Goal: Task Accomplishment & Management: Manage account settings

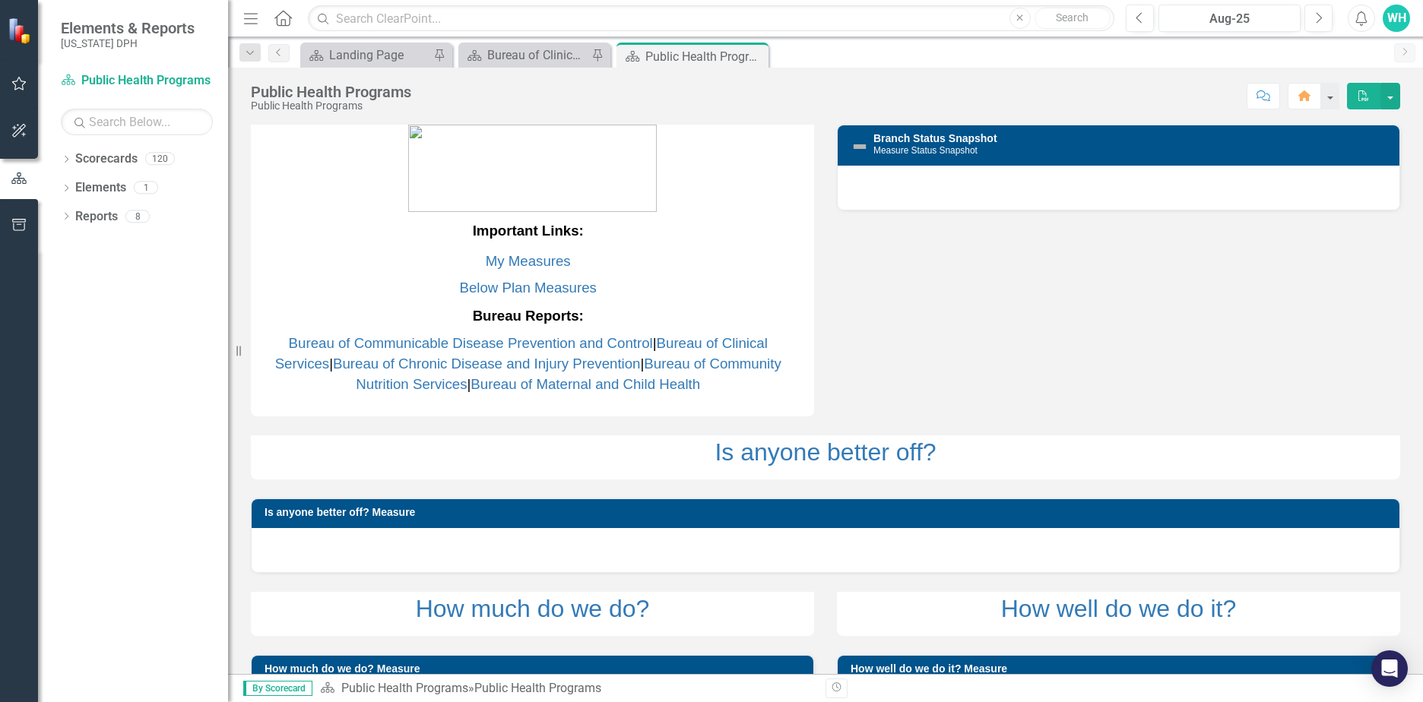
click at [21, 227] on icon "button" at bounding box center [19, 225] width 16 height 12
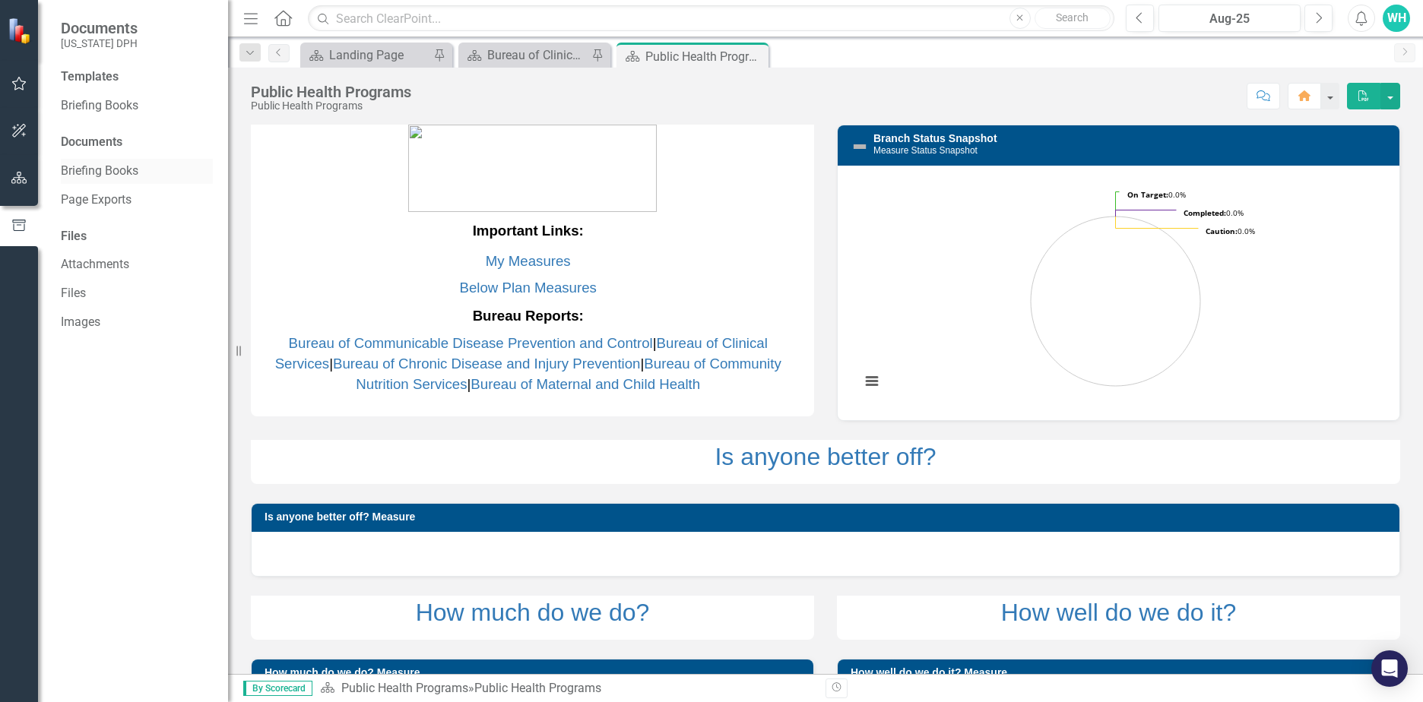
click at [117, 173] on link "Briefing Books" at bounding box center [137, 171] width 152 height 17
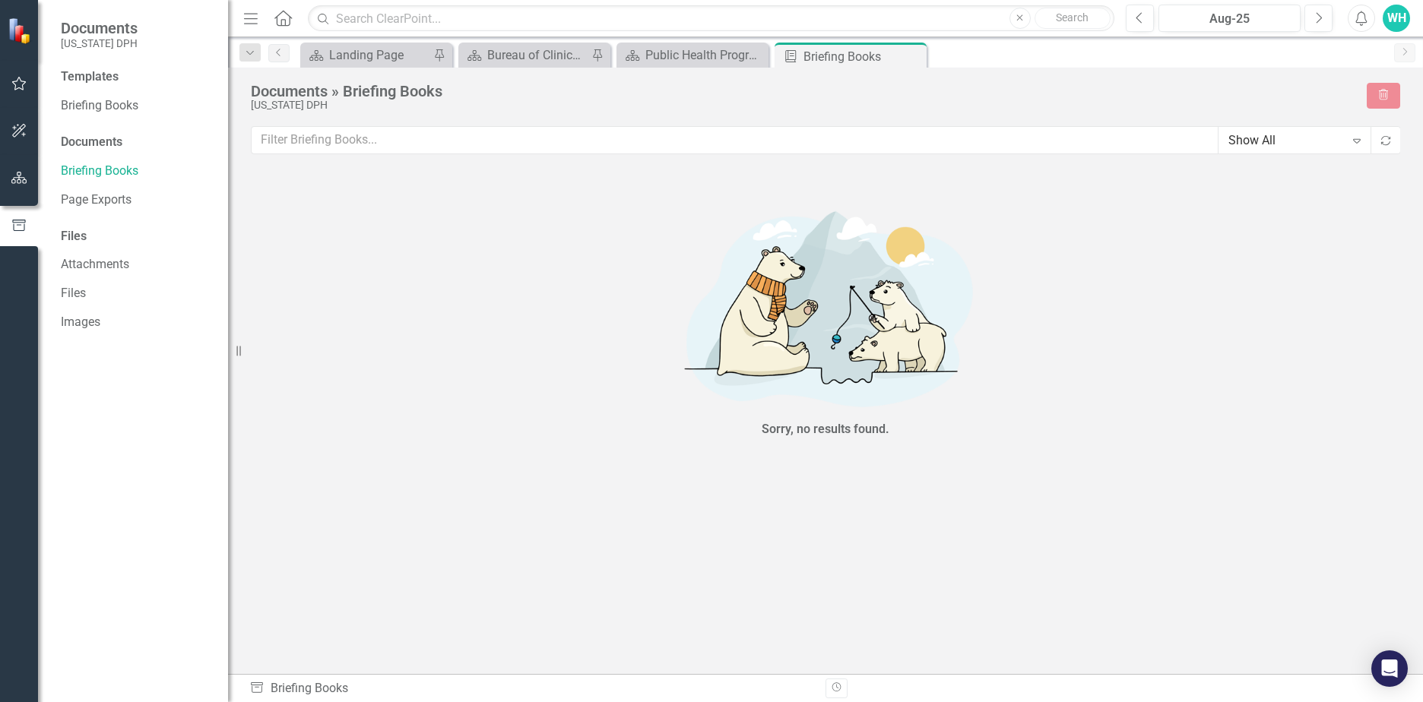
click at [344, 90] on div "Documents » Briefing Books" at bounding box center [801, 91] width 1101 height 17
click at [1355, 145] on icon "Expand" at bounding box center [1356, 141] width 15 height 12
drag, startPoint x: 1355, startPoint y: 145, endPoint x: 1290, endPoint y: 144, distance: 64.6
click at [883, 143] on input "text" at bounding box center [735, 140] width 967 height 28
click at [790, 55] on icon "Briefing Book Template" at bounding box center [790, 56] width 15 height 12
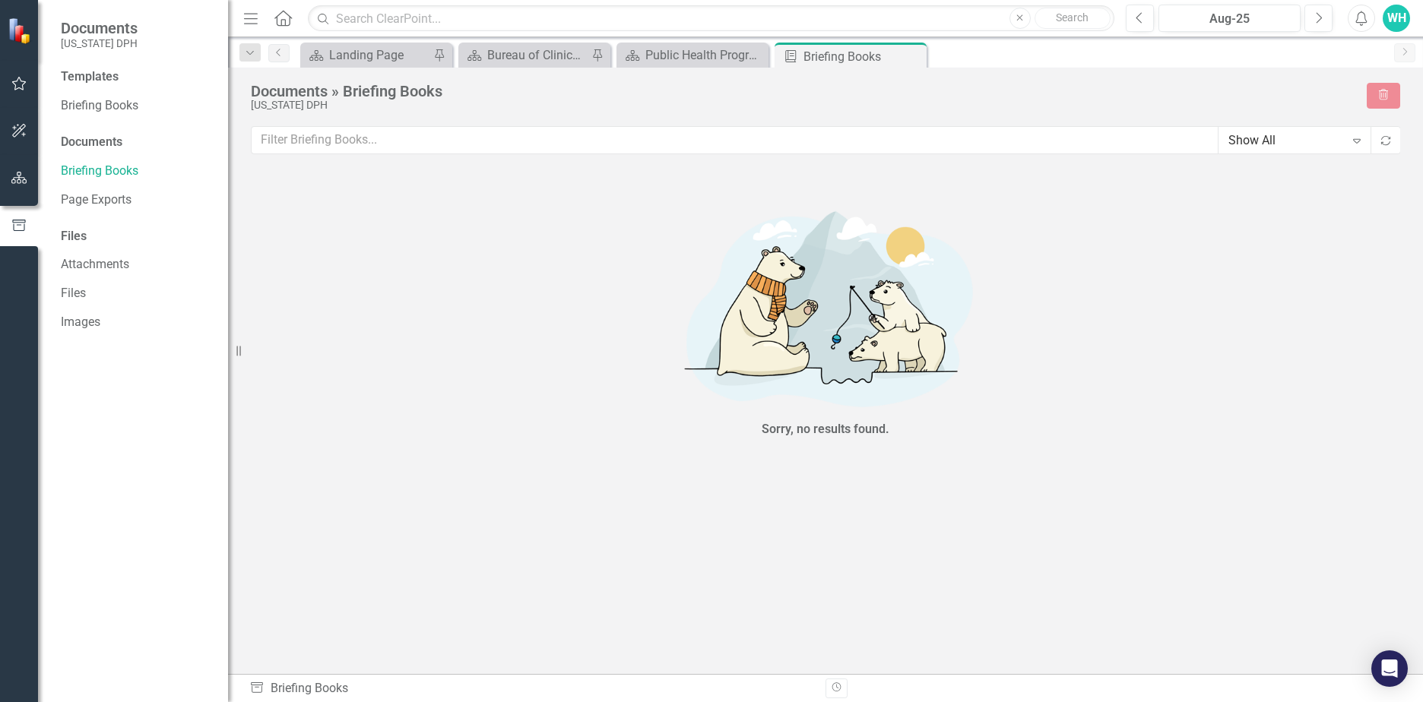
click at [382, 95] on div "Documents » Briefing Books" at bounding box center [801, 91] width 1101 height 17
click at [113, 106] on link "Briefing Books" at bounding box center [137, 105] width 152 height 17
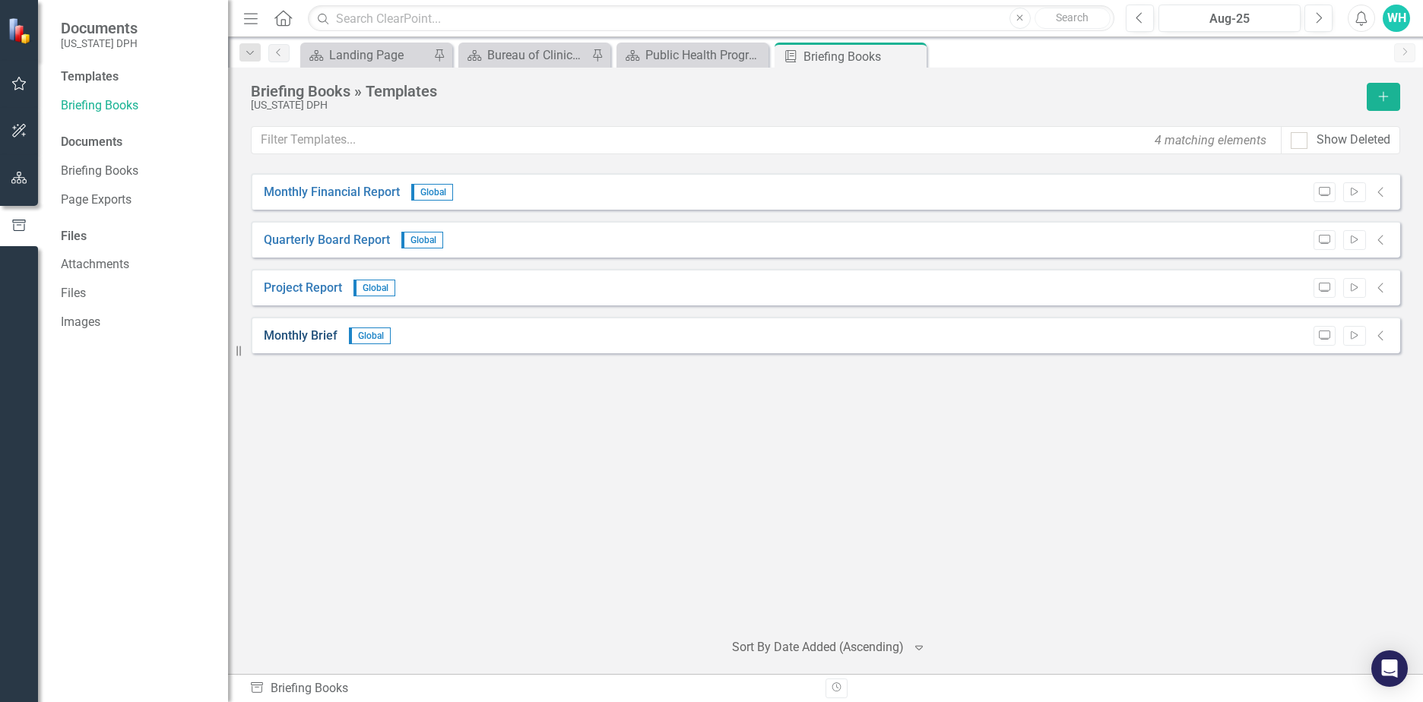
click at [315, 341] on link "Monthly Brief" at bounding box center [301, 336] width 74 height 17
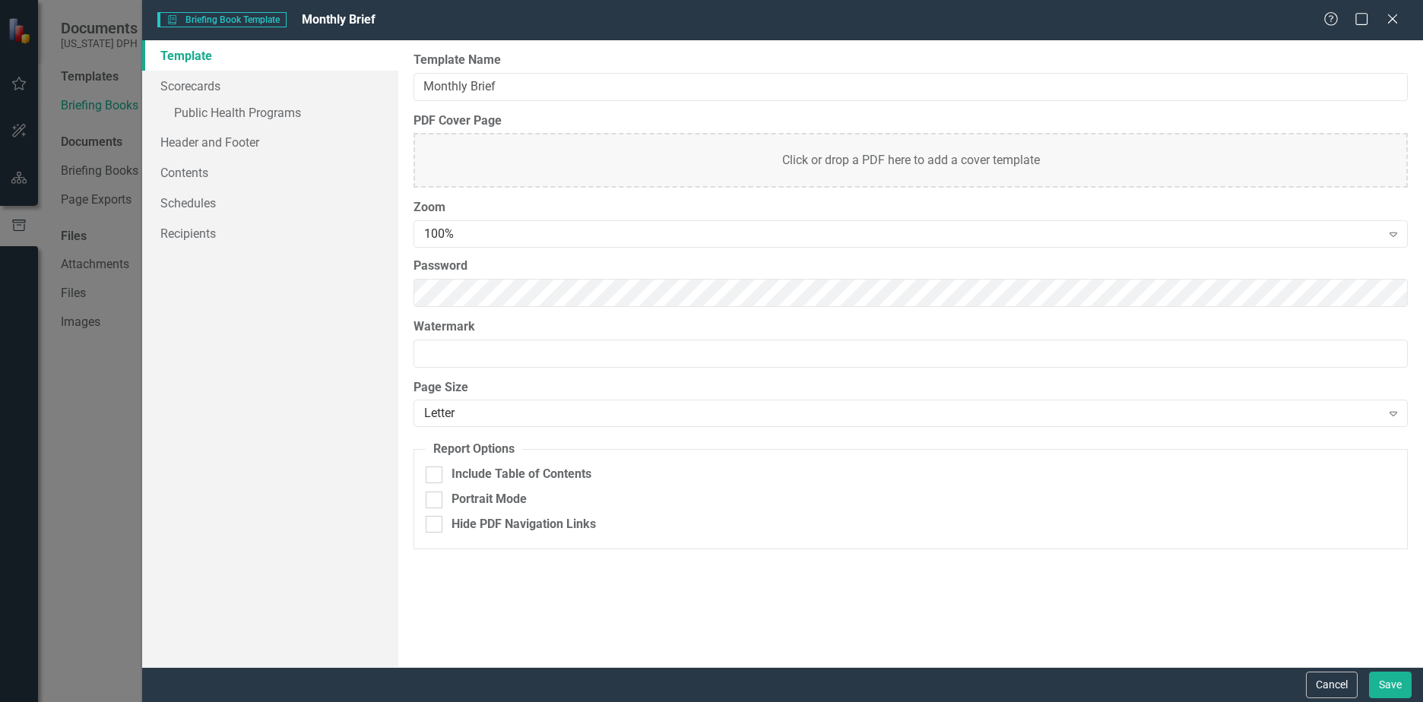
click at [536, 176] on div "Click or drop a PDF here to add a cover template" at bounding box center [911, 160] width 994 height 55
click at [224, 182] on link "Contents" at bounding box center [270, 172] width 256 height 30
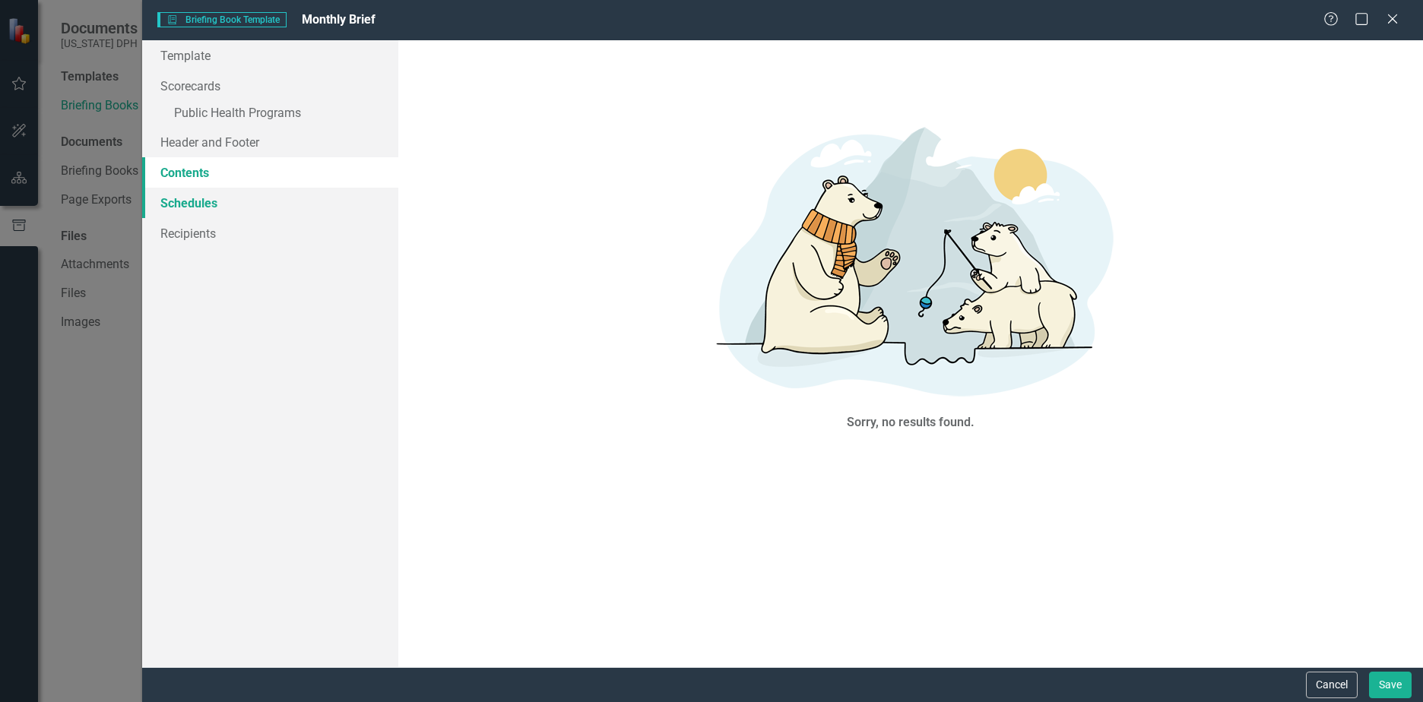
click at [175, 203] on link "Schedules" at bounding box center [270, 203] width 256 height 30
click at [194, 92] on link "Scorecards" at bounding box center [270, 86] width 256 height 30
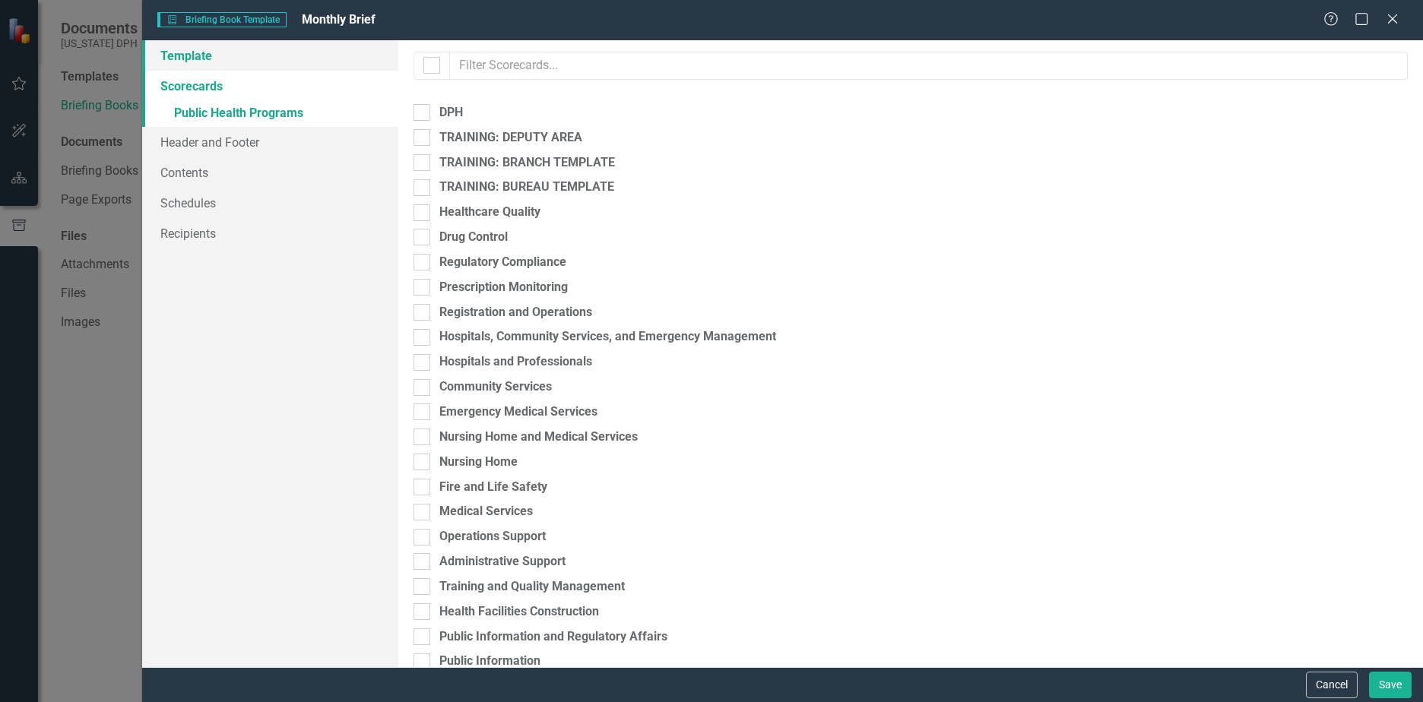
click at [195, 57] on link "Template" at bounding box center [270, 55] width 256 height 30
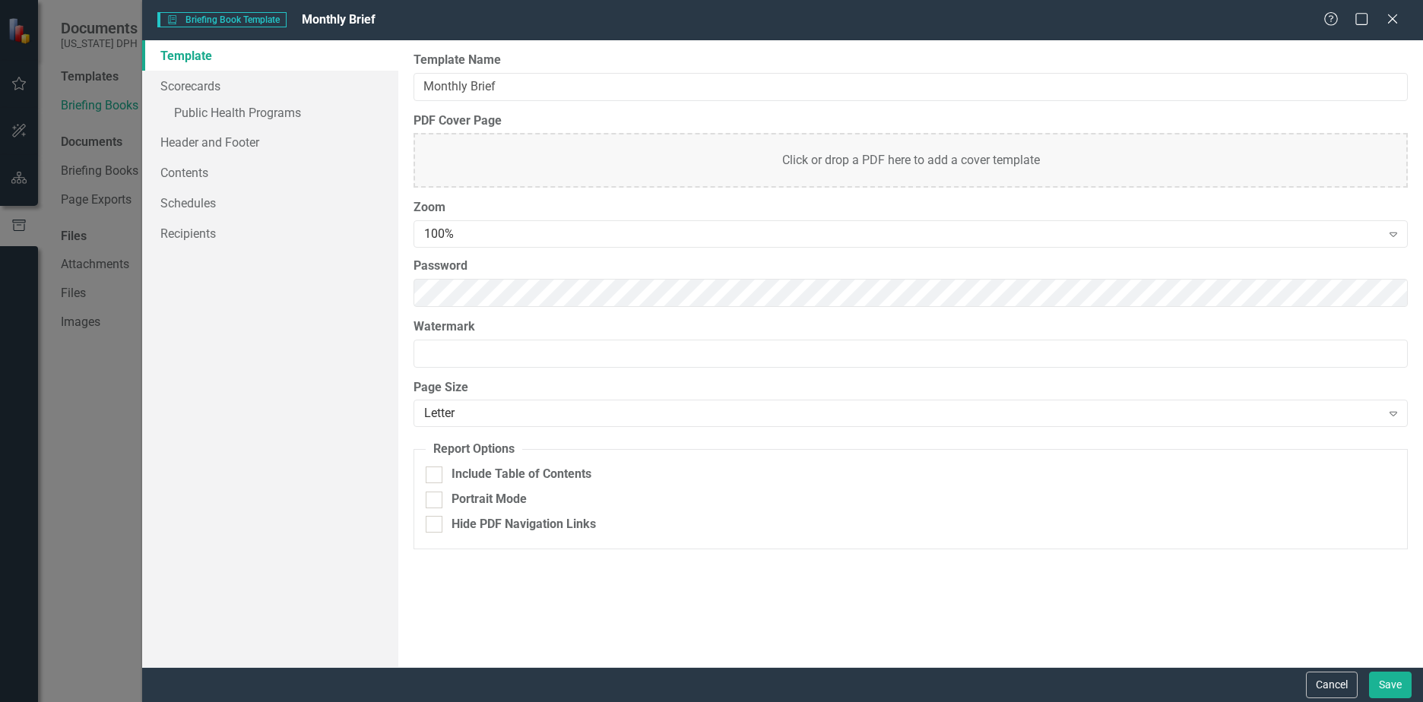
click at [238, 17] on span "Briefing Book Template Briefing Book Template" at bounding box center [221, 19] width 128 height 15
click at [1392, 19] on icon at bounding box center [1392, 18] width 11 height 11
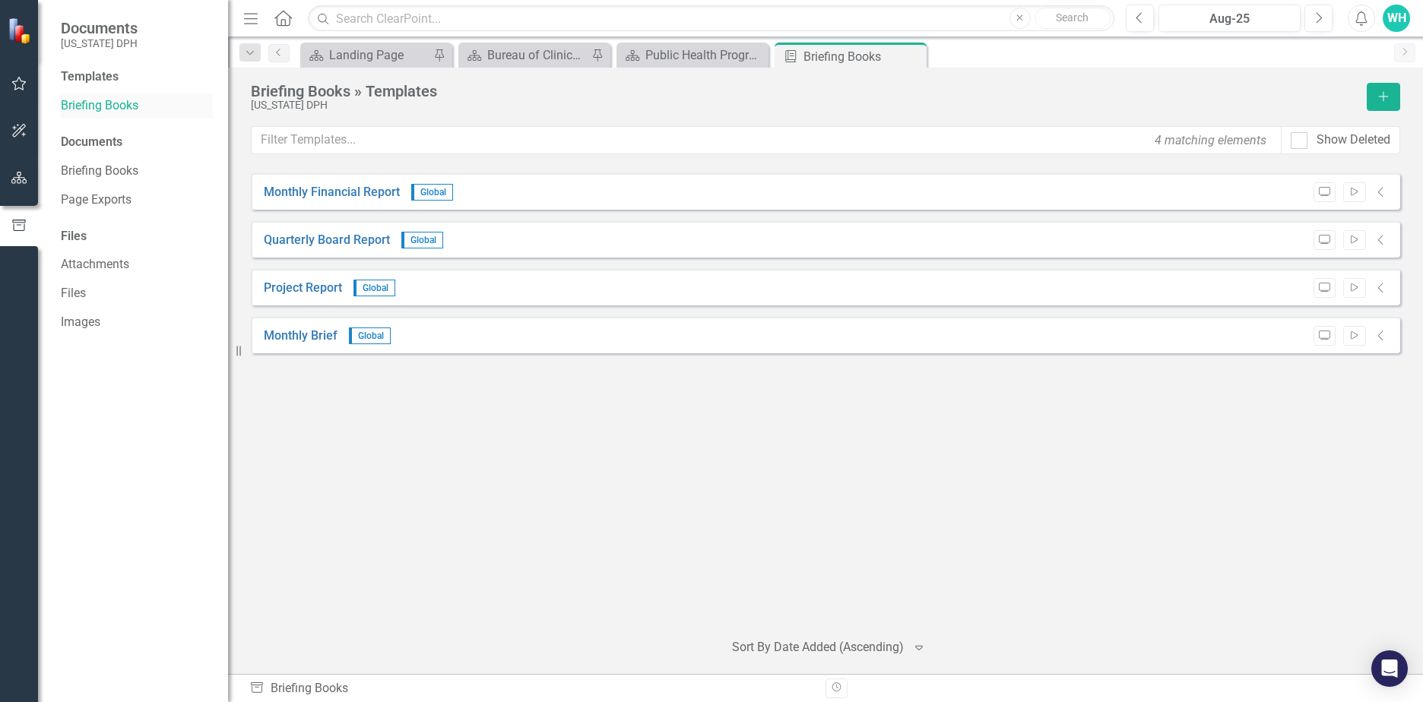
click at [98, 101] on link "Briefing Books" at bounding box center [137, 105] width 152 height 17
click at [1397, 195] on div "Monthly Financial Report Global Preview Start Collapse" at bounding box center [825, 191] width 1149 height 36
click at [1386, 193] on icon "Collapse" at bounding box center [1381, 192] width 15 height 12
click at [1382, 193] on icon "Collapse" at bounding box center [1381, 192] width 15 height 12
click at [692, 196] on div "Monthly Financial Report Global Preview Start Collapse" at bounding box center [825, 191] width 1149 height 36
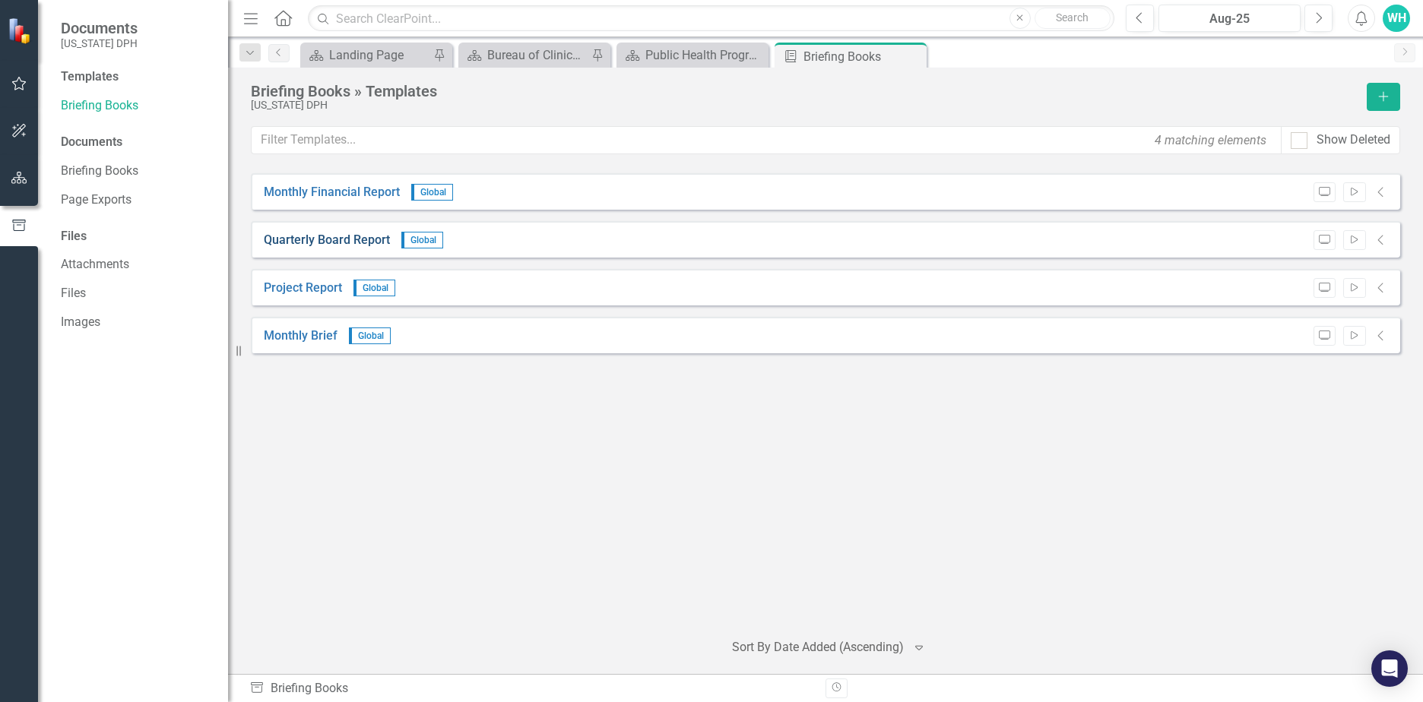
click at [358, 236] on link "Quarterly Board Report" at bounding box center [327, 240] width 126 height 17
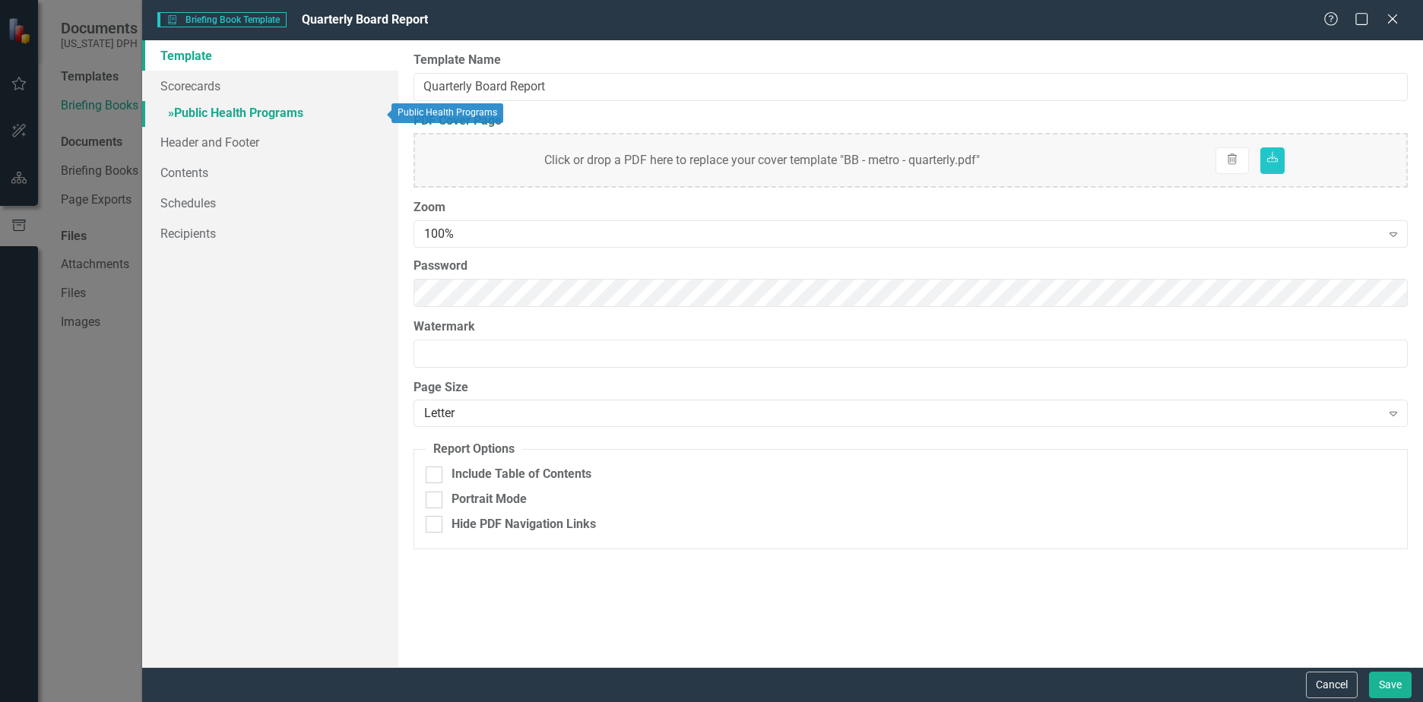
click at [290, 108] on link "» Public Health Programs" at bounding box center [270, 114] width 256 height 27
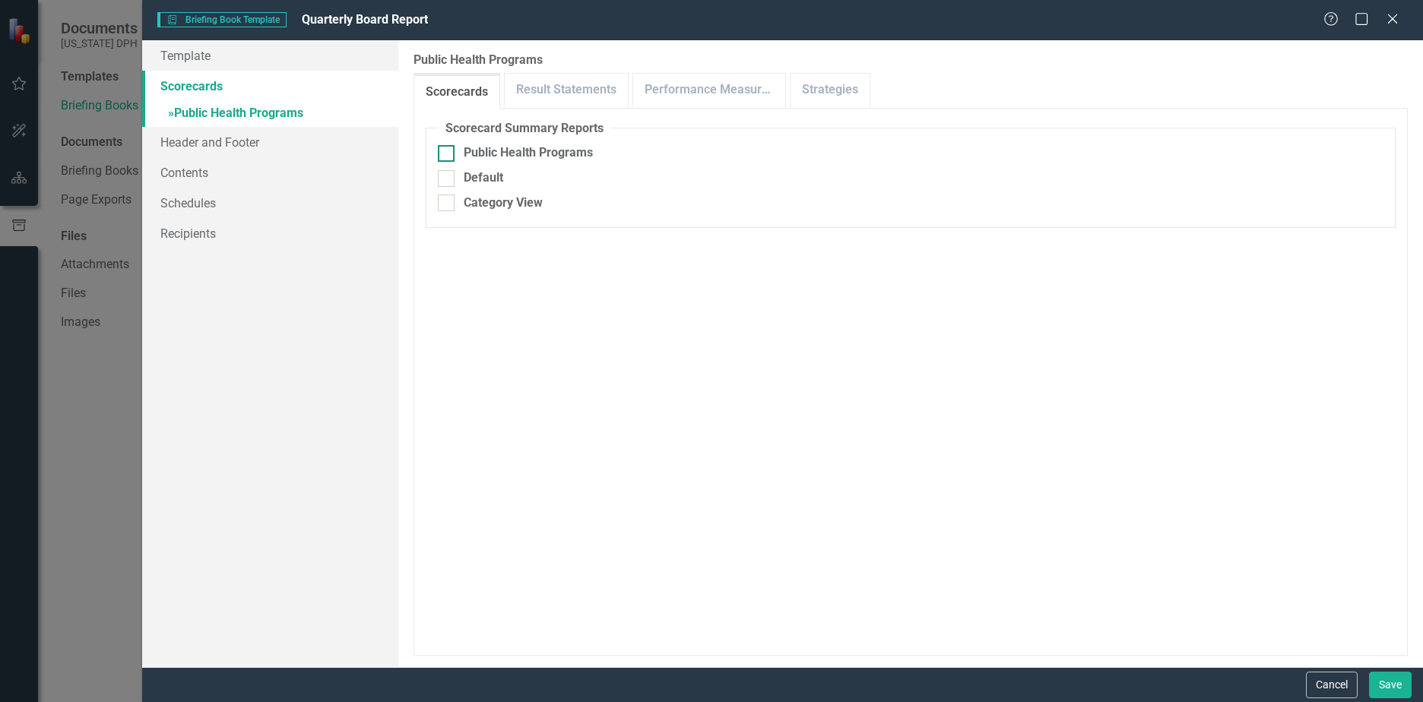
click at [444, 155] on input "Public Health Programs" at bounding box center [443, 150] width 10 height 10
checkbox input "true"
click at [450, 271] on div at bounding box center [446, 276] width 17 height 17
click at [448, 271] on input "Print Title Default Page" at bounding box center [443, 273] width 10 height 10
checkbox input "true"
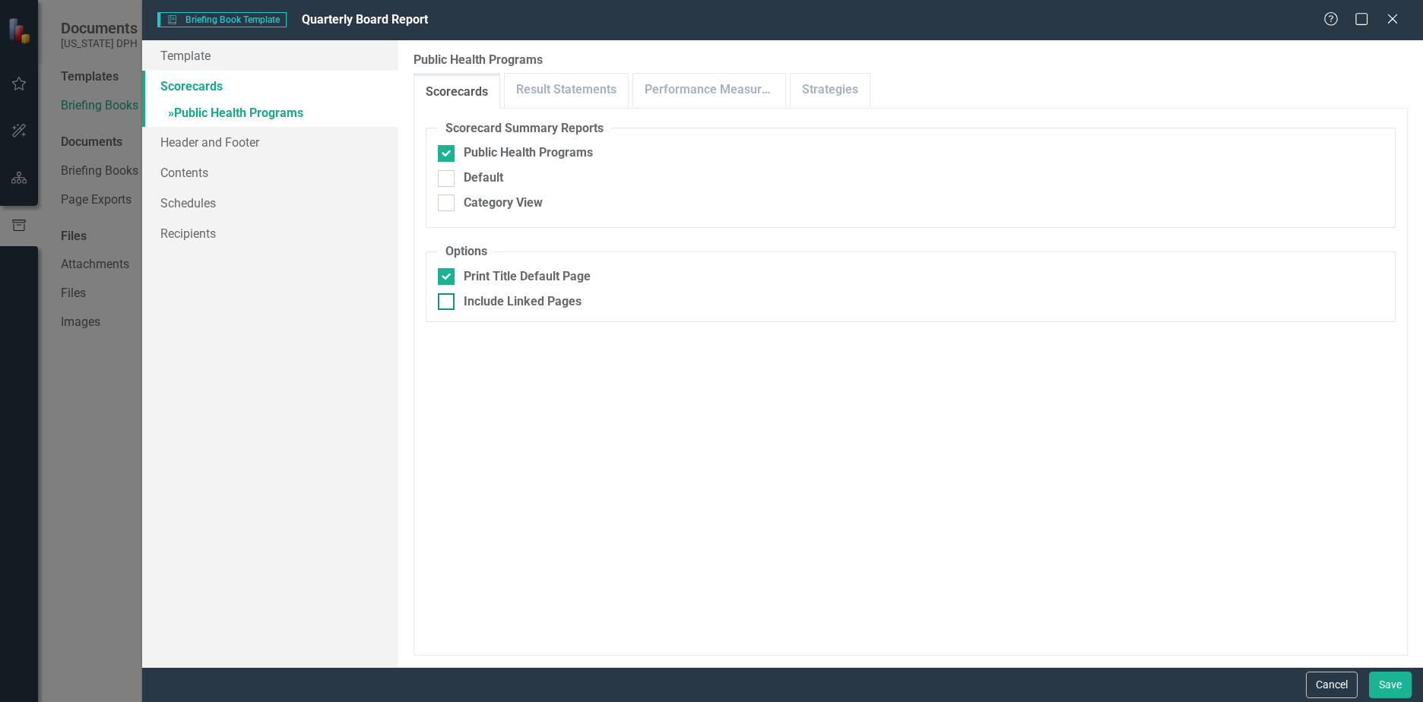
click at [447, 301] on div at bounding box center [446, 301] width 17 height 17
click at [447, 301] on input "Include Linked Pages" at bounding box center [443, 298] width 10 height 10
checkbox input "true"
click at [268, 150] on link "Header and Footer" at bounding box center [270, 142] width 256 height 30
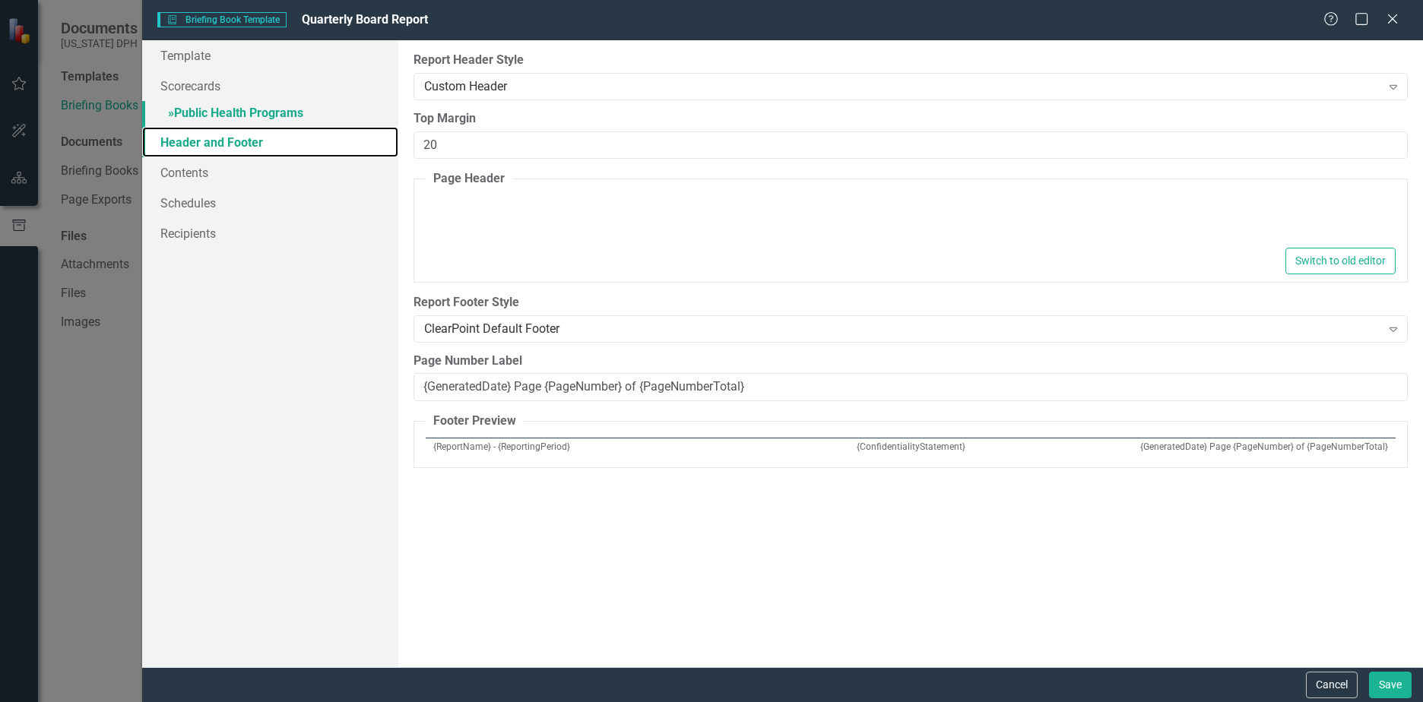
type textarea "<p style="border-style: none none solid; border-color: rgb(79, 132, 195); text-…"
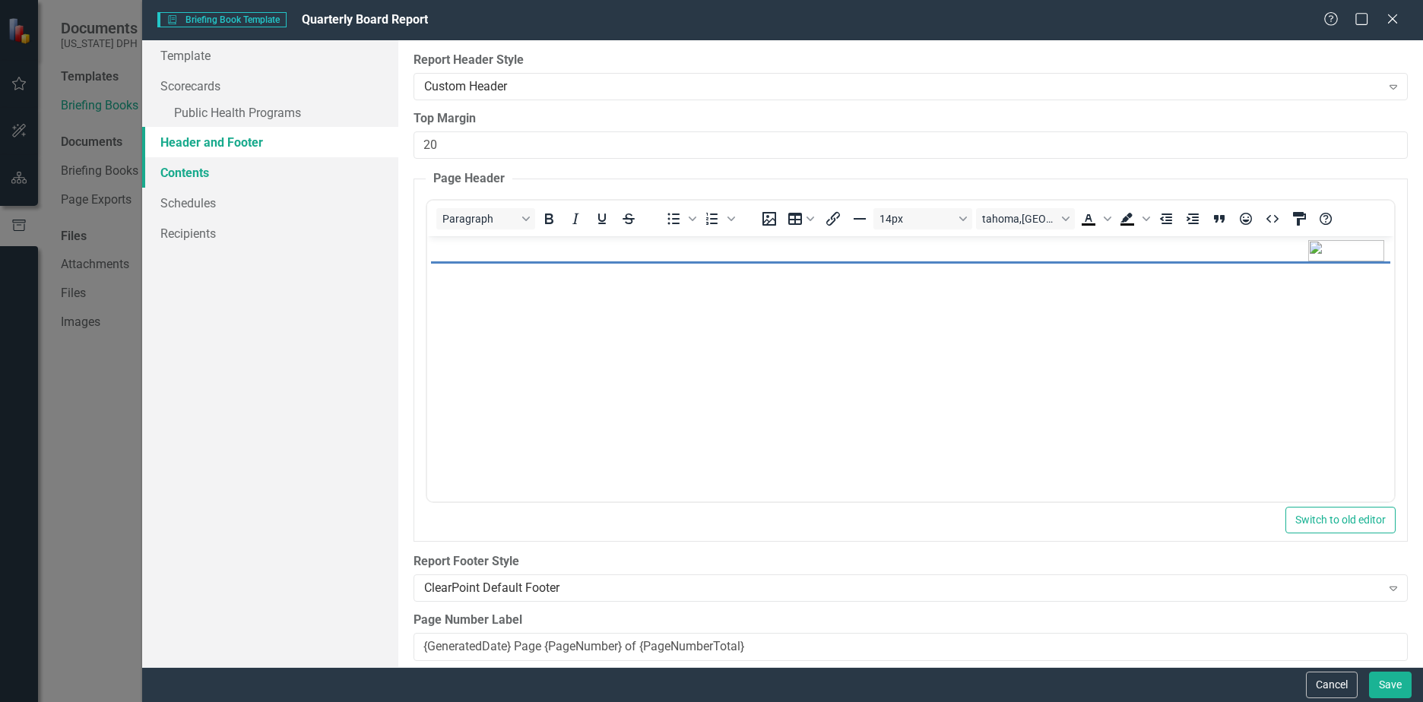
click at [217, 176] on link "Contents" at bounding box center [270, 172] width 256 height 30
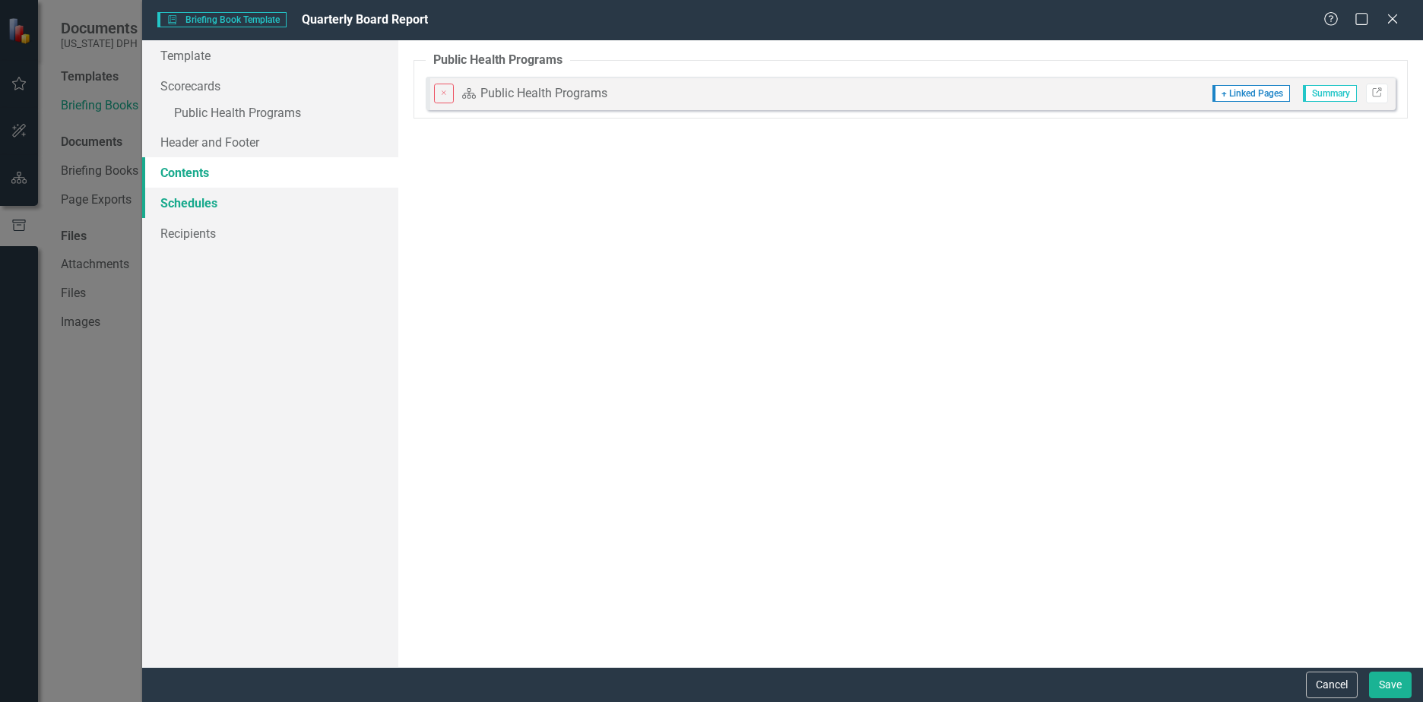
click at [211, 191] on link "Schedules" at bounding box center [270, 203] width 256 height 30
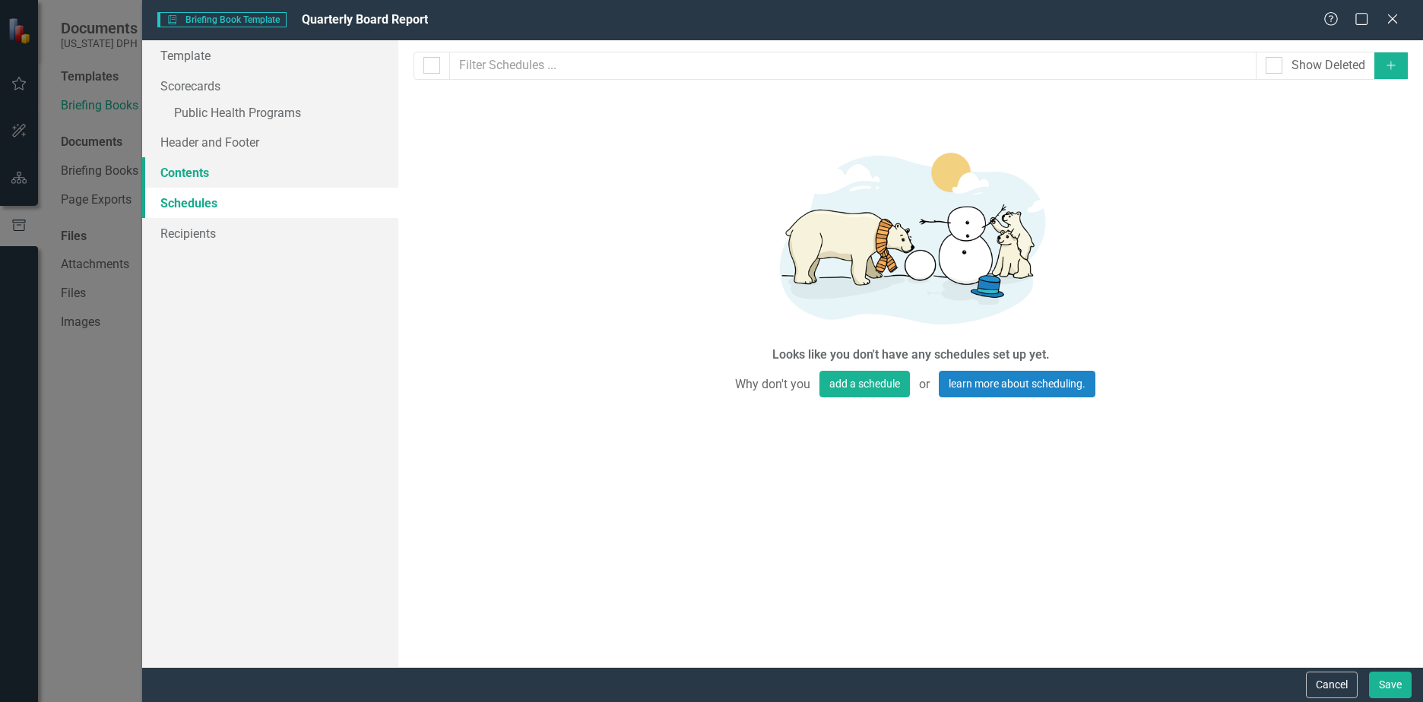
click at [210, 169] on link "Contents" at bounding box center [270, 172] width 256 height 30
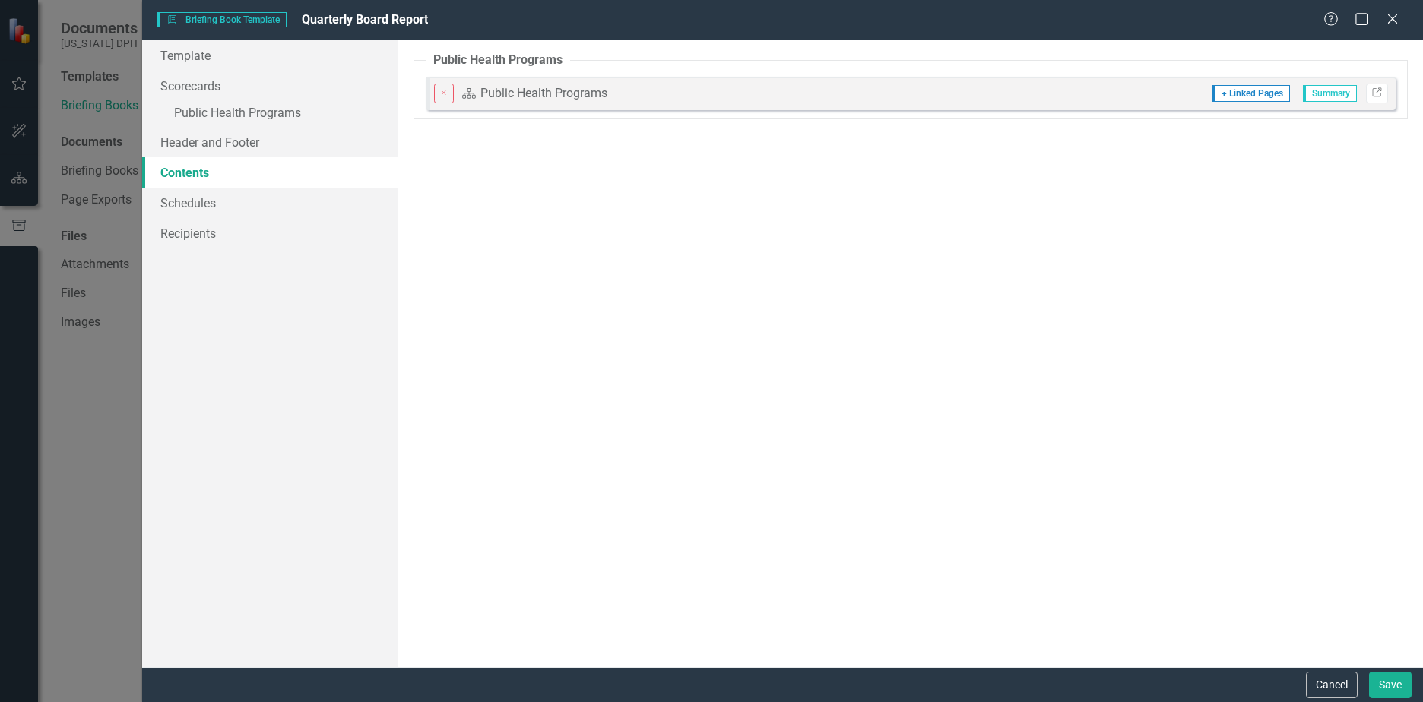
click at [1213, 96] on span "+ Linked Pages" at bounding box center [1252, 93] width 78 height 17
click at [233, 112] on link "» Public Health Programs" at bounding box center [270, 114] width 256 height 27
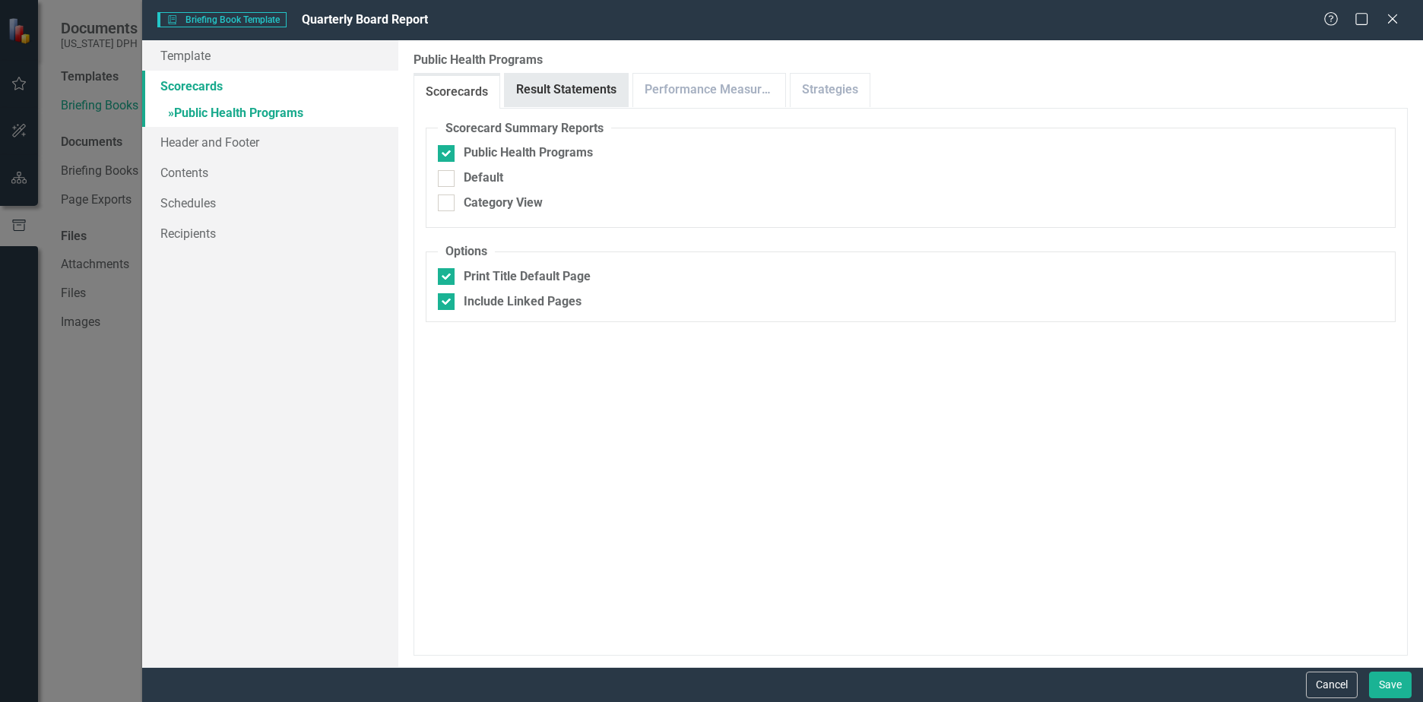
click at [601, 96] on link "Result Statements" at bounding box center [566, 90] width 123 height 33
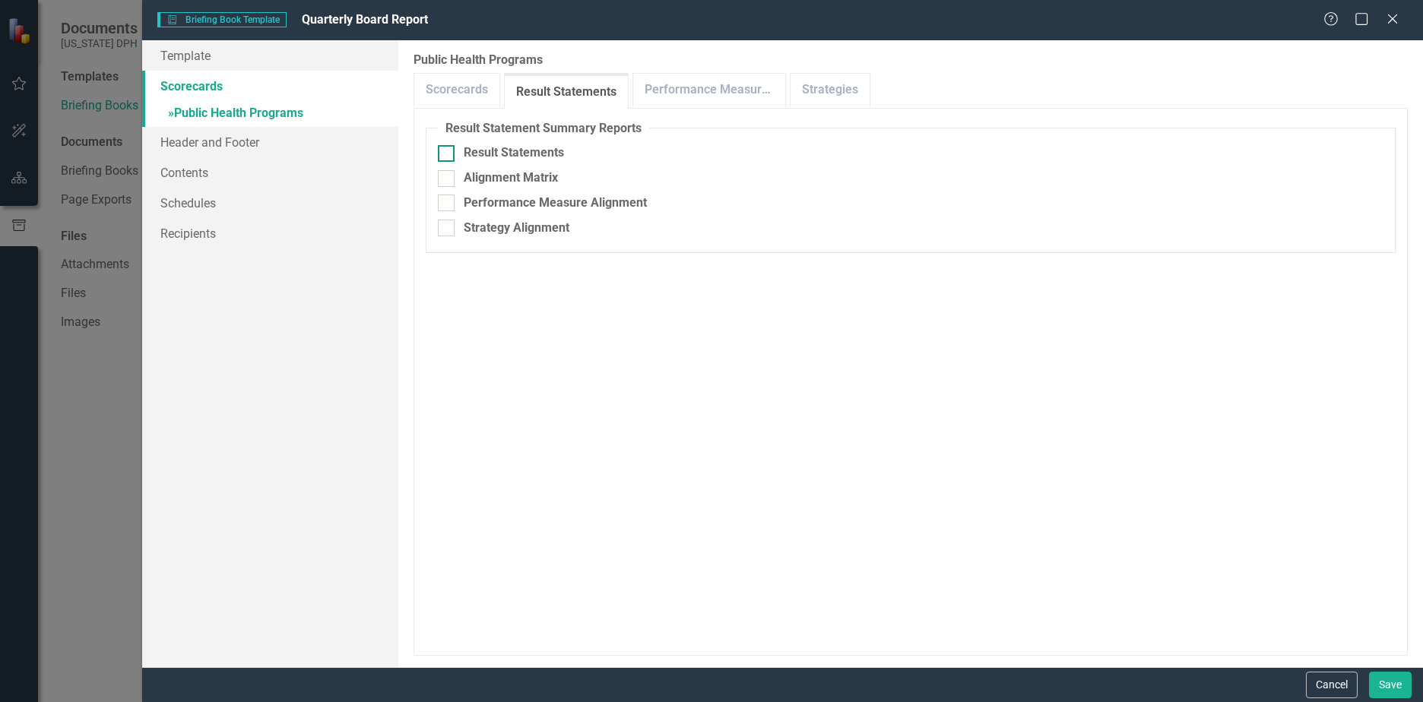
click at [458, 154] on div "Result Statements" at bounding box center [911, 152] width 946 height 17
click at [448, 154] on input "Result Statements" at bounding box center [443, 150] width 10 height 10
checkbox input "true"
click at [450, 211] on div at bounding box center [446, 203] width 17 height 17
click at [448, 205] on input "Performance Measure Alignment" at bounding box center [443, 200] width 10 height 10
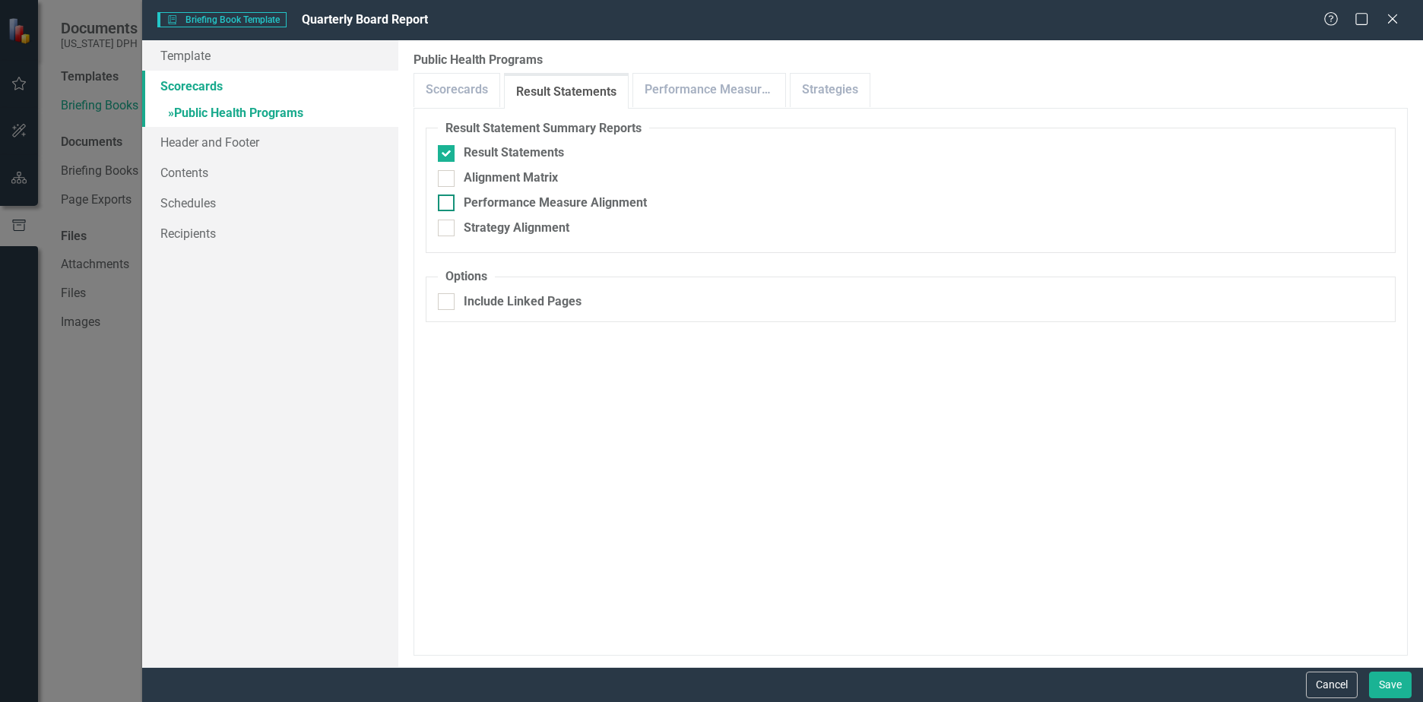
checkbox input "true"
click at [449, 224] on div at bounding box center [446, 228] width 17 height 17
click at [448, 224] on input "Strategy Alignment" at bounding box center [443, 225] width 10 height 10
checkbox input "true"
click at [453, 178] on div at bounding box center [446, 178] width 17 height 17
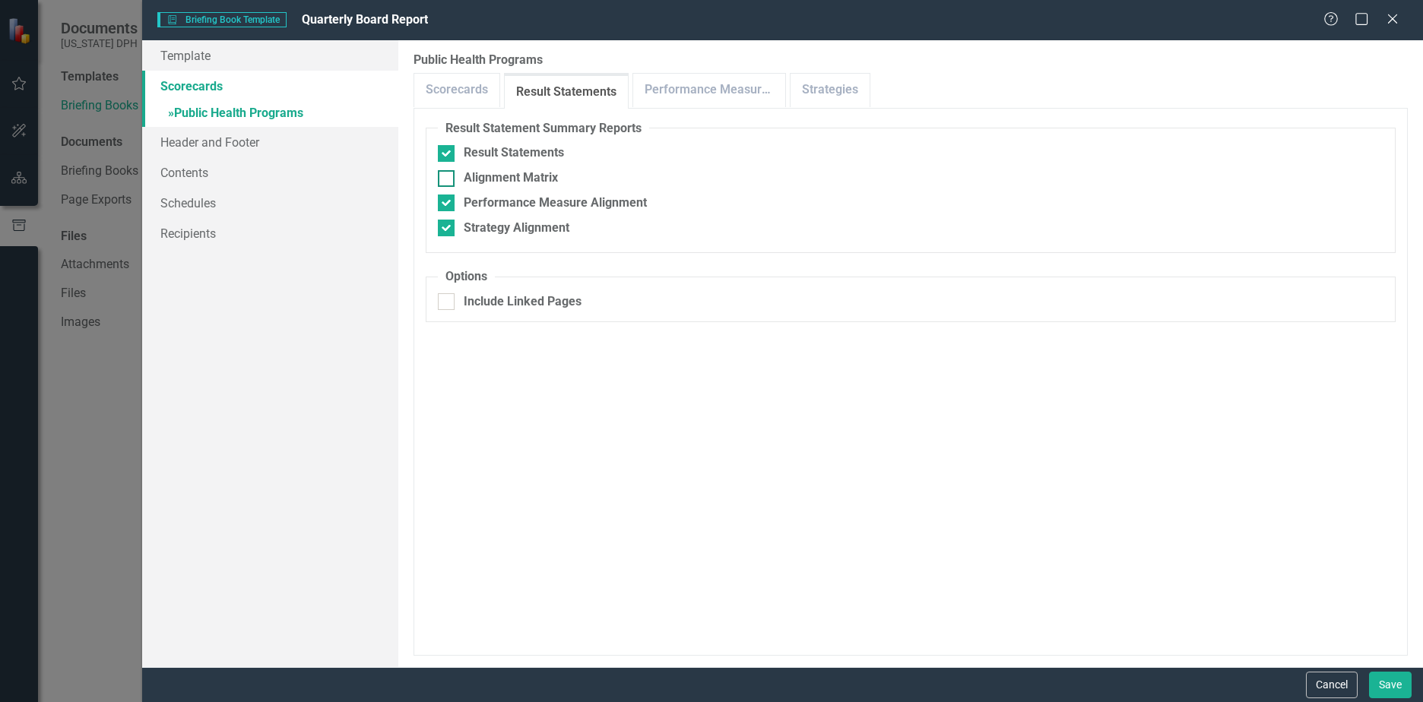
click at [448, 178] on input "Alignment Matrix" at bounding box center [443, 175] width 10 height 10
checkbox input "true"
click at [686, 93] on link "Performance Measures" at bounding box center [709, 90] width 152 height 33
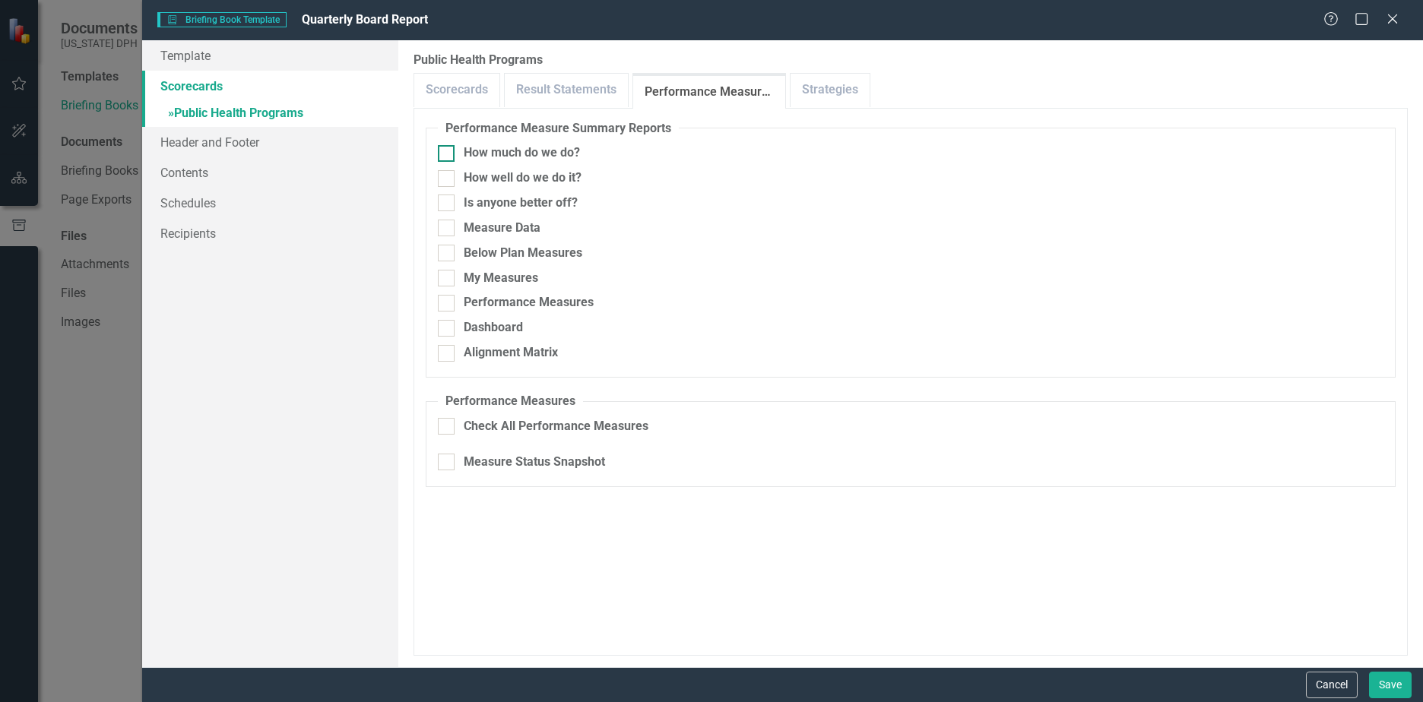
click at [455, 154] on div "How much do we do?" at bounding box center [911, 152] width 946 height 17
click at [448, 154] on input "How much do we do?" at bounding box center [443, 150] width 10 height 10
checkbox input "true"
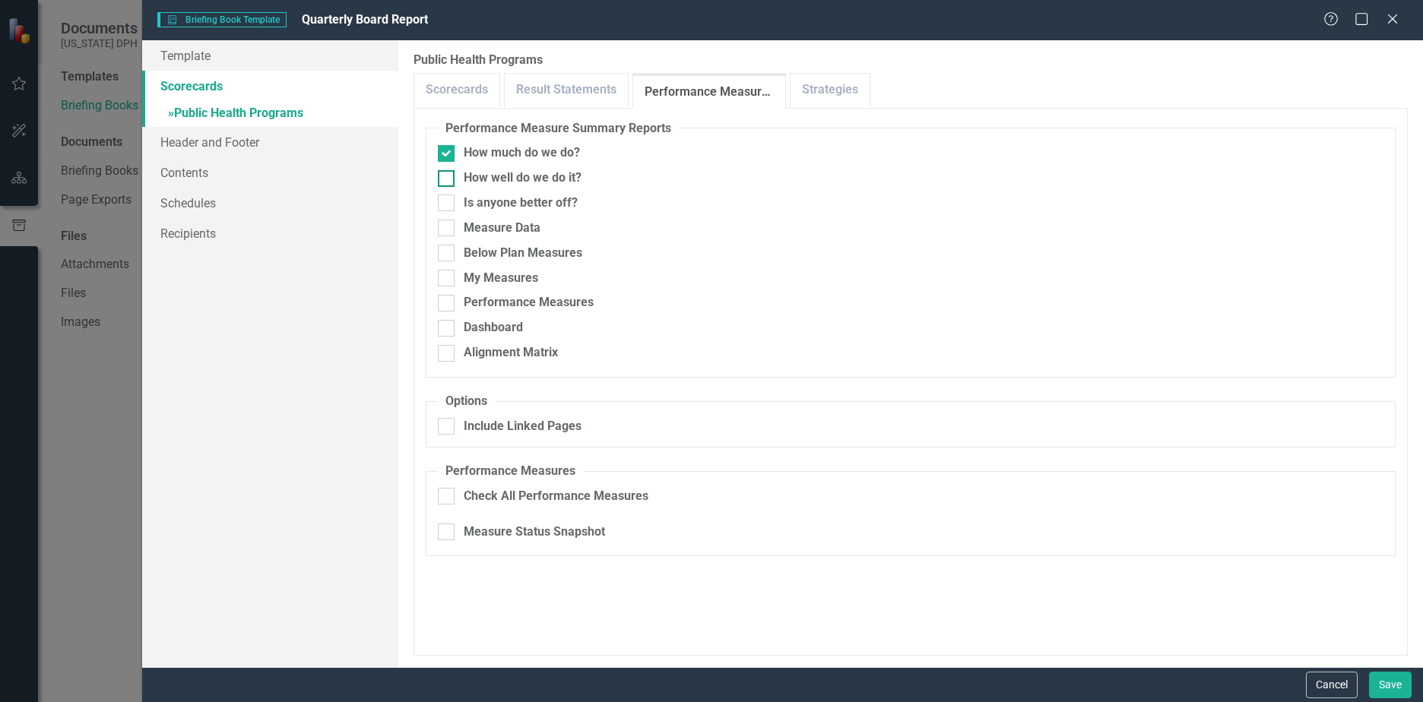
click at [449, 177] on div at bounding box center [446, 178] width 17 height 17
click at [448, 177] on input "How well do we do it?" at bounding box center [443, 175] width 10 height 10
checkbox input "true"
click at [445, 201] on input "Is anyone better off?" at bounding box center [443, 200] width 10 height 10
checkbox input "true"
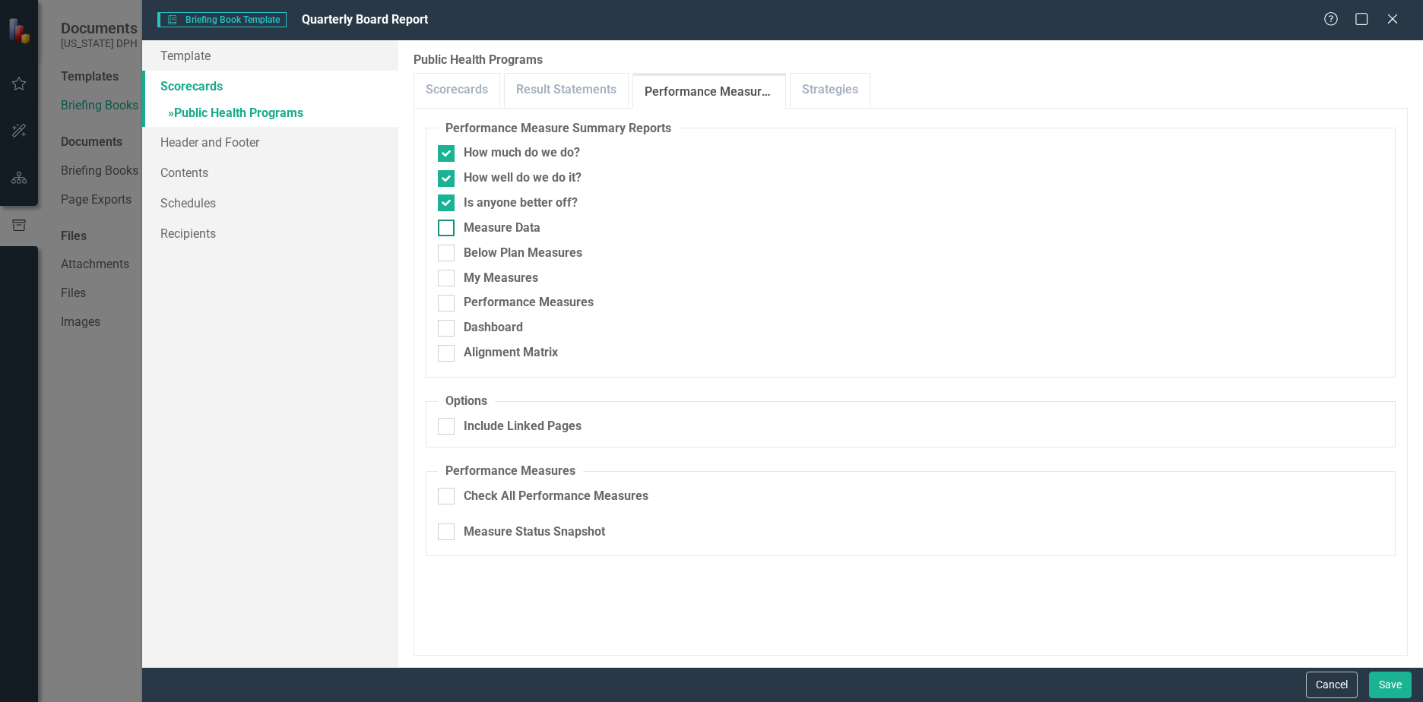
click at [445, 233] on div at bounding box center [446, 228] width 17 height 17
click at [445, 230] on input "Measure Data" at bounding box center [443, 225] width 10 height 10
checkbox input "true"
click at [450, 255] on div at bounding box center [446, 253] width 17 height 17
click at [448, 255] on input "Below Plan Measures" at bounding box center [443, 250] width 10 height 10
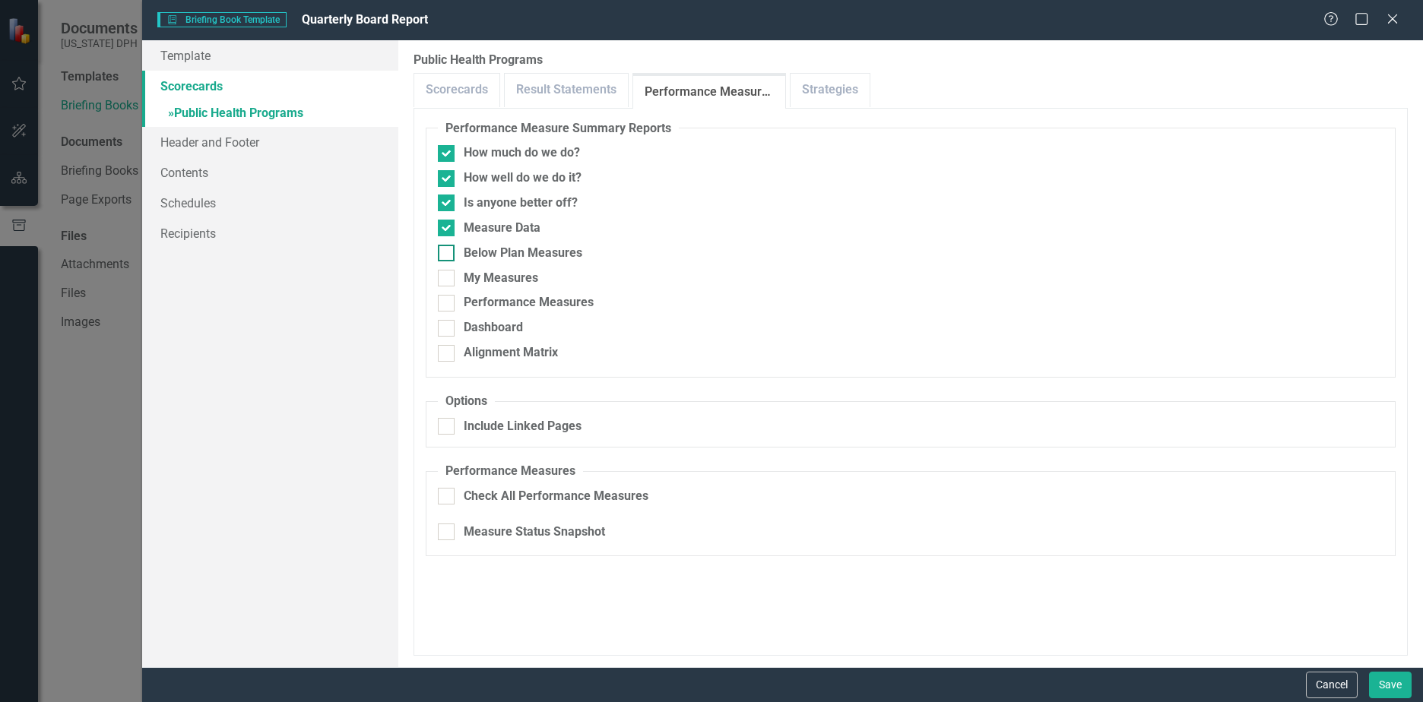
checkbox input "true"
click at [443, 282] on div at bounding box center [446, 278] width 17 height 17
click at [443, 280] on input "My Measures" at bounding box center [443, 275] width 10 height 10
checkbox input "true"
click at [449, 300] on div at bounding box center [446, 303] width 17 height 17
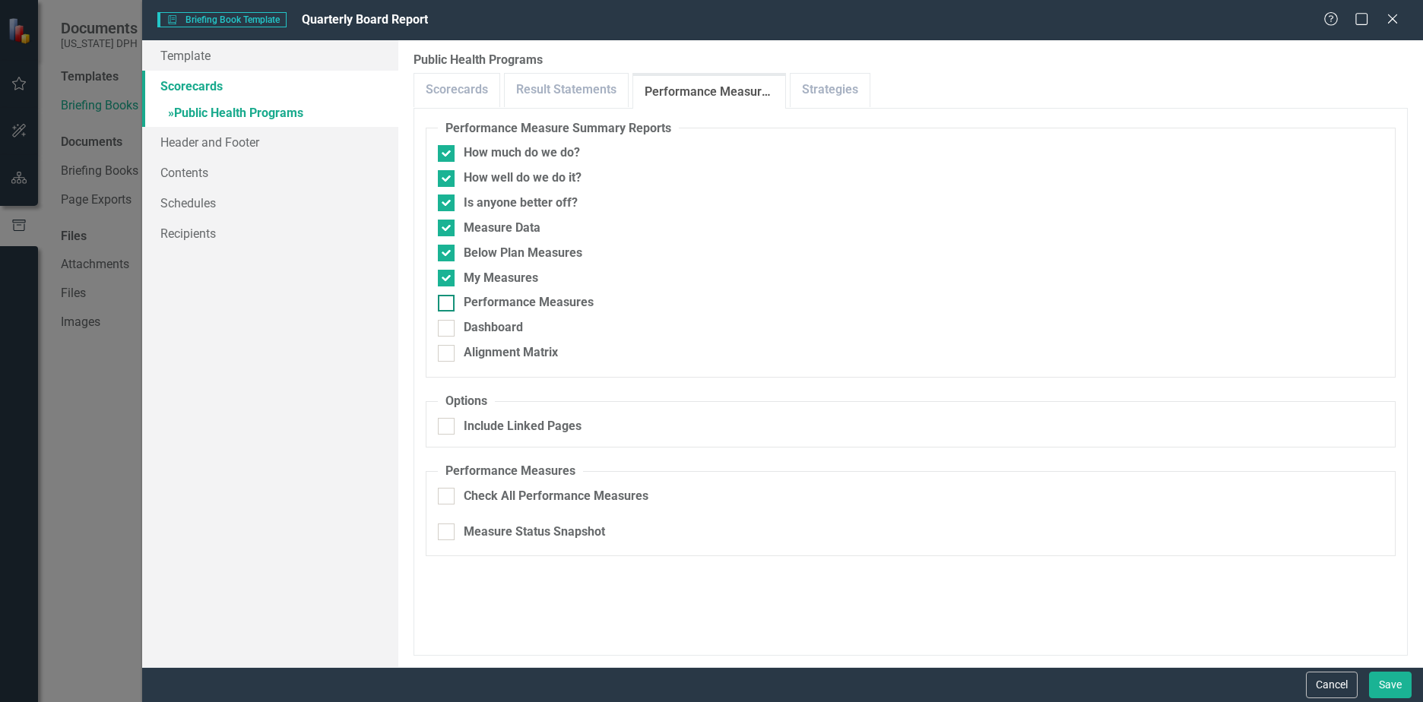
click at [448, 300] on input "Performance Measures" at bounding box center [443, 300] width 10 height 10
checkbox input "true"
click at [453, 327] on div at bounding box center [446, 328] width 17 height 17
click at [448, 327] on input "Dashboard" at bounding box center [443, 325] width 10 height 10
checkbox input "true"
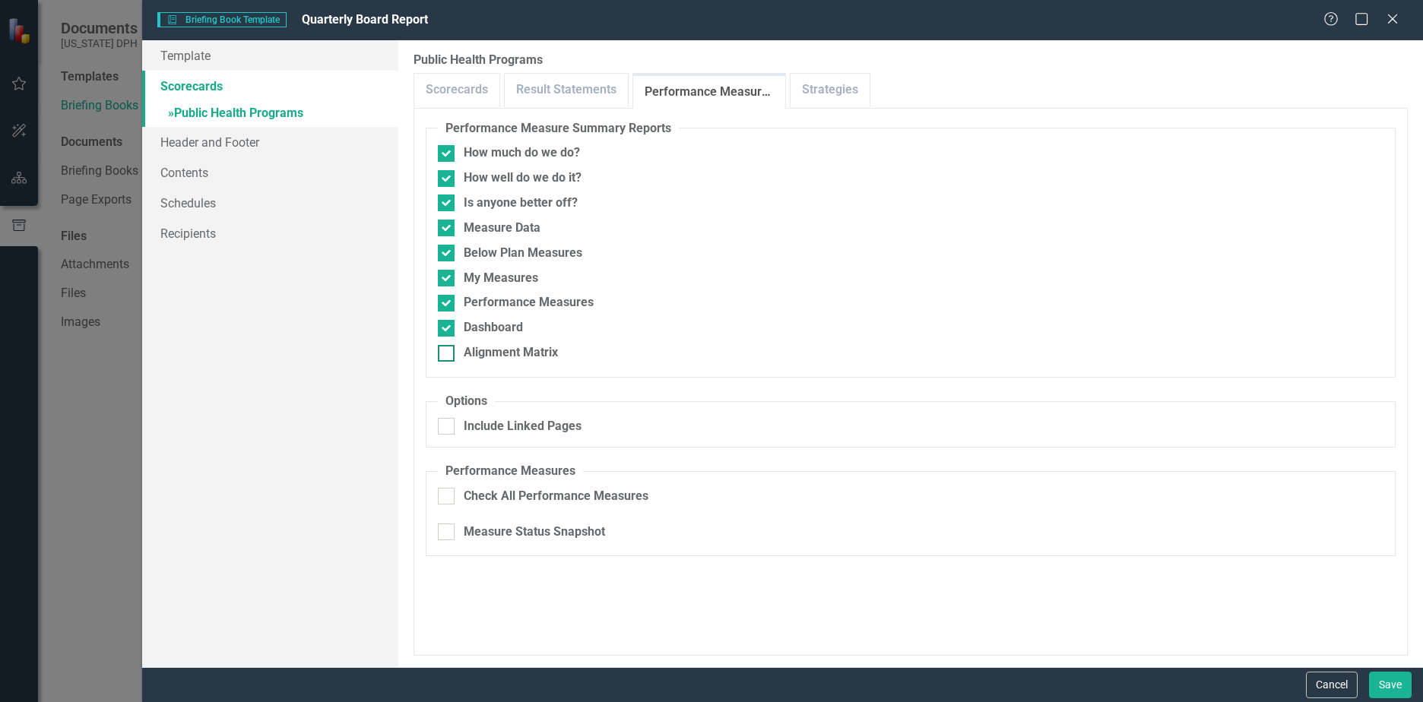
click at [451, 357] on div at bounding box center [446, 353] width 17 height 17
click at [448, 355] on input "Alignment Matrix" at bounding box center [443, 350] width 10 height 10
checkbox input "true"
click at [455, 499] on div "Check All Performance Measures" at bounding box center [911, 496] width 946 height 17
click at [448, 498] on input "Check All Performance Measures" at bounding box center [443, 493] width 10 height 10
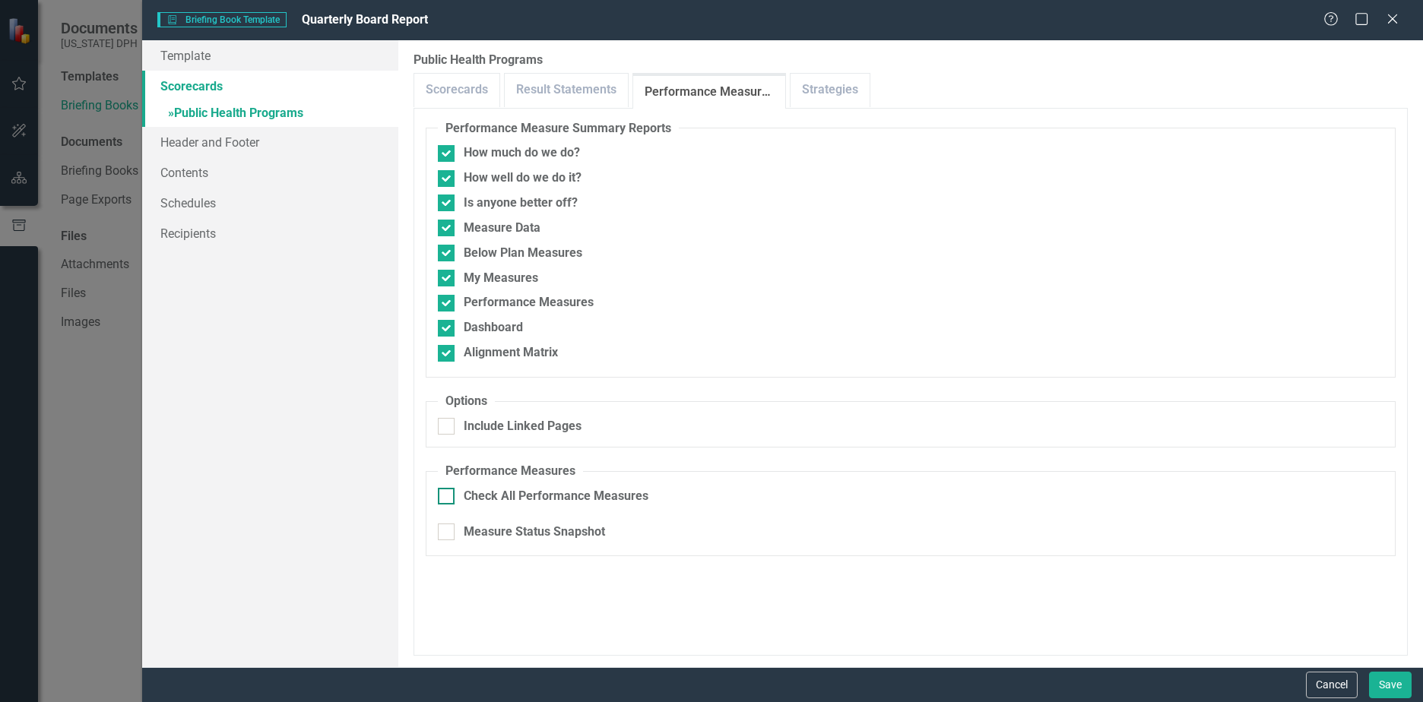
checkbox input "true"
click at [811, 87] on link "Strategies" at bounding box center [830, 90] width 79 height 33
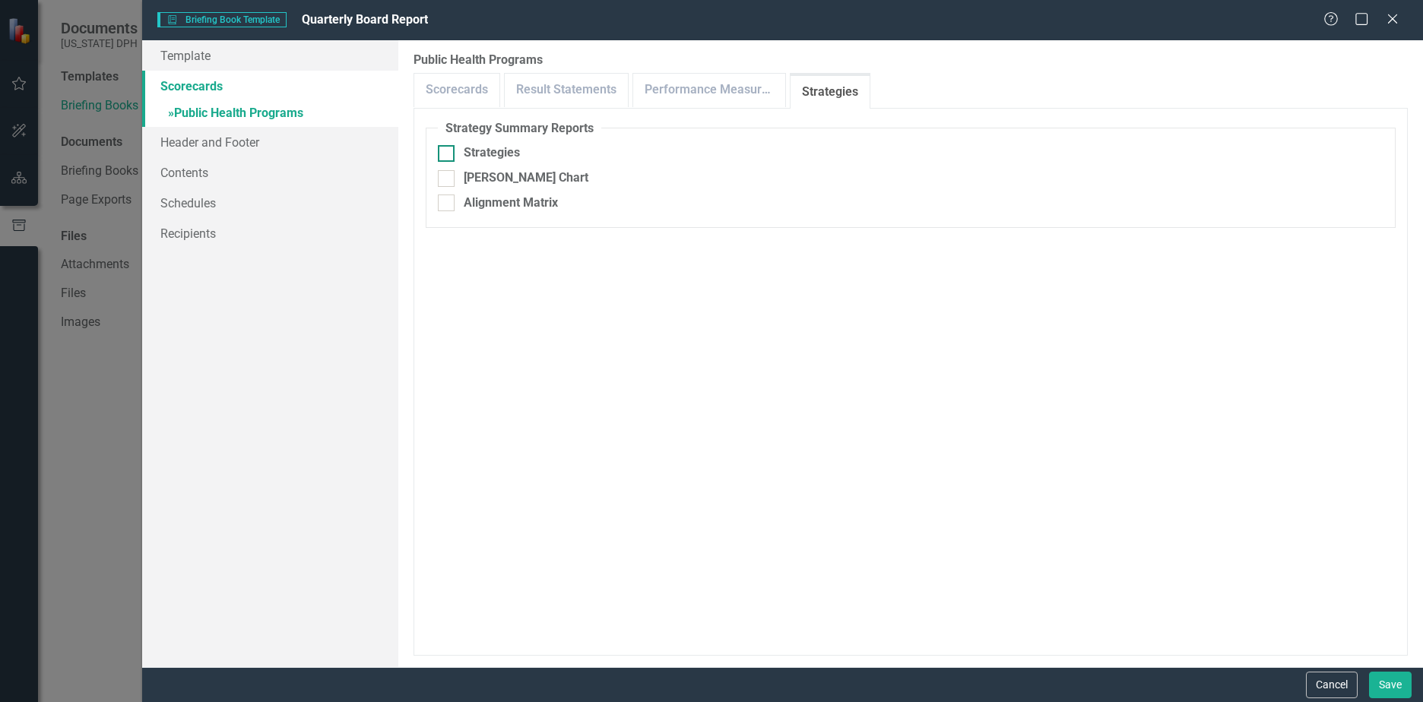
click at [453, 157] on div at bounding box center [446, 153] width 17 height 17
click at [448, 155] on input "Strategies" at bounding box center [443, 150] width 10 height 10
checkbox input "true"
click at [447, 198] on input "Alignment Matrix" at bounding box center [443, 200] width 10 height 10
checkbox input "true"
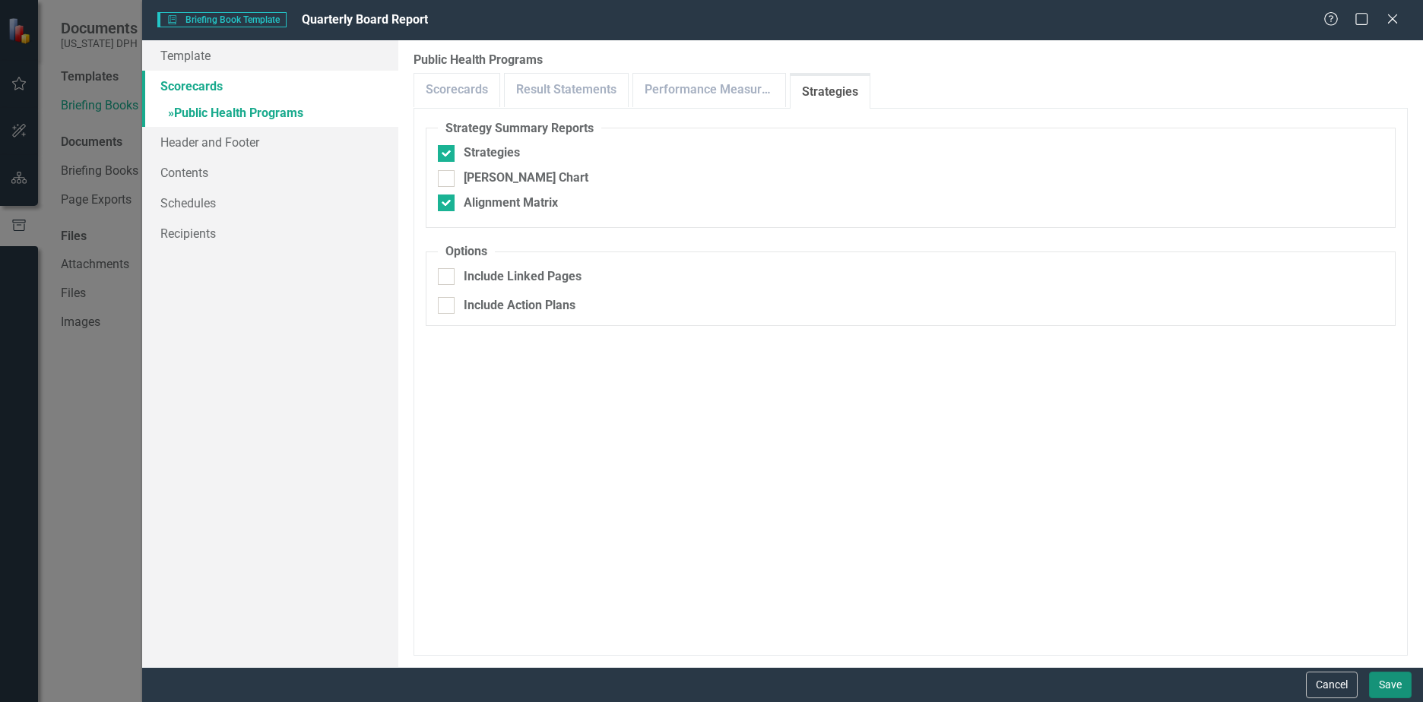
click at [1384, 678] on button "Save" at bounding box center [1390, 685] width 43 height 27
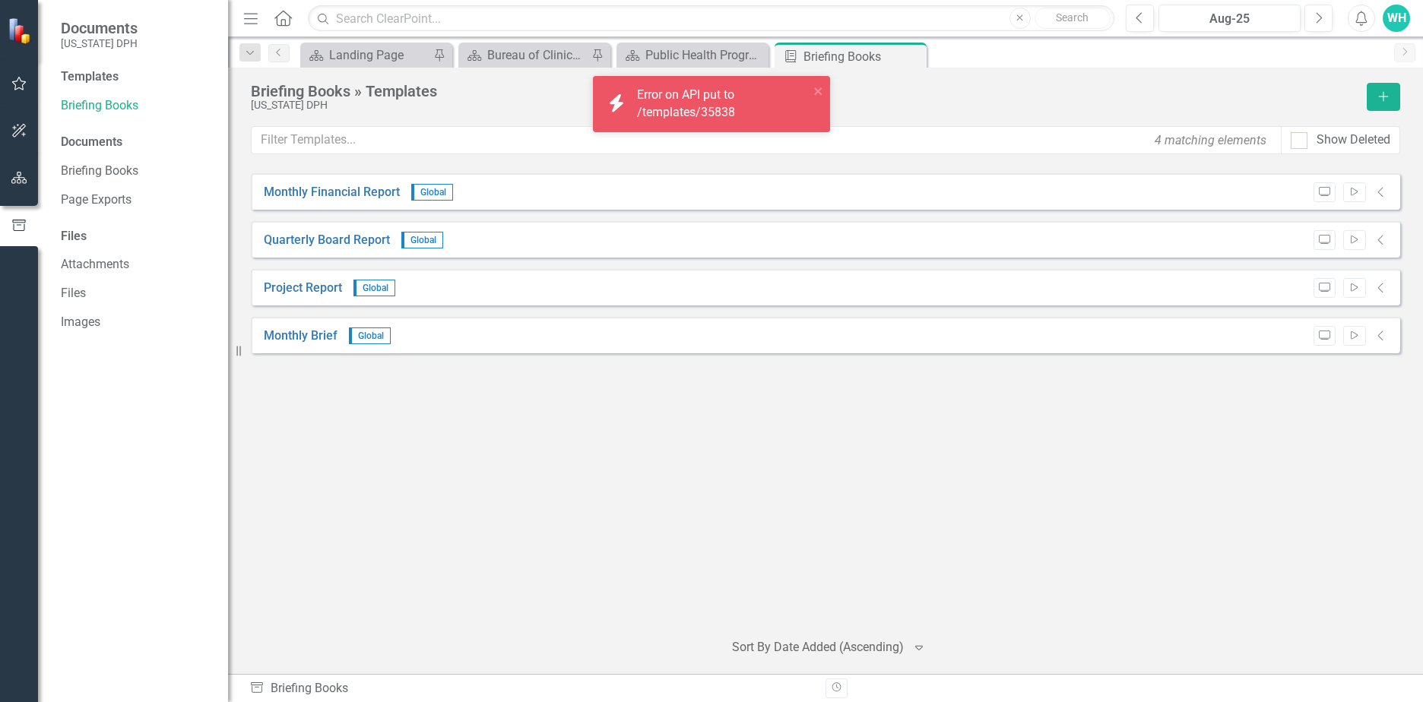
click at [811, 95] on div "icon.bolt Error on API put to /templates/35838" at bounding box center [706, 104] width 214 height 44
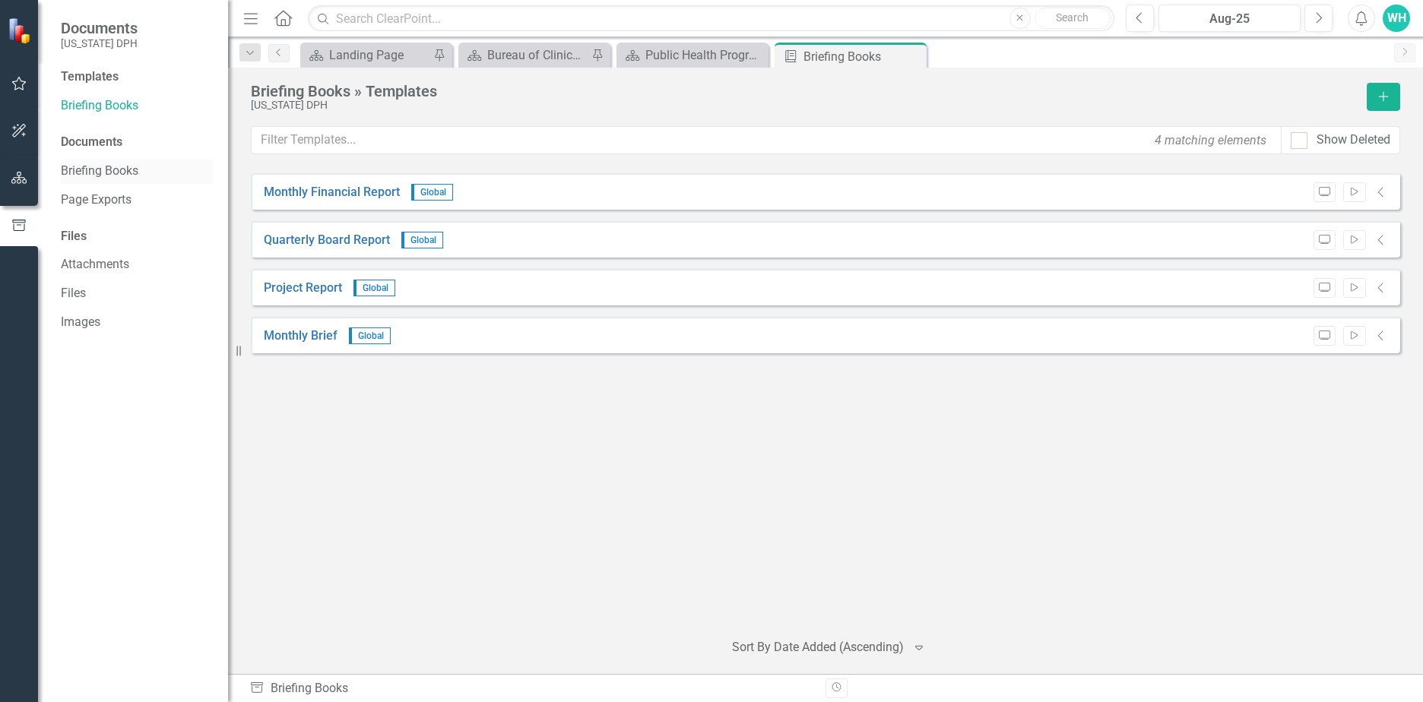
click at [104, 163] on div "Briefing Books" at bounding box center [137, 171] width 152 height 25
click at [113, 173] on link "Briefing Books" at bounding box center [137, 171] width 152 height 17
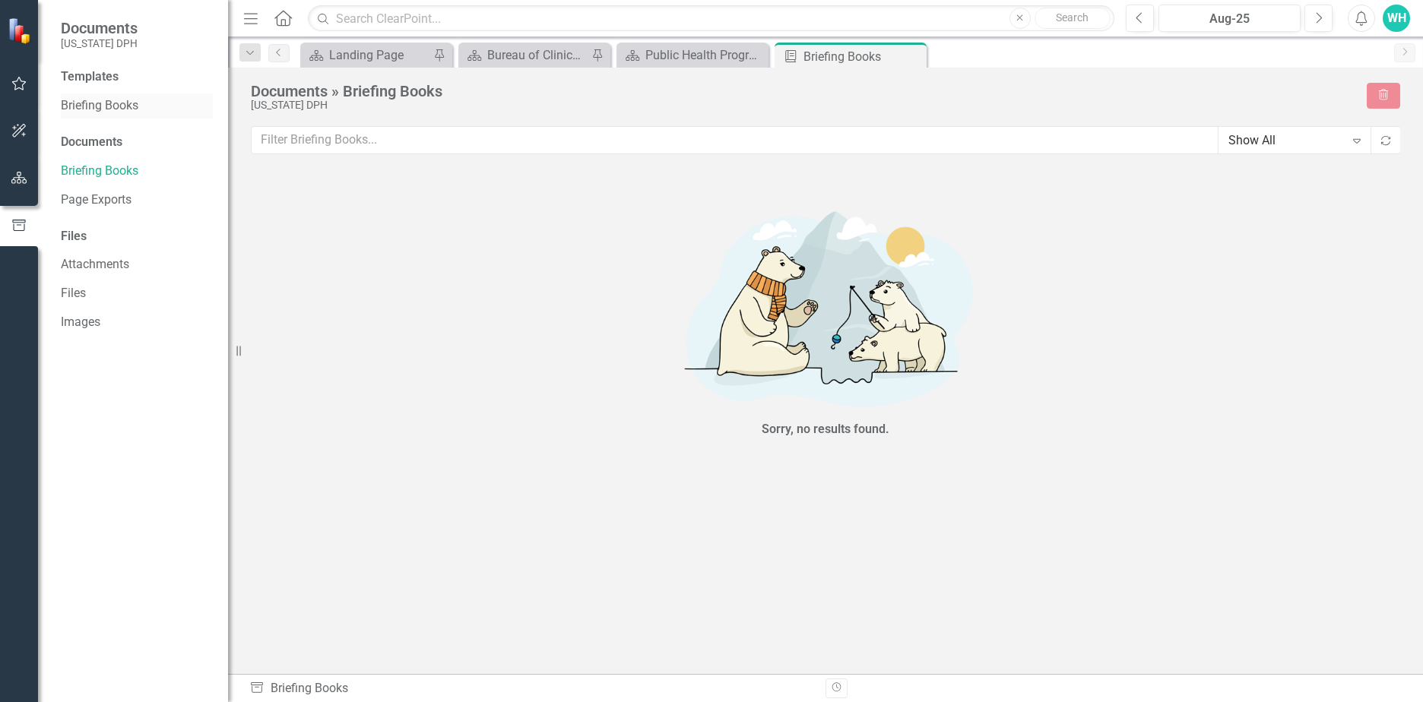
click at [113, 112] on link "Briefing Books" at bounding box center [137, 105] width 152 height 17
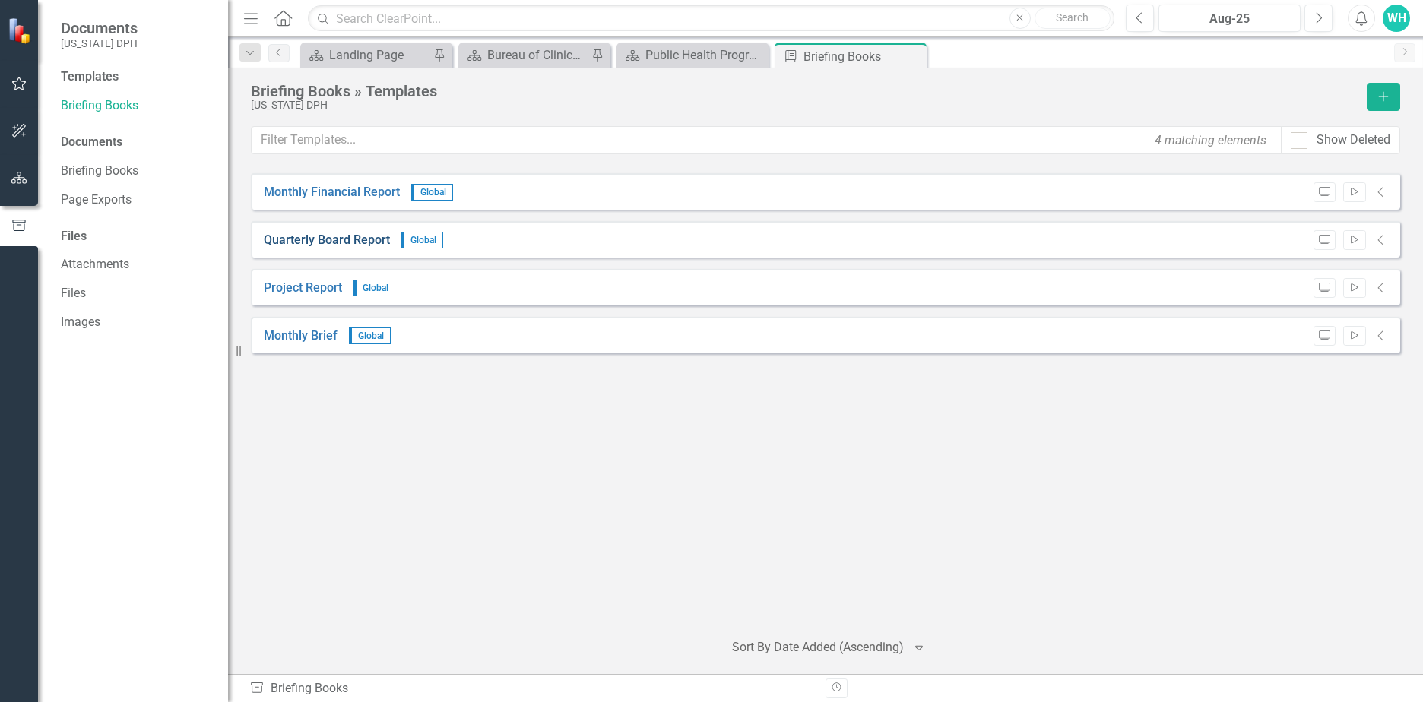
click at [347, 243] on link "Quarterly Board Report" at bounding box center [327, 240] width 126 height 17
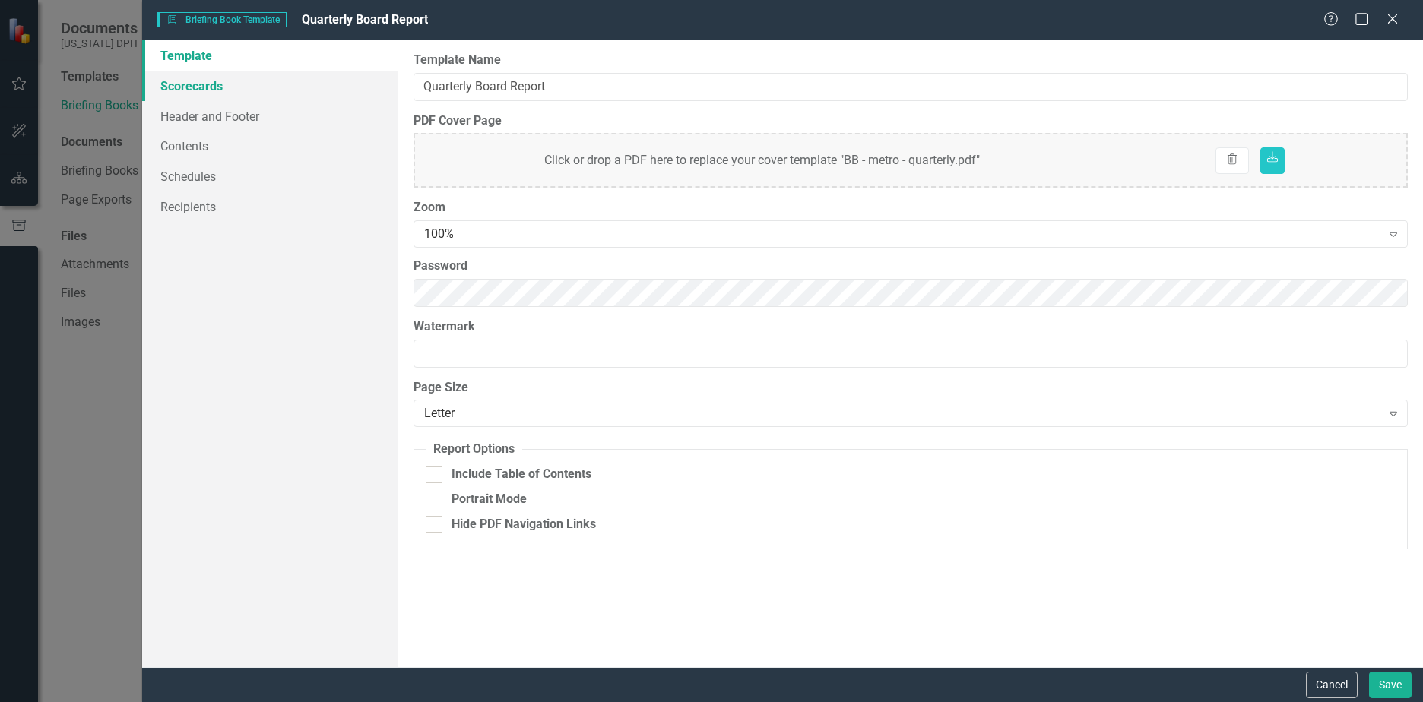
click at [211, 84] on link "Scorecards" at bounding box center [270, 86] width 256 height 30
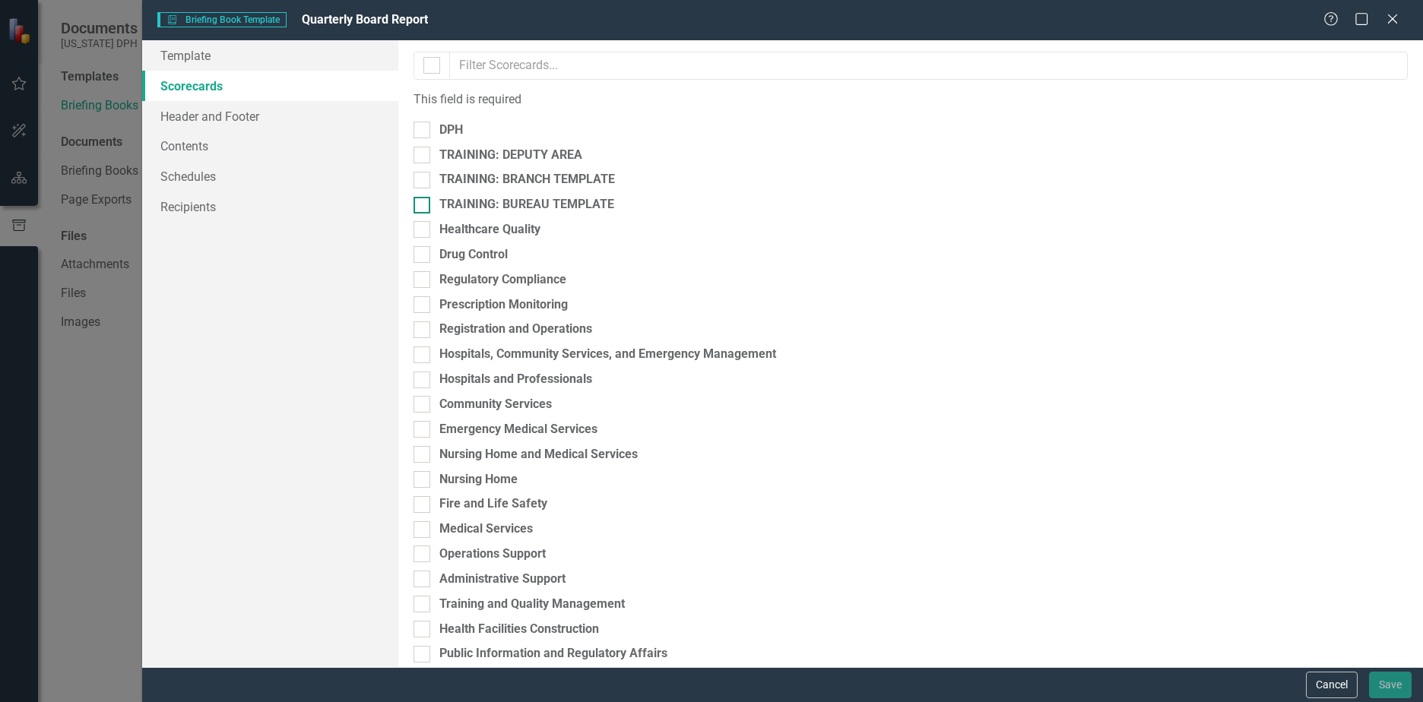
click at [423, 202] on input "TRAINING: BUREAU TEMPLATE" at bounding box center [419, 202] width 10 height 10
checkbox input "true"
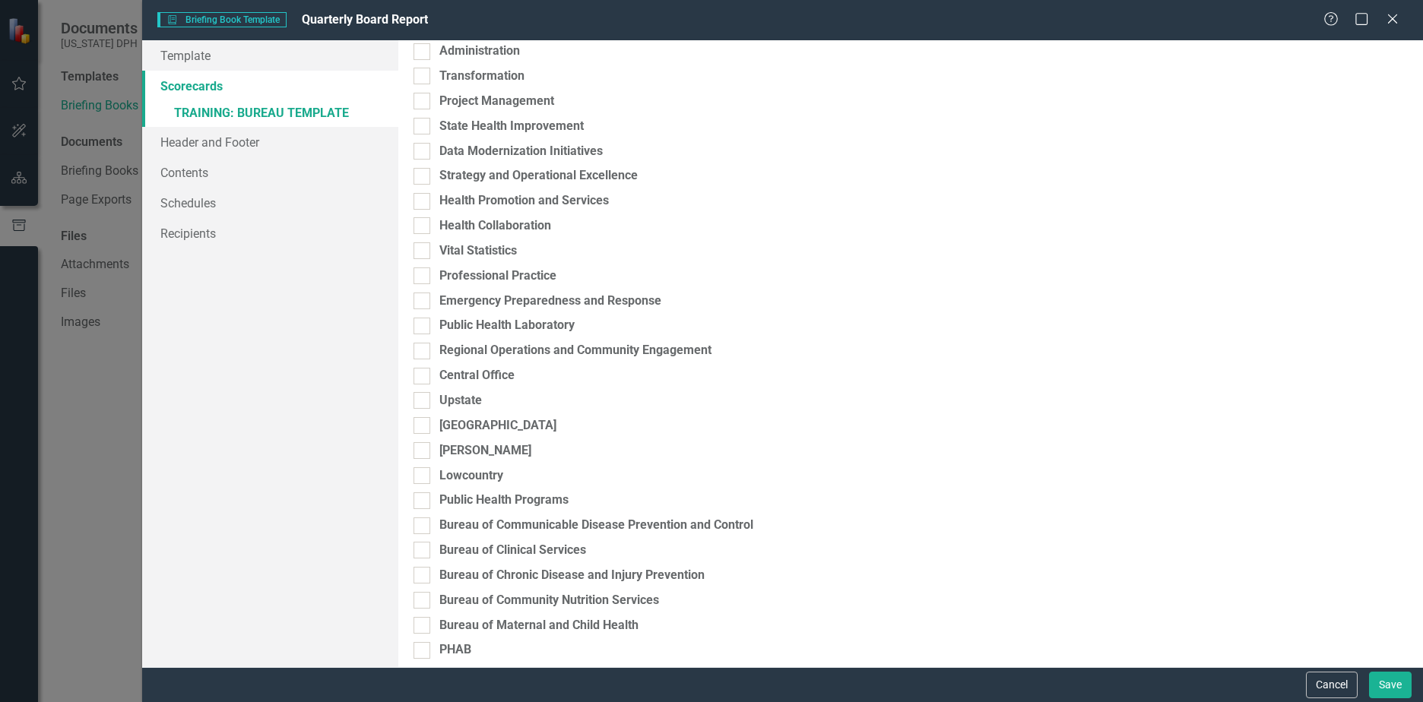
scroll to position [2441, 0]
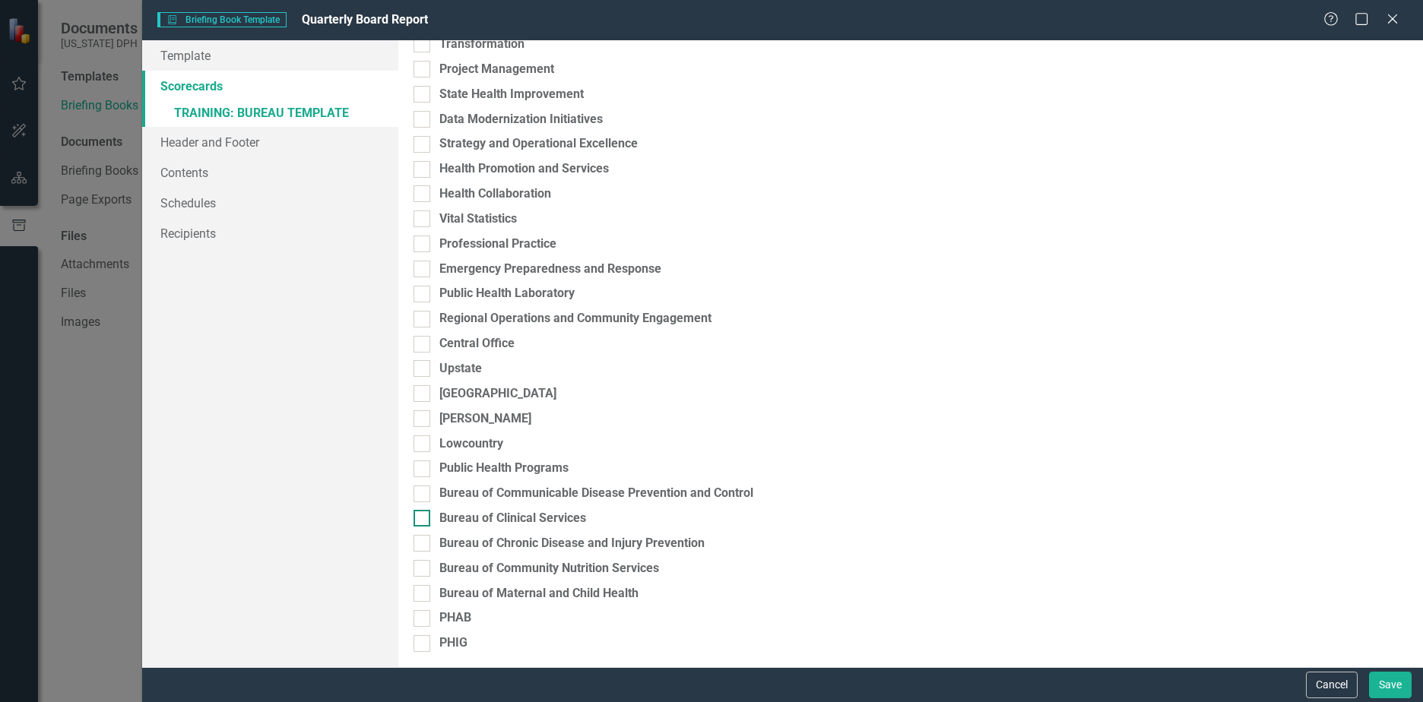
click at [528, 516] on div "Bureau of Clinical Services" at bounding box center [512, 518] width 147 height 17
click at [423, 516] on input "Bureau of Clinical Services" at bounding box center [419, 515] width 10 height 10
checkbox input "true"
click at [230, 178] on link "Header and Footer" at bounding box center [270, 169] width 256 height 30
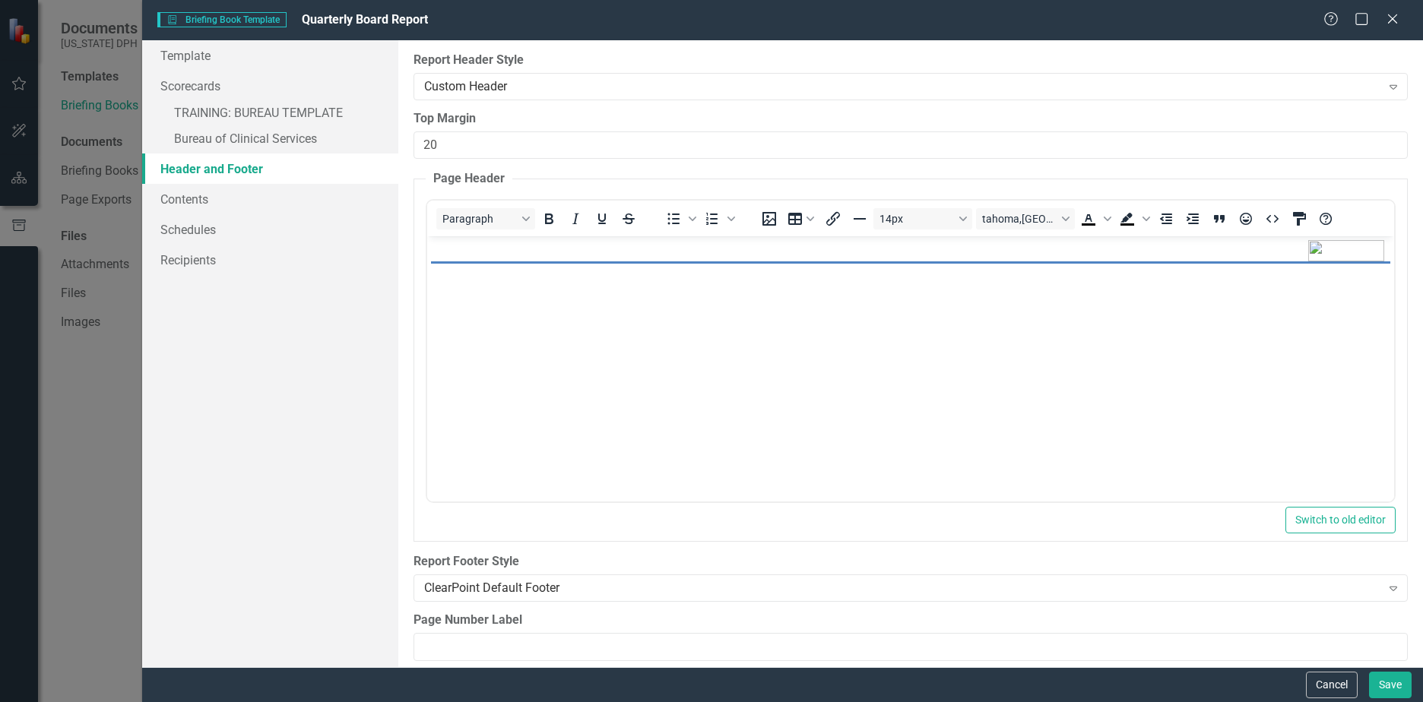
scroll to position [0, 0]
click at [221, 202] on link "Contents" at bounding box center [270, 199] width 256 height 30
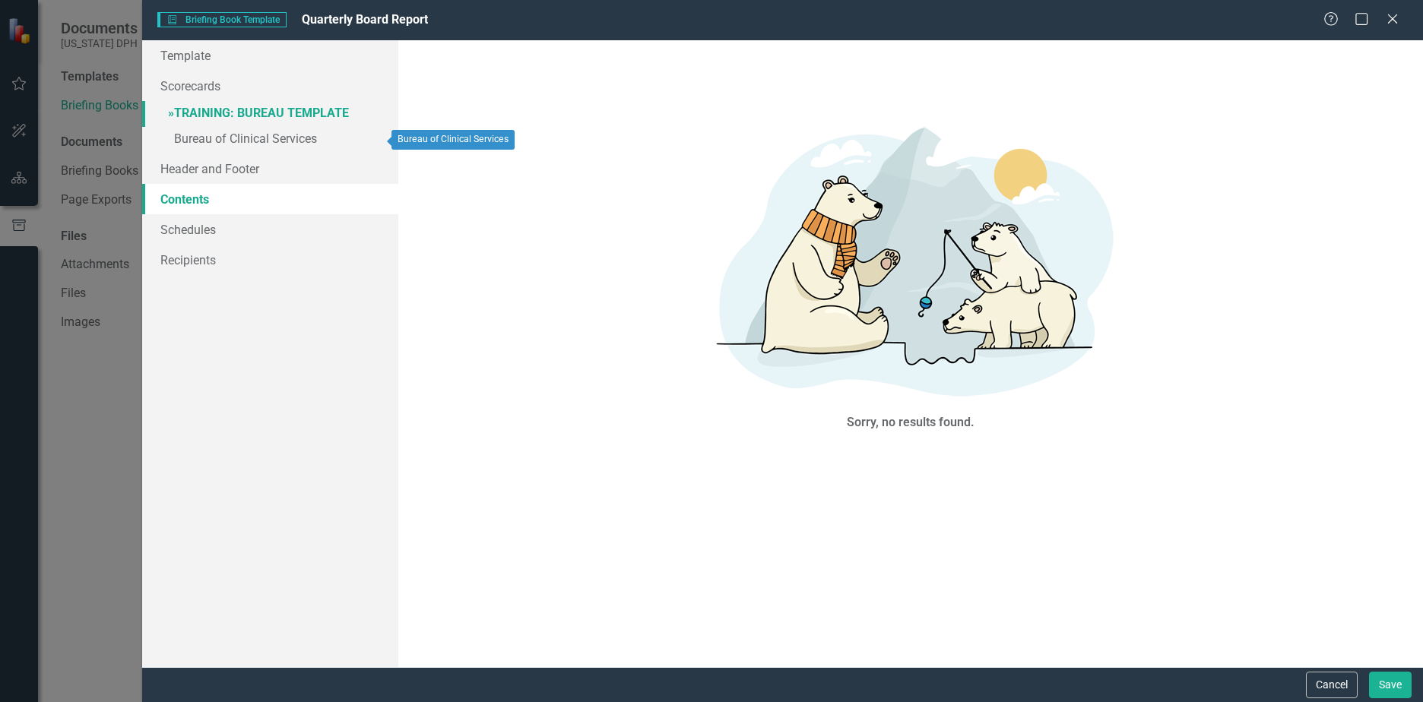
click at [277, 113] on link "» TRAINING: BUREAU TEMPLATE" at bounding box center [270, 114] width 256 height 27
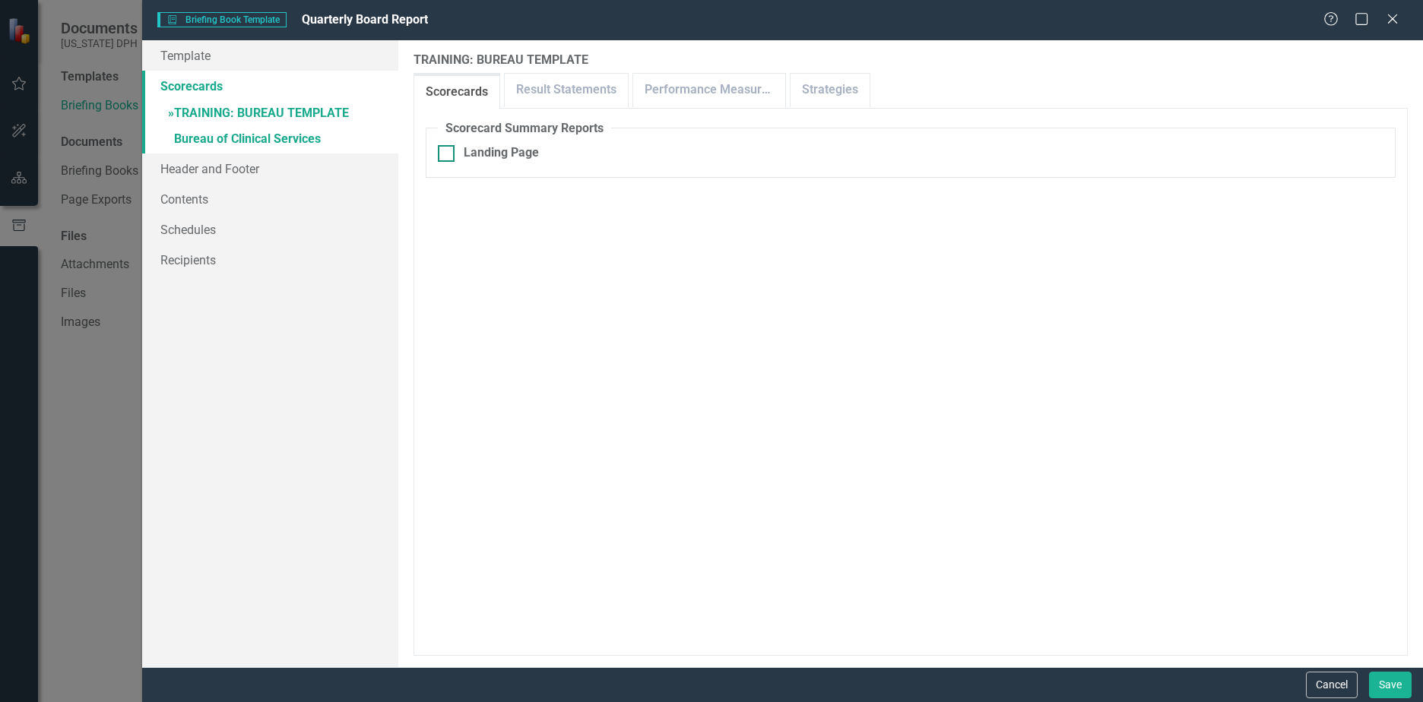
click at [509, 157] on div "Landing Page" at bounding box center [501, 152] width 75 height 17
click at [448, 155] on input "Landing Page" at bounding box center [443, 150] width 10 height 10
checkbox input "true"
click at [544, 221] on div "Print Title Default Page" at bounding box center [527, 226] width 127 height 17
click at [448, 221] on input "Print Title Default Page" at bounding box center [443, 223] width 10 height 10
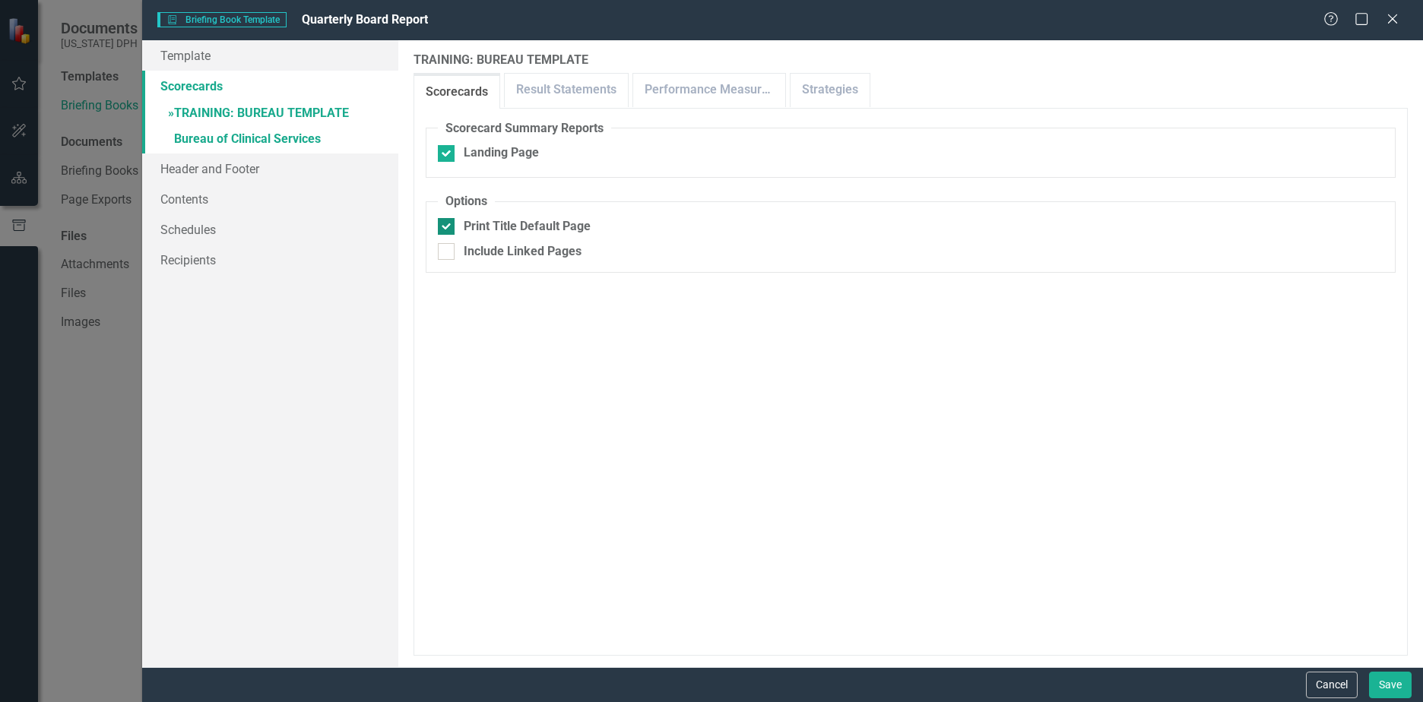
click at [544, 221] on div "Print Title Default Page" at bounding box center [527, 226] width 127 height 17
click at [448, 221] on input "Print Title Default Page" at bounding box center [443, 223] width 10 height 10
checkbox input "false"
click at [576, 87] on link "Result Statements" at bounding box center [566, 90] width 123 height 33
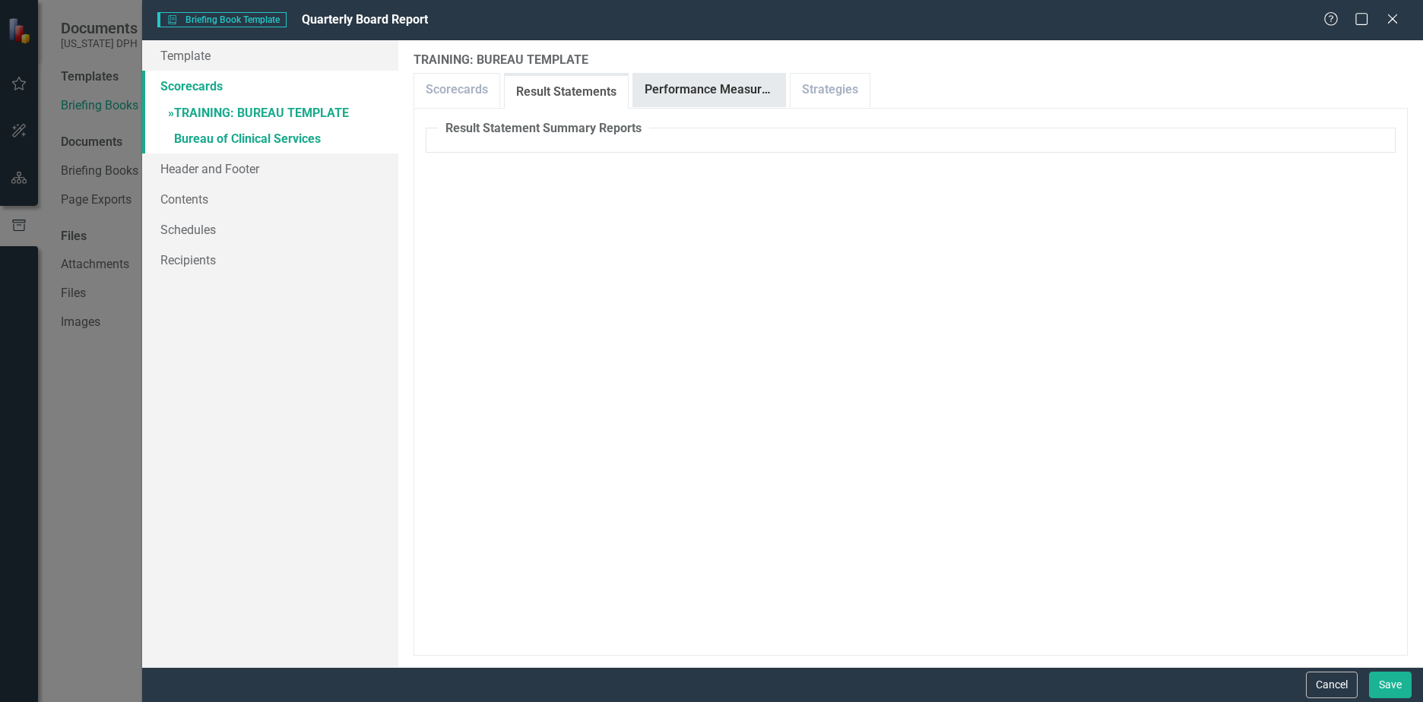
click at [674, 90] on link "Performance Measures" at bounding box center [709, 90] width 152 height 33
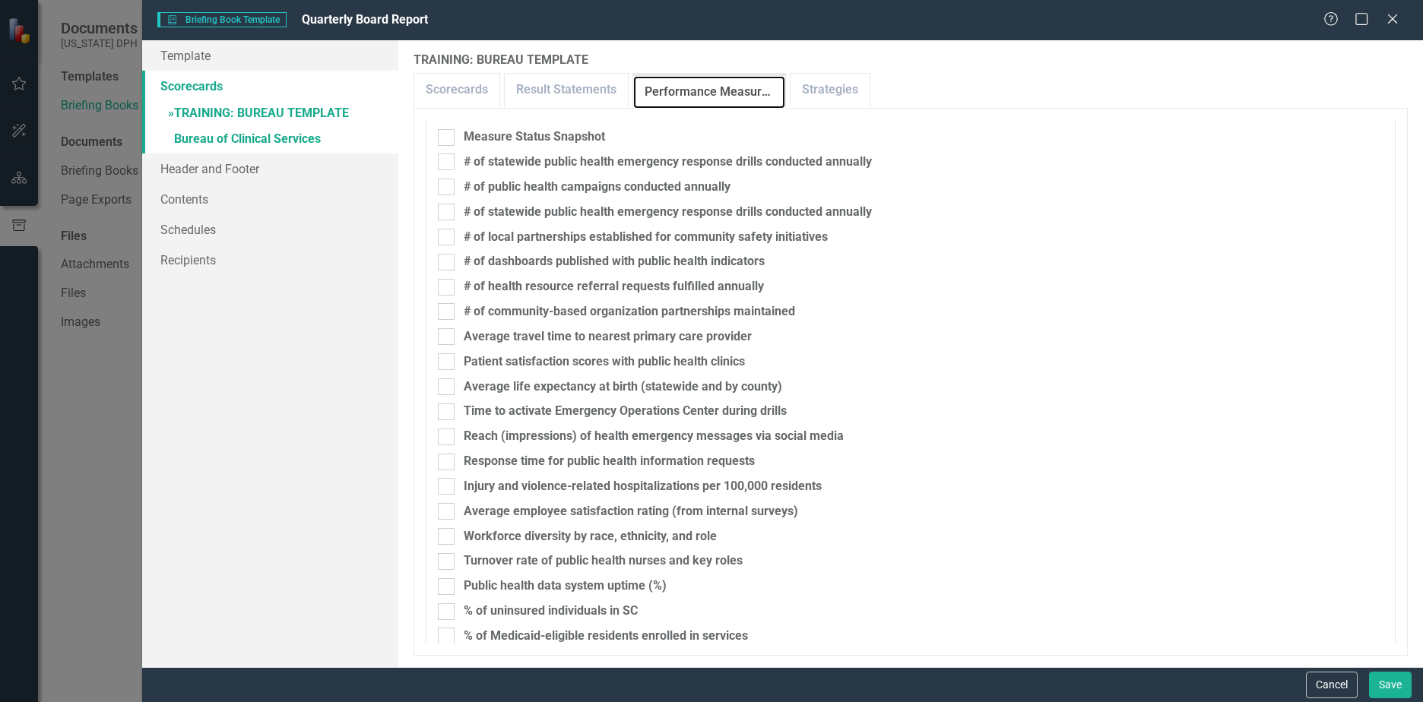
scroll to position [76, 0]
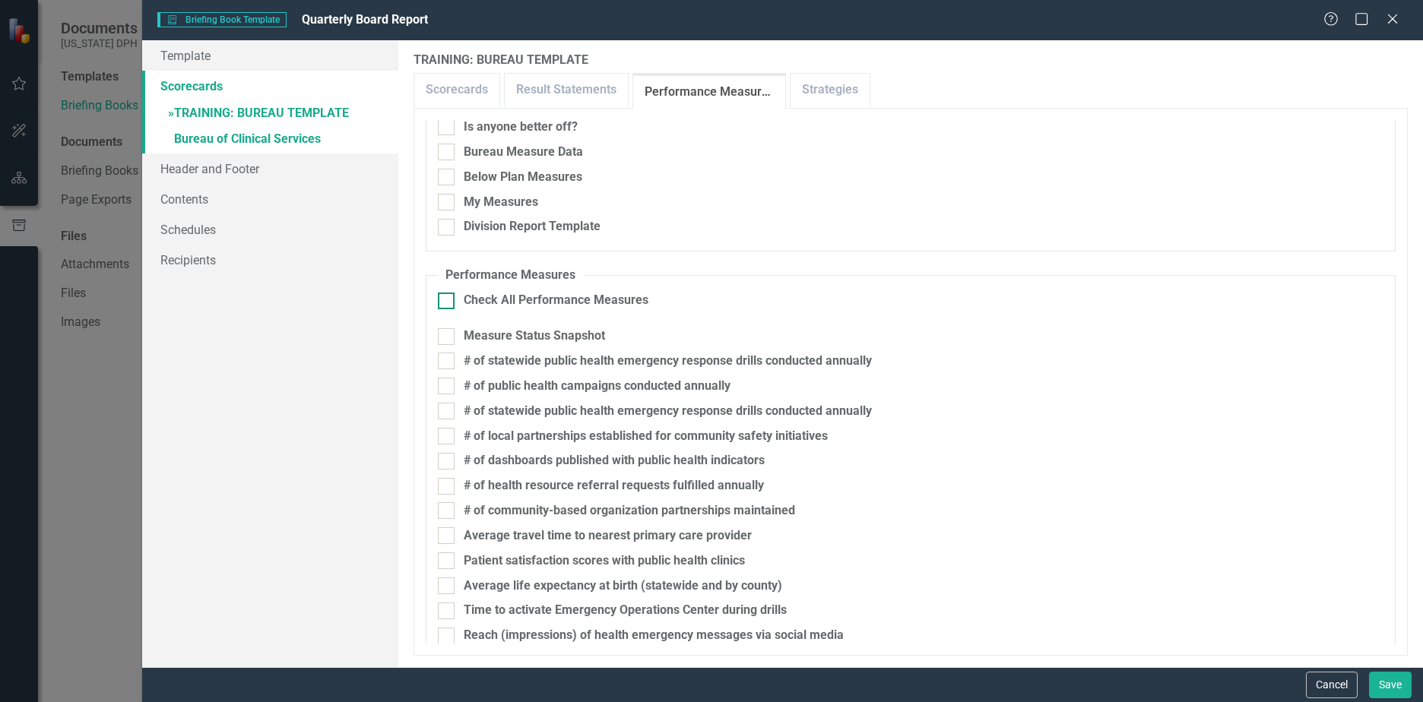
click at [448, 299] on input "Check All Performance Measures" at bounding box center [443, 298] width 10 height 10
checkbox input "true"
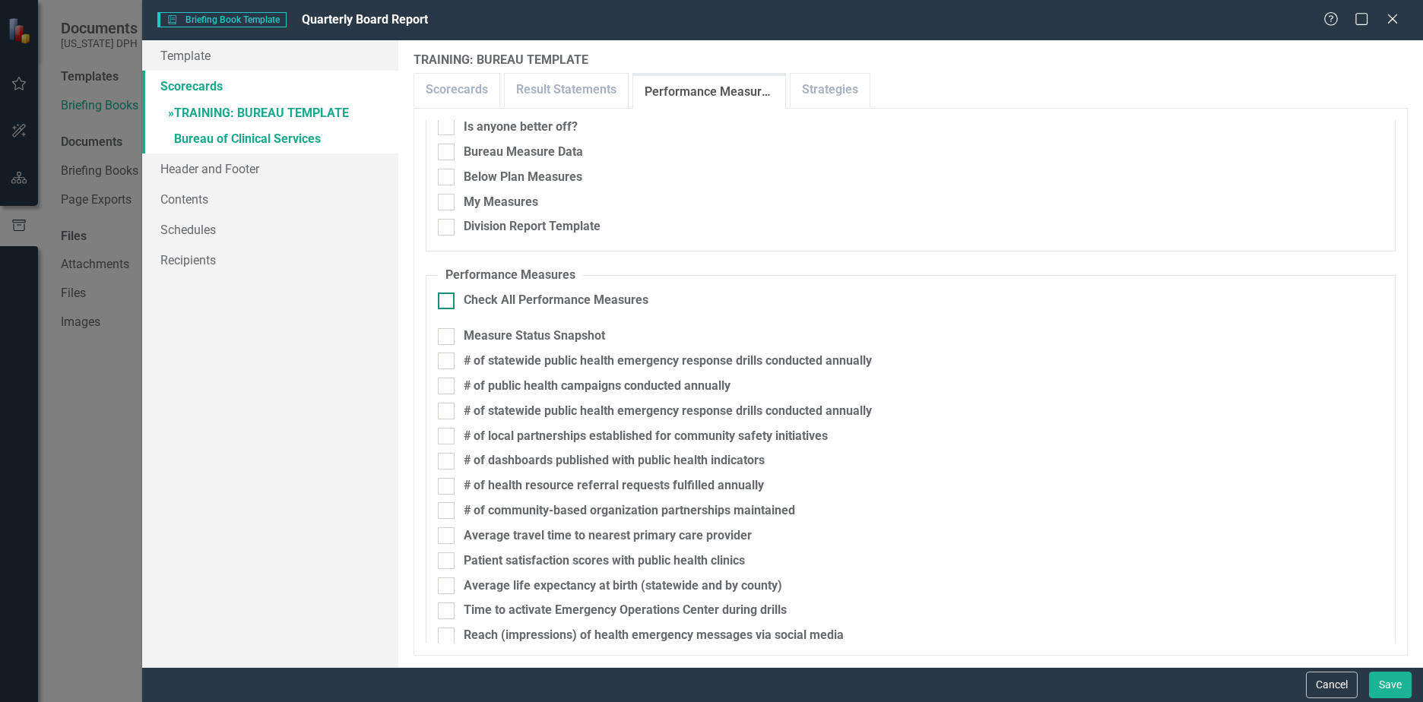
checkbox input "true"
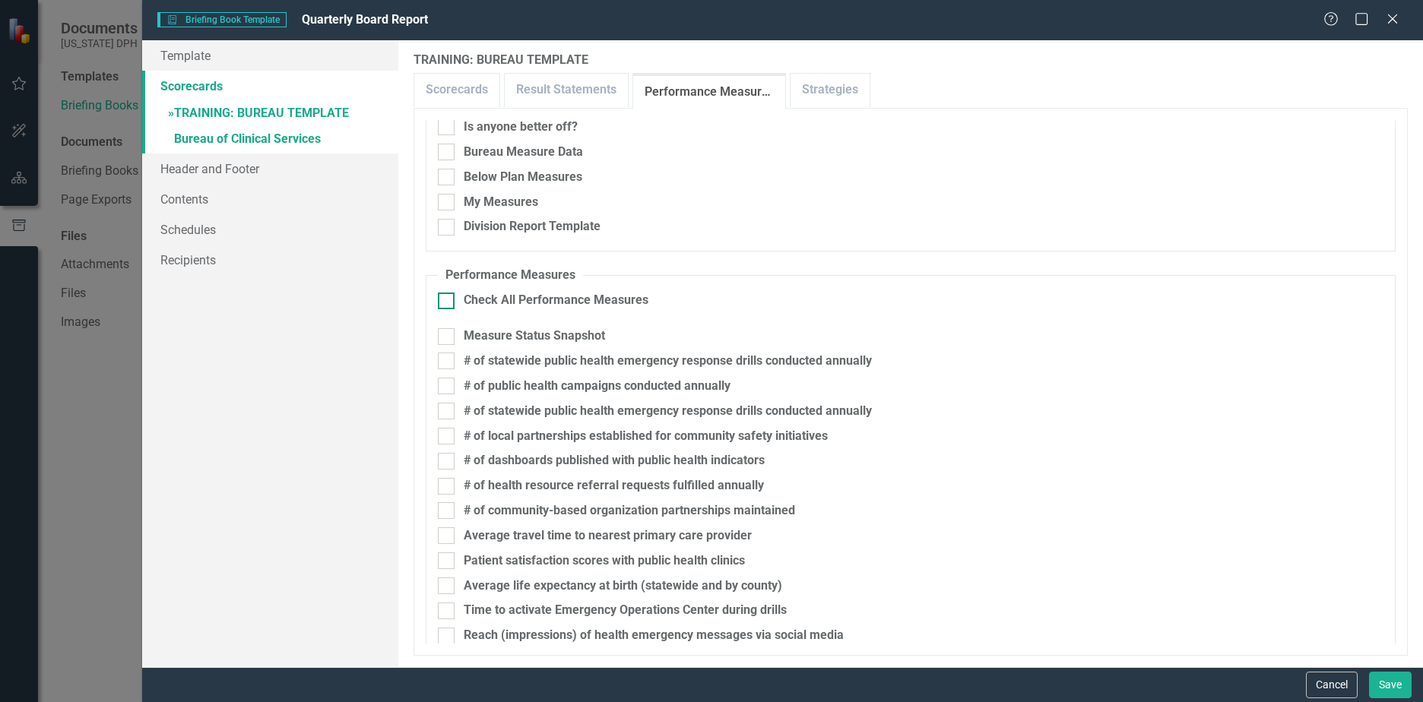
checkbox input "true"
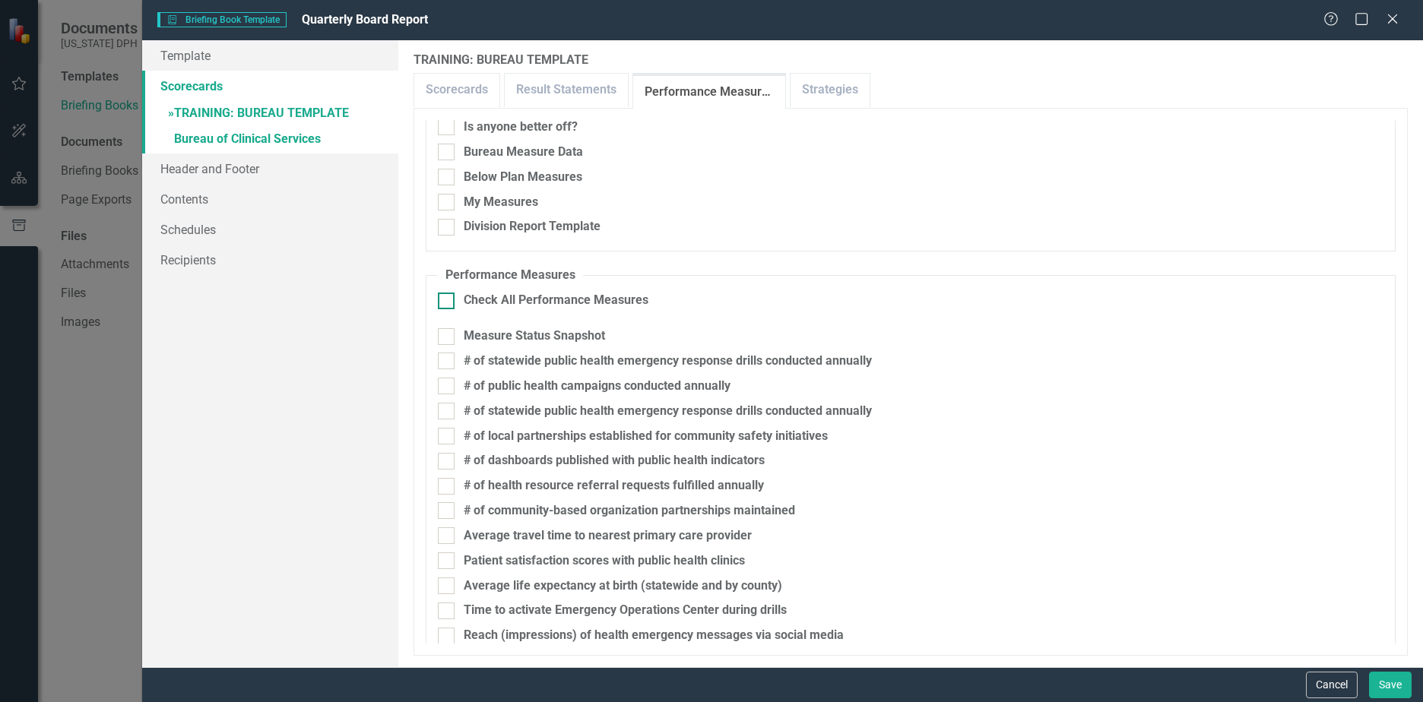
checkbox input "true"
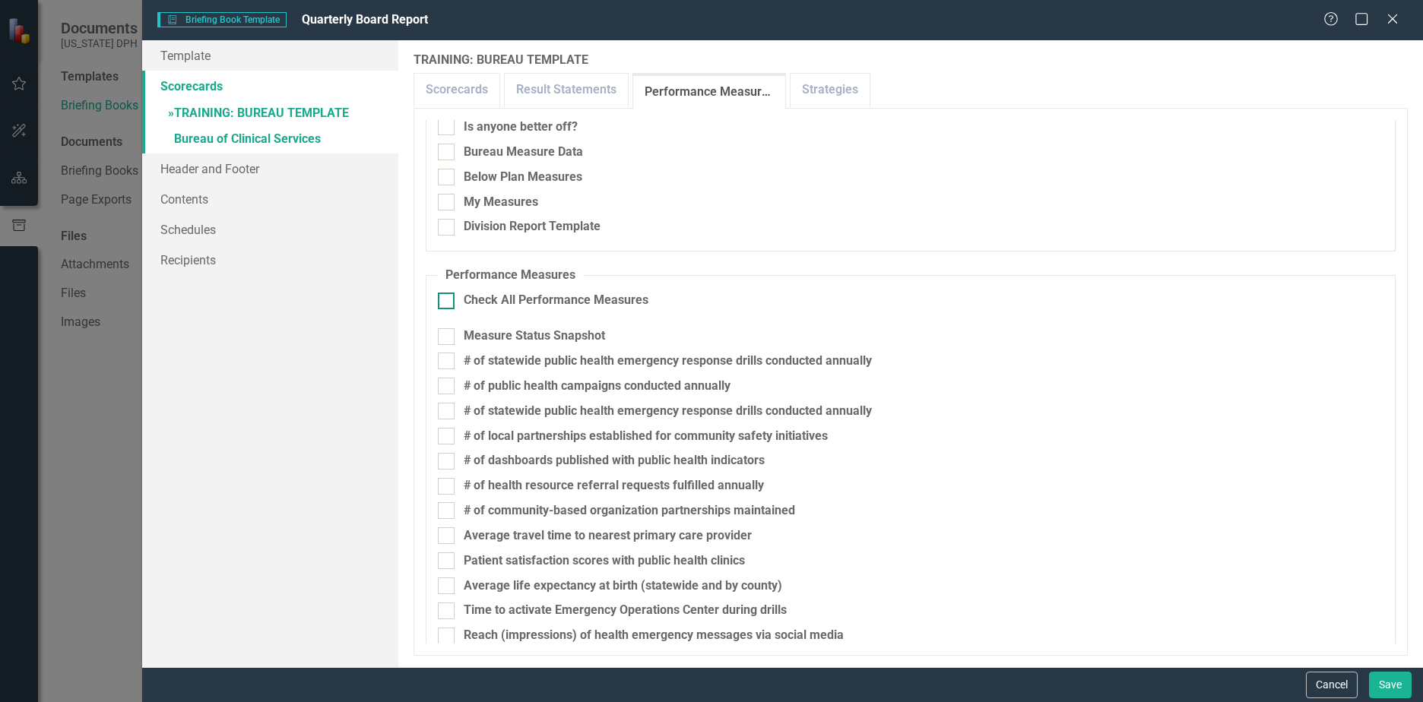
checkbox input "true"
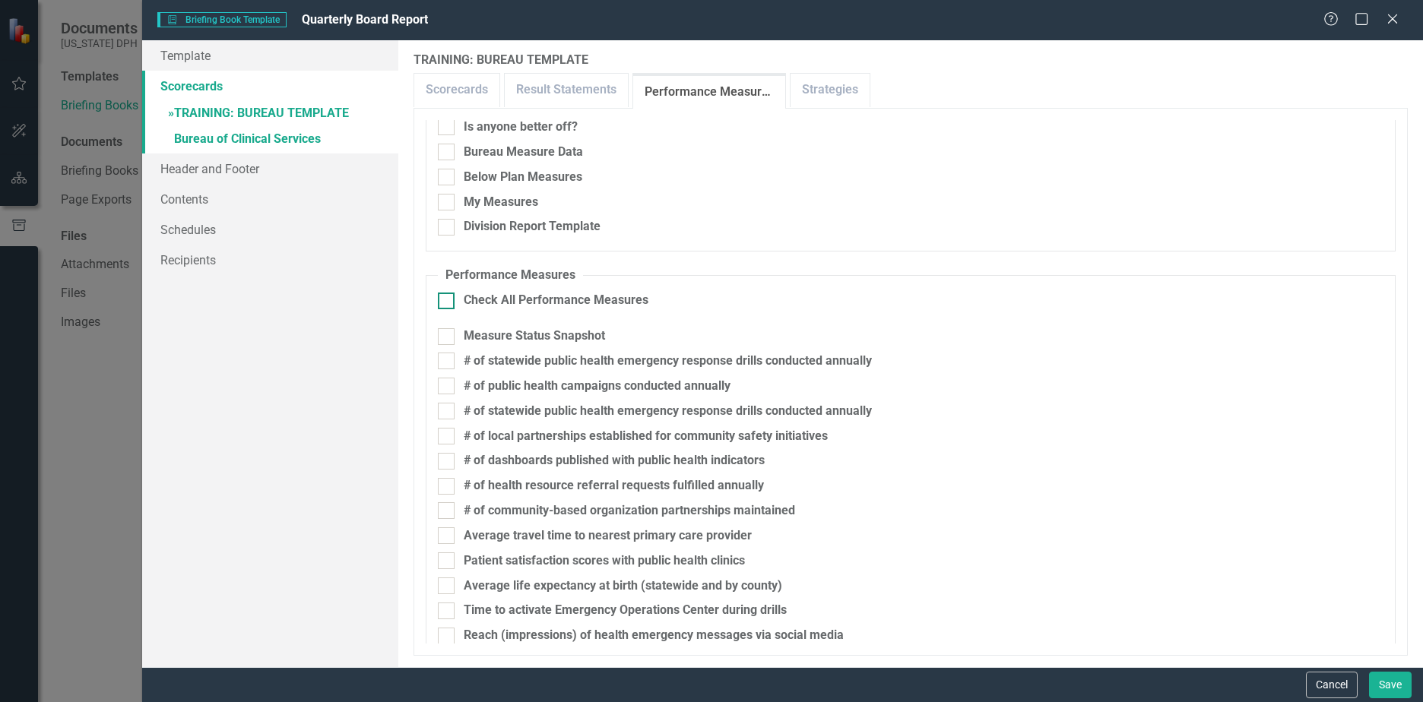
checkbox input "true"
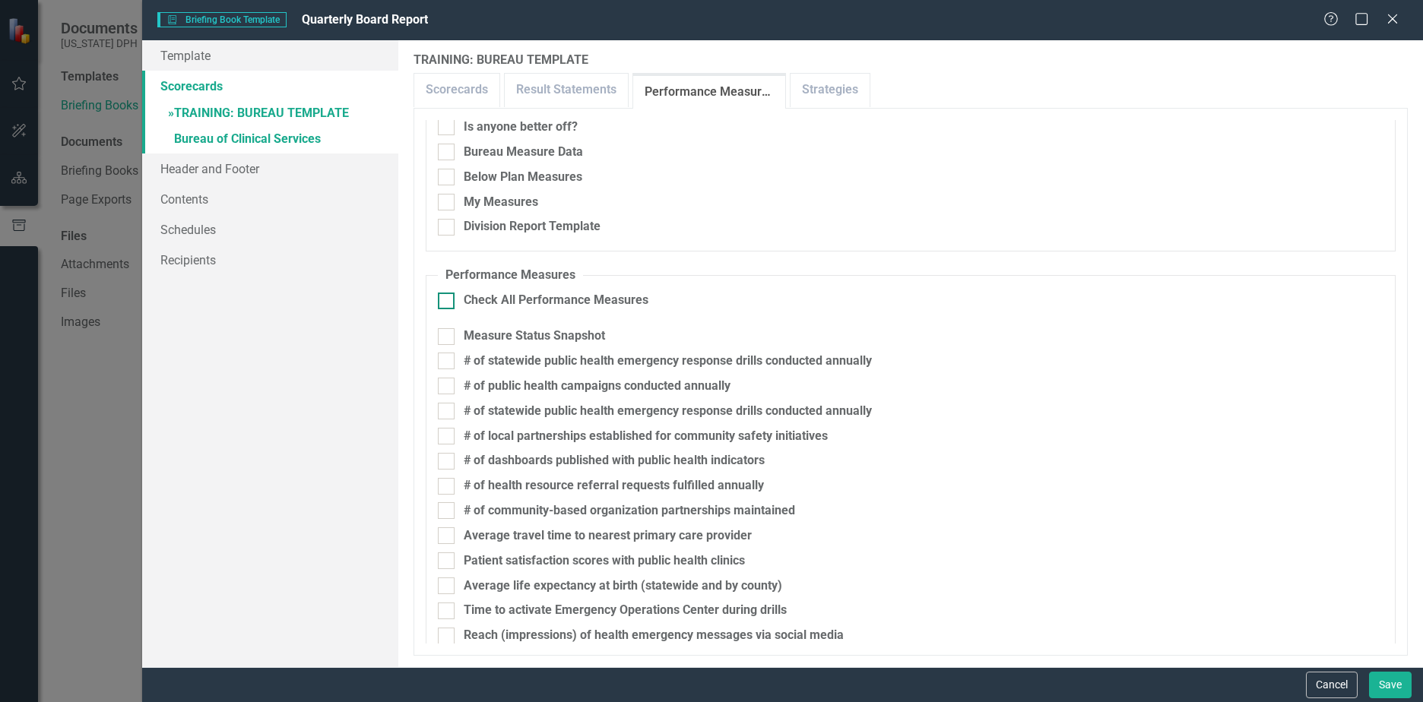
checkbox input "true"
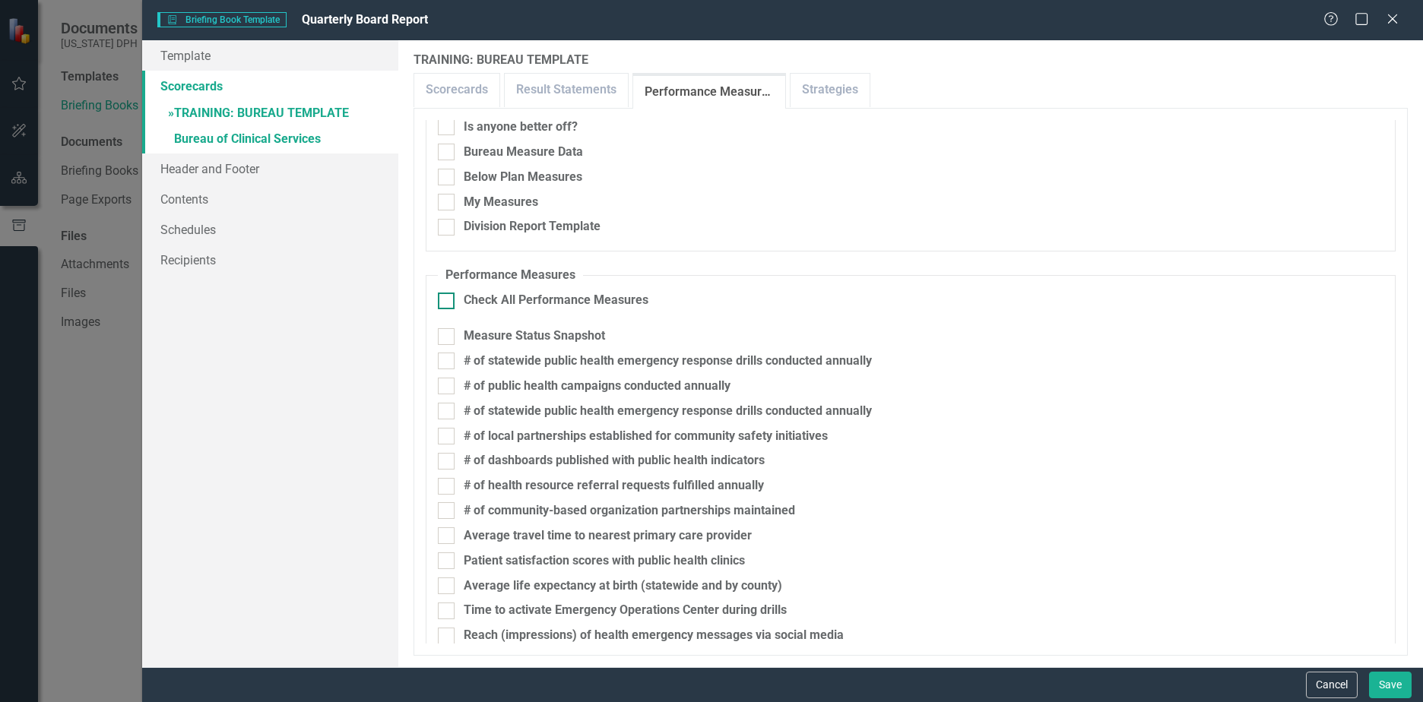
checkbox input "true"
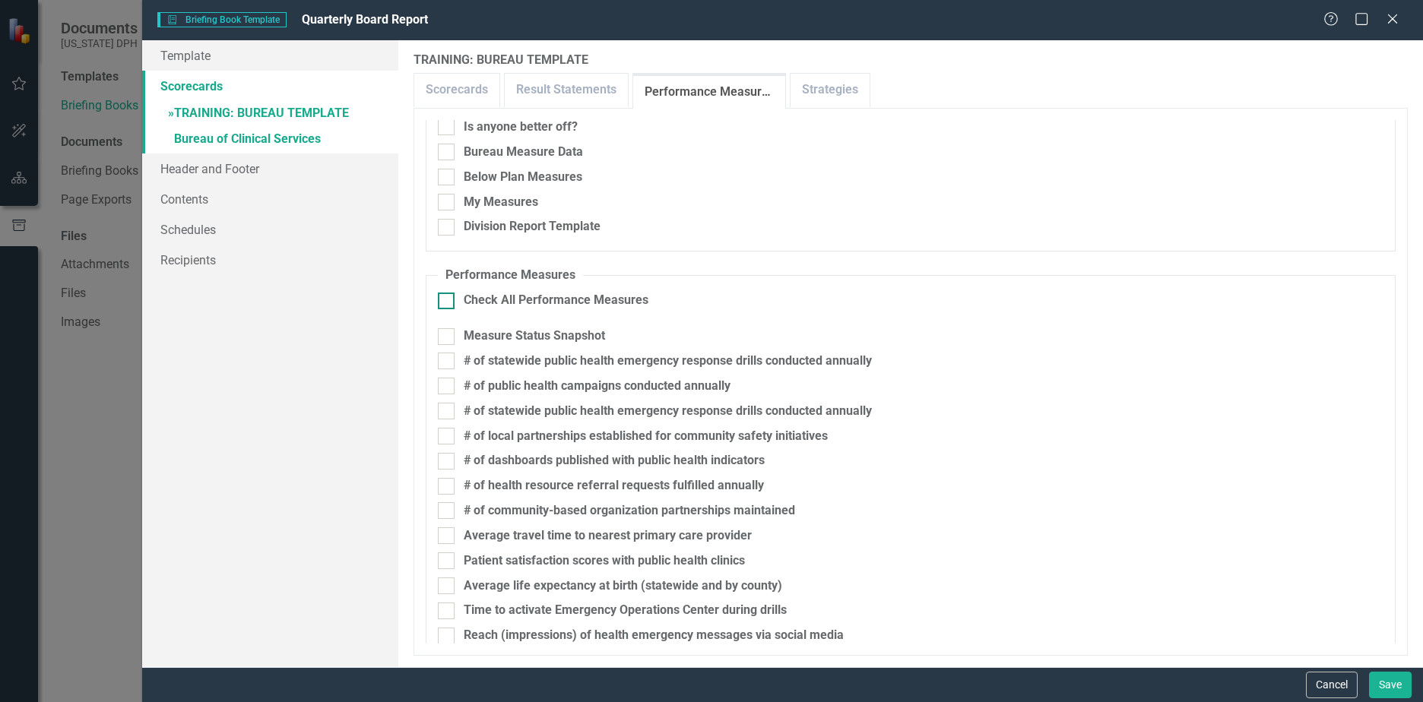
checkbox input "true"
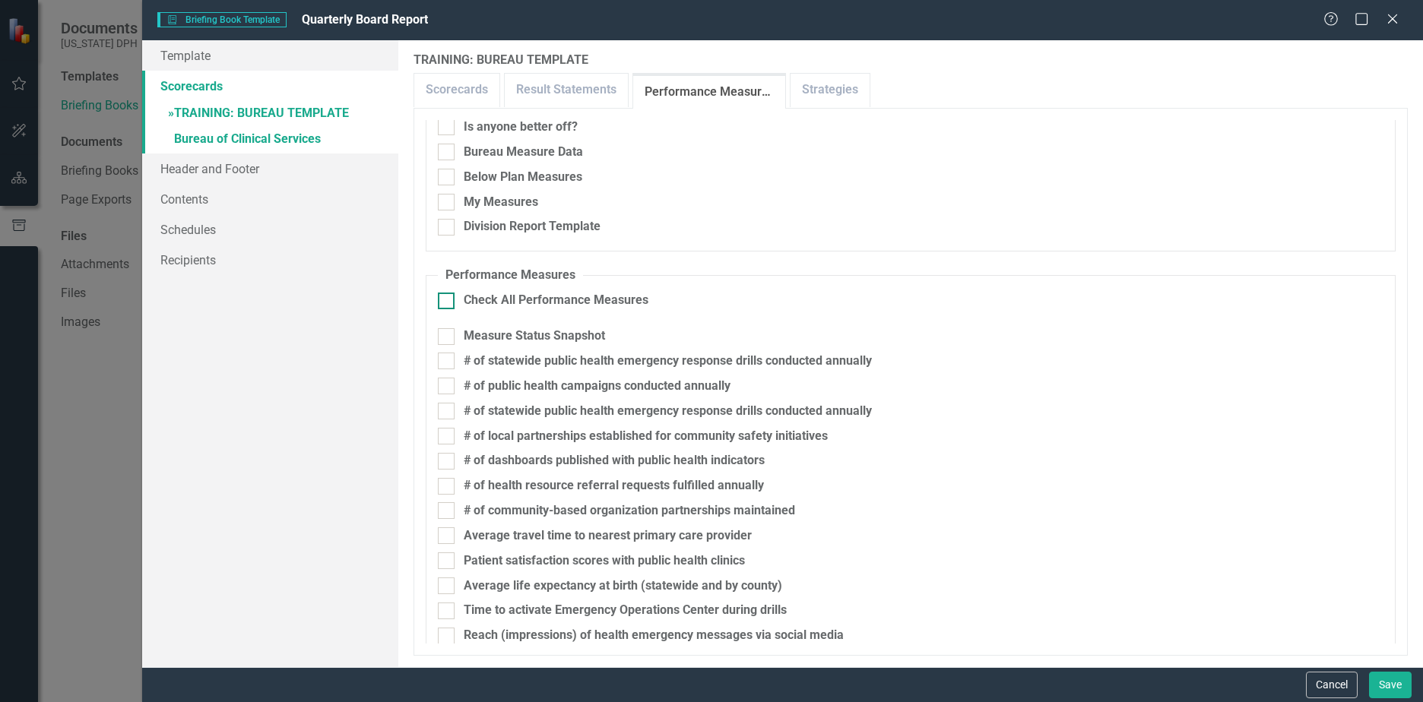
checkbox input "true"
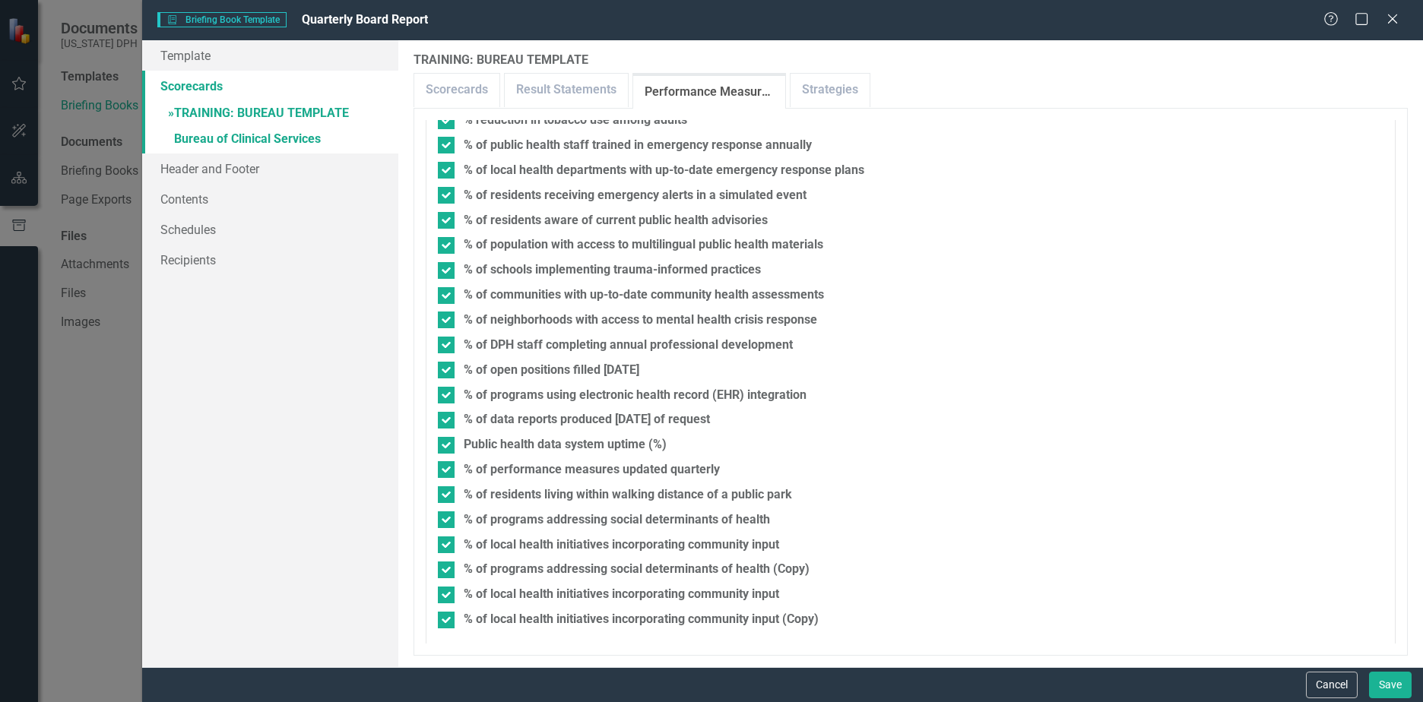
scroll to position [917, 0]
click at [811, 99] on link "Strategies" at bounding box center [830, 90] width 79 height 33
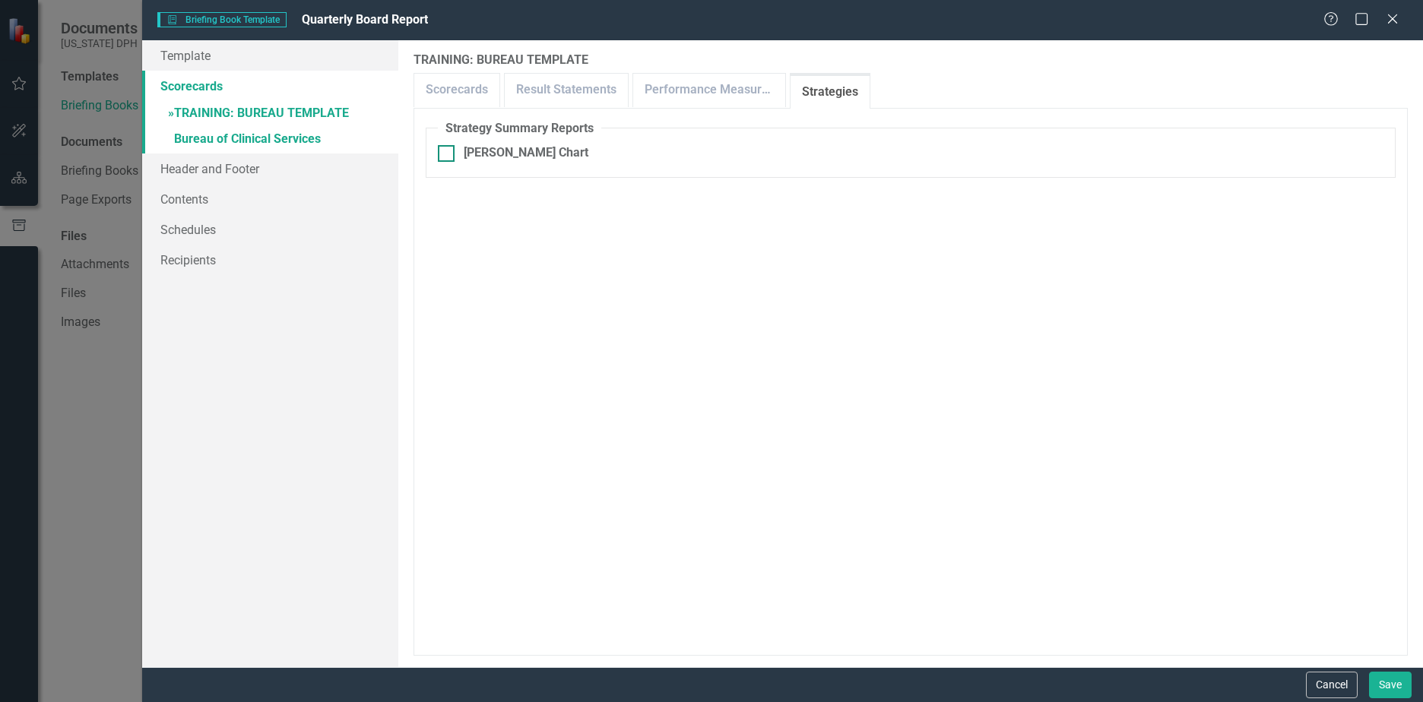
click at [504, 149] on div "[PERSON_NAME] Chart" at bounding box center [526, 152] width 125 height 17
click at [448, 149] on input "[PERSON_NAME] Chart" at bounding box center [443, 150] width 10 height 10
checkbox input "true"
click at [1395, 681] on button "Save" at bounding box center [1390, 685] width 43 height 27
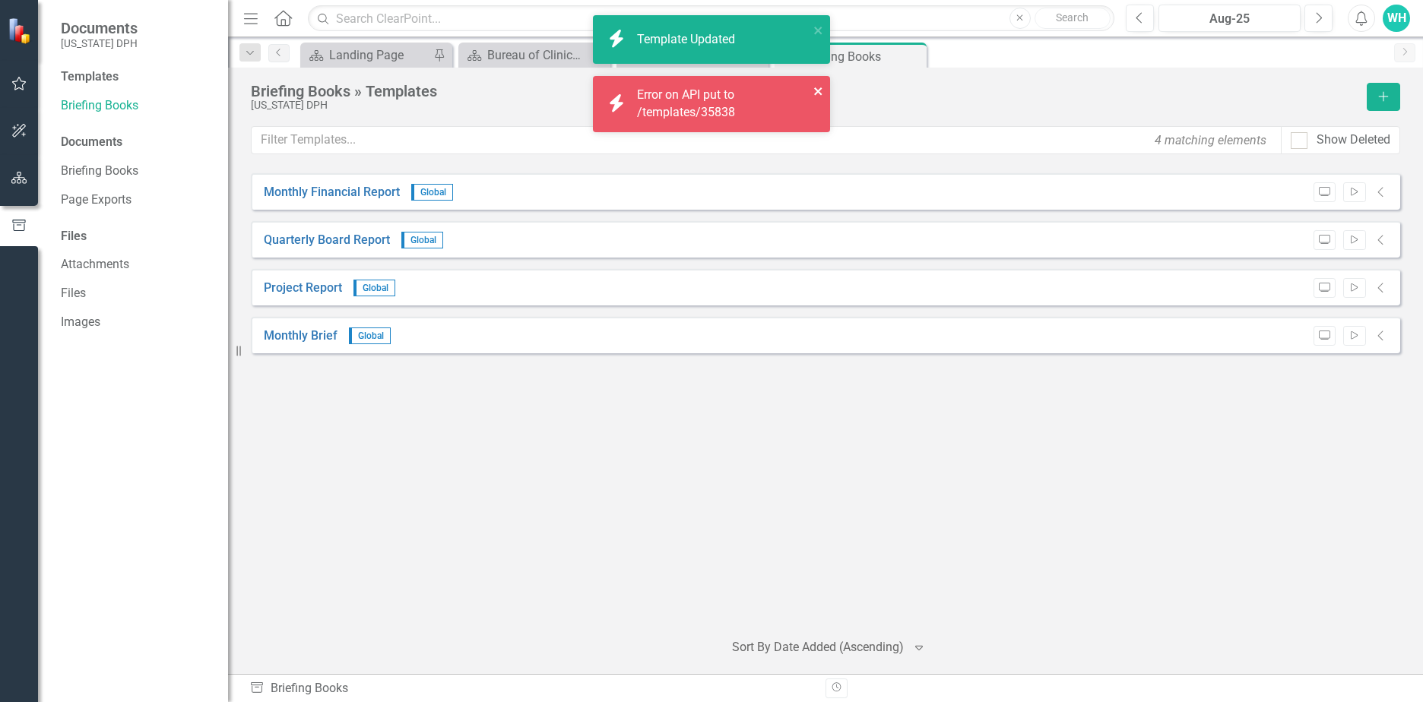
click at [819, 96] on icon "close" at bounding box center [818, 91] width 11 height 12
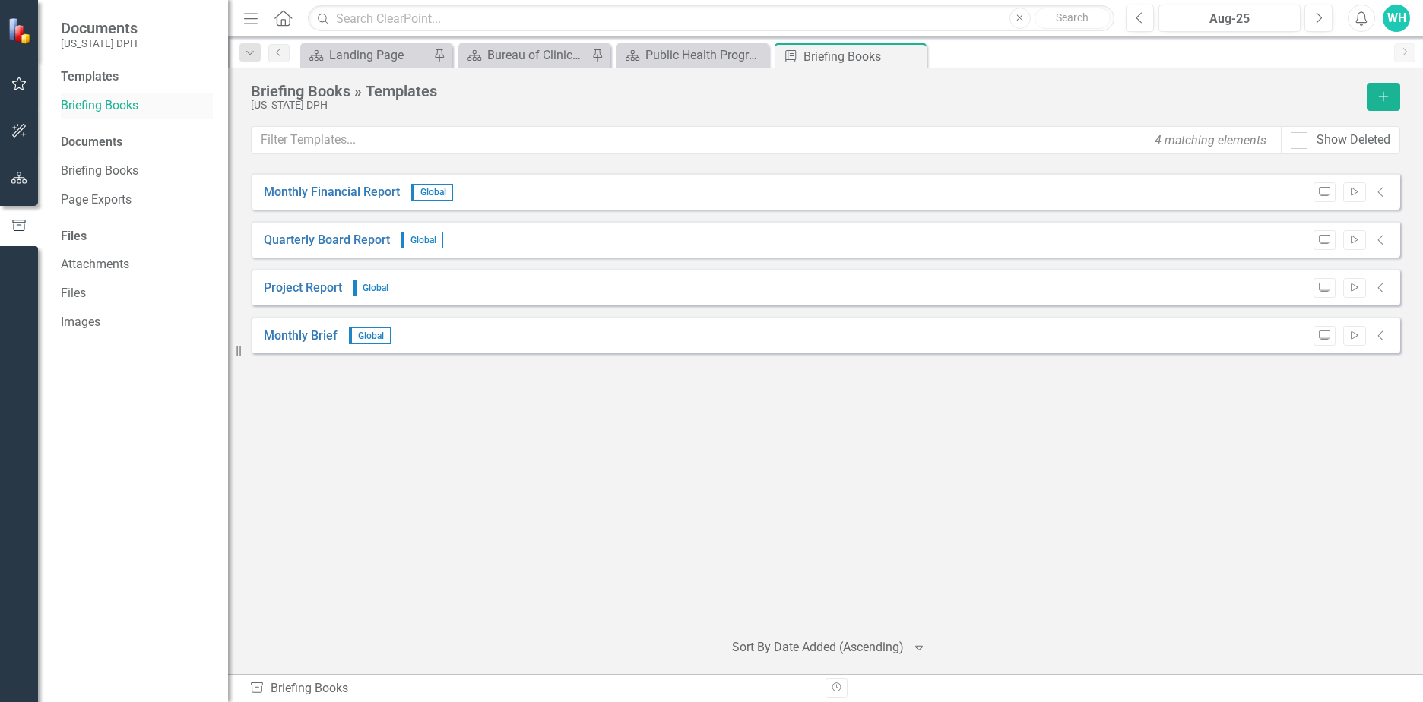
click at [112, 108] on link "Briefing Books" at bounding box center [137, 105] width 152 height 17
click at [517, 246] on div "Quarterly Board Report Global Preview Start Collapse" at bounding box center [825, 239] width 1149 height 36
click at [294, 238] on link "Quarterly Board Report" at bounding box center [327, 240] width 126 height 17
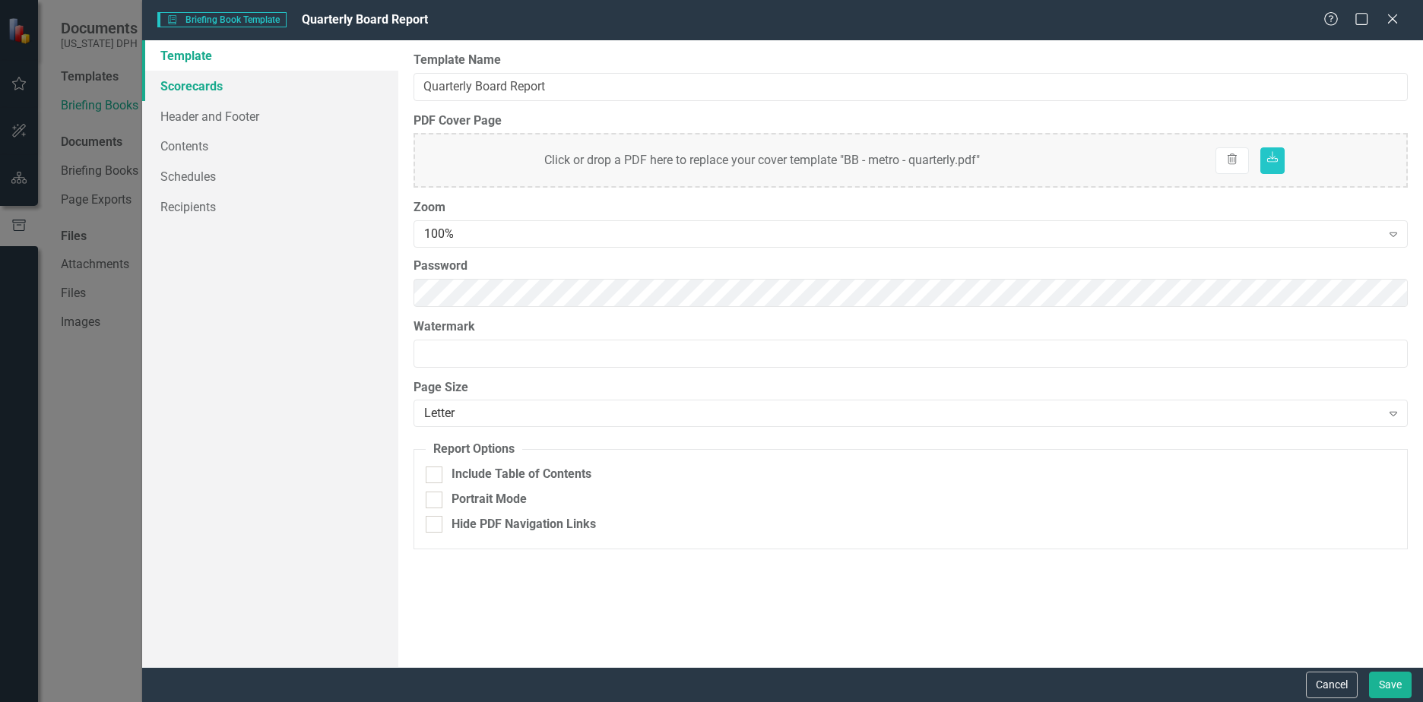
click at [192, 90] on link "Scorecards" at bounding box center [270, 86] width 256 height 30
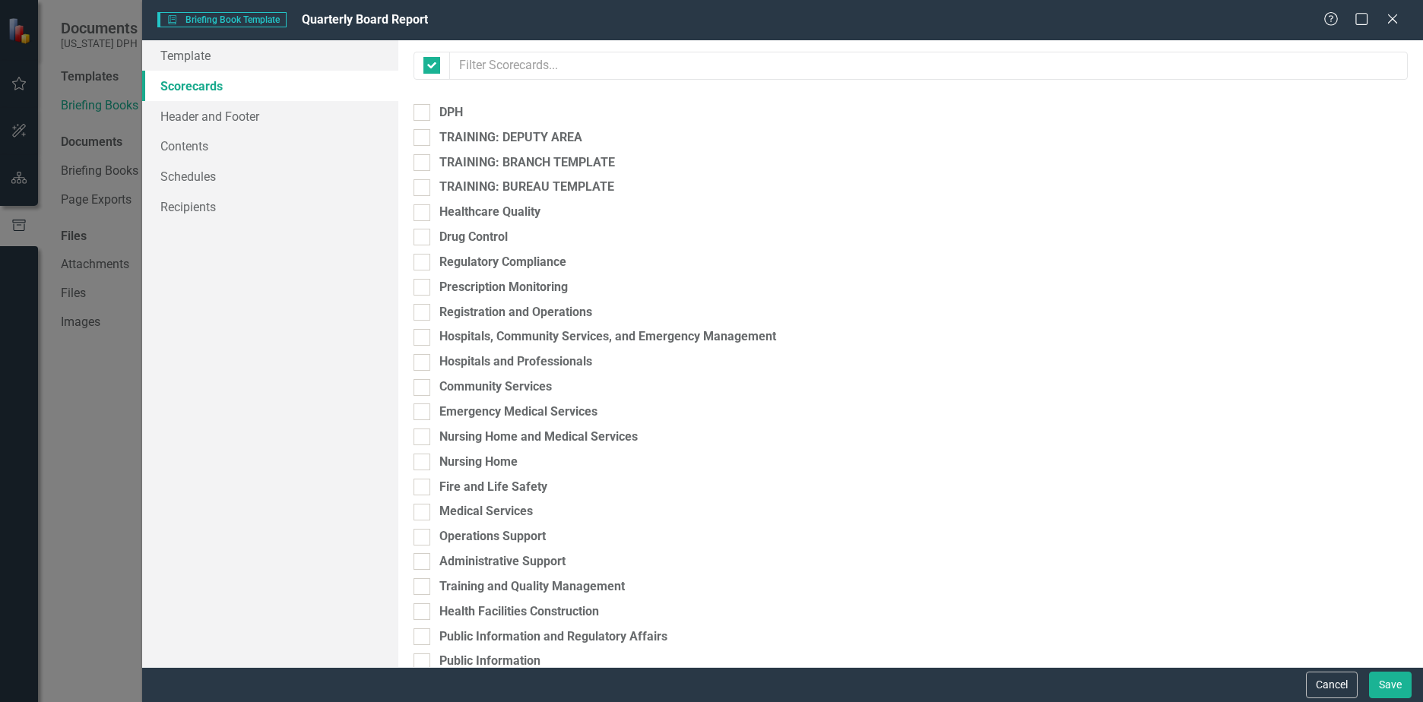
checkbox input "false"
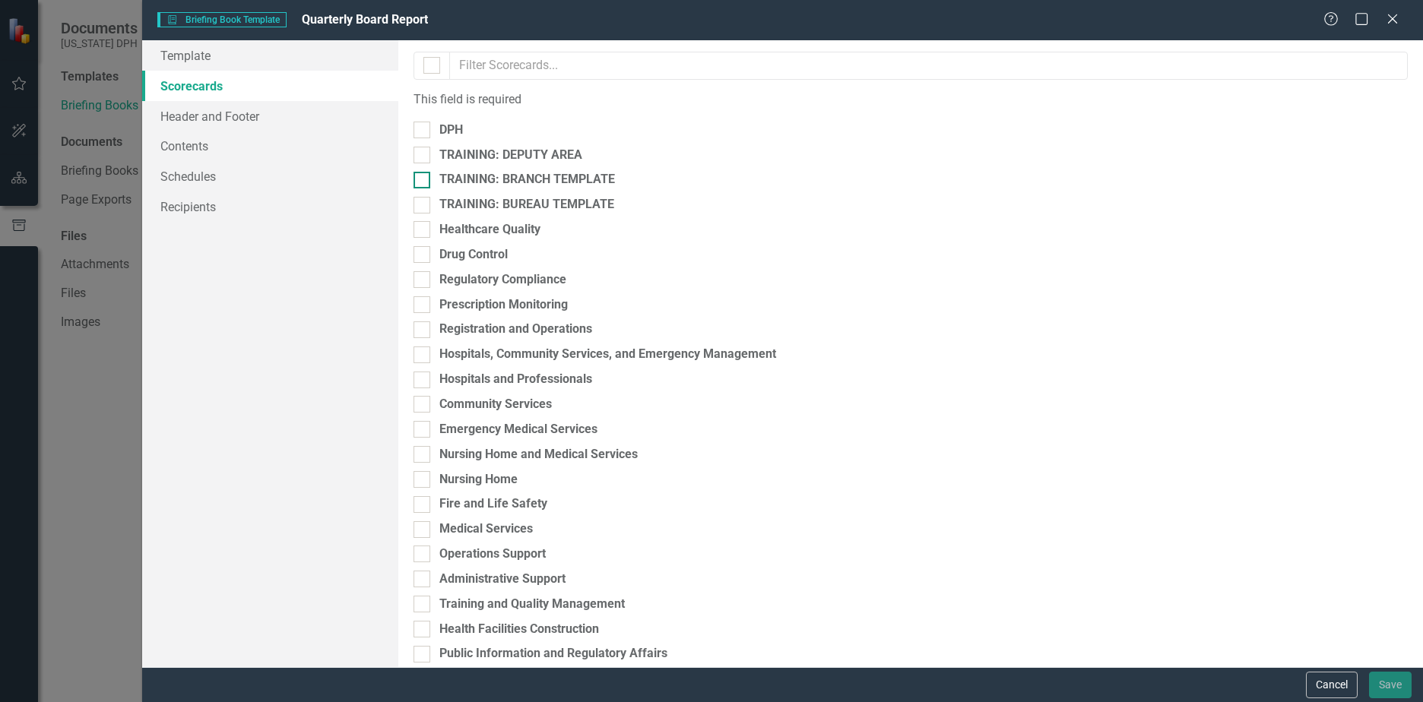
click at [423, 182] on input "TRAINING: BRANCH TEMPLATE" at bounding box center [419, 177] width 10 height 10
checkbox input "true"
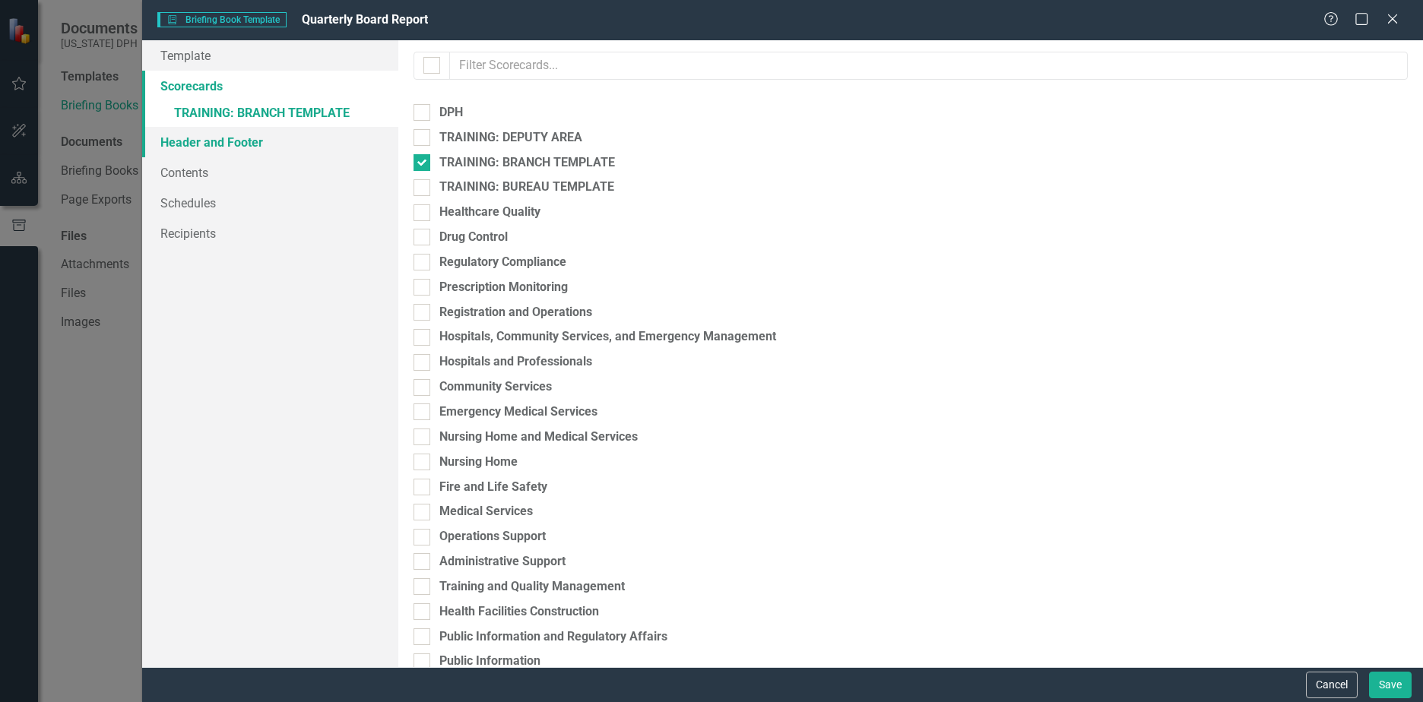
click at [260, 152] on link "Header and Footer" at bounding box center [270, 142] width 256 height 30
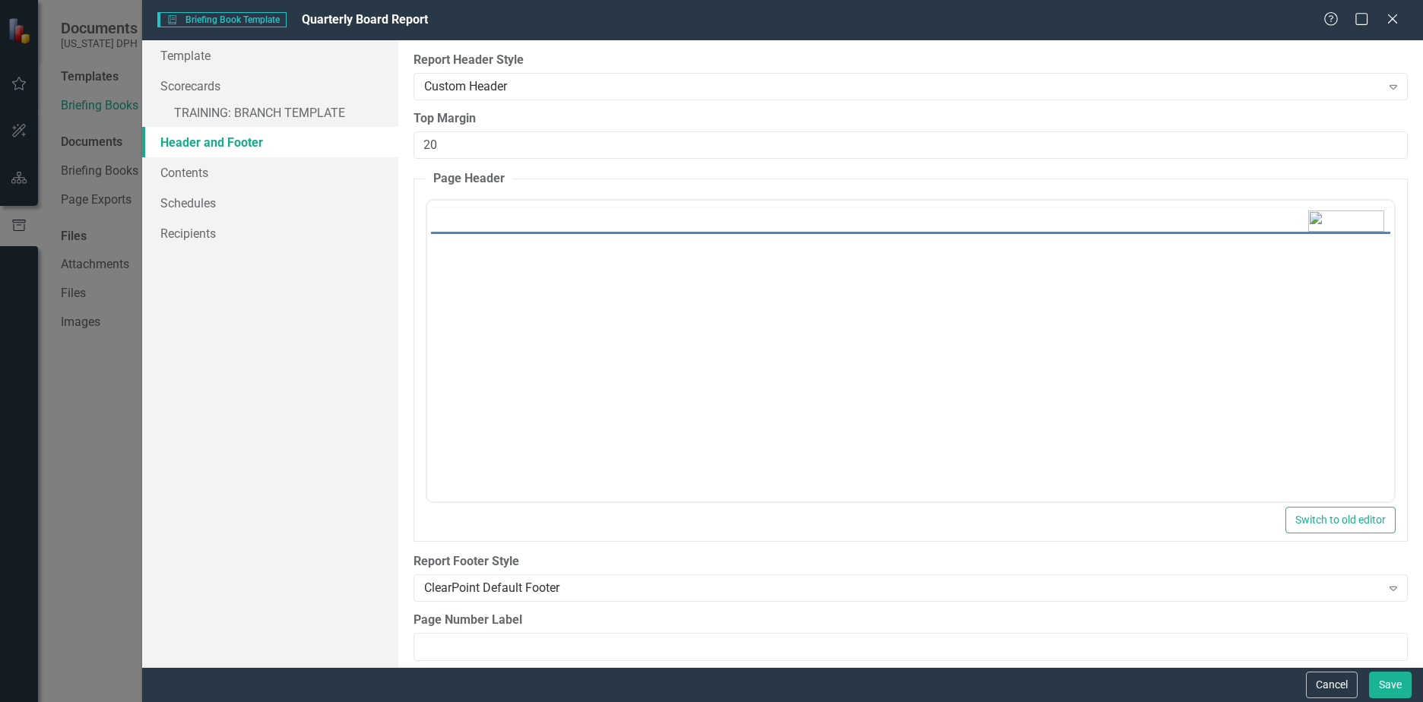
scroll to position [0, 0]
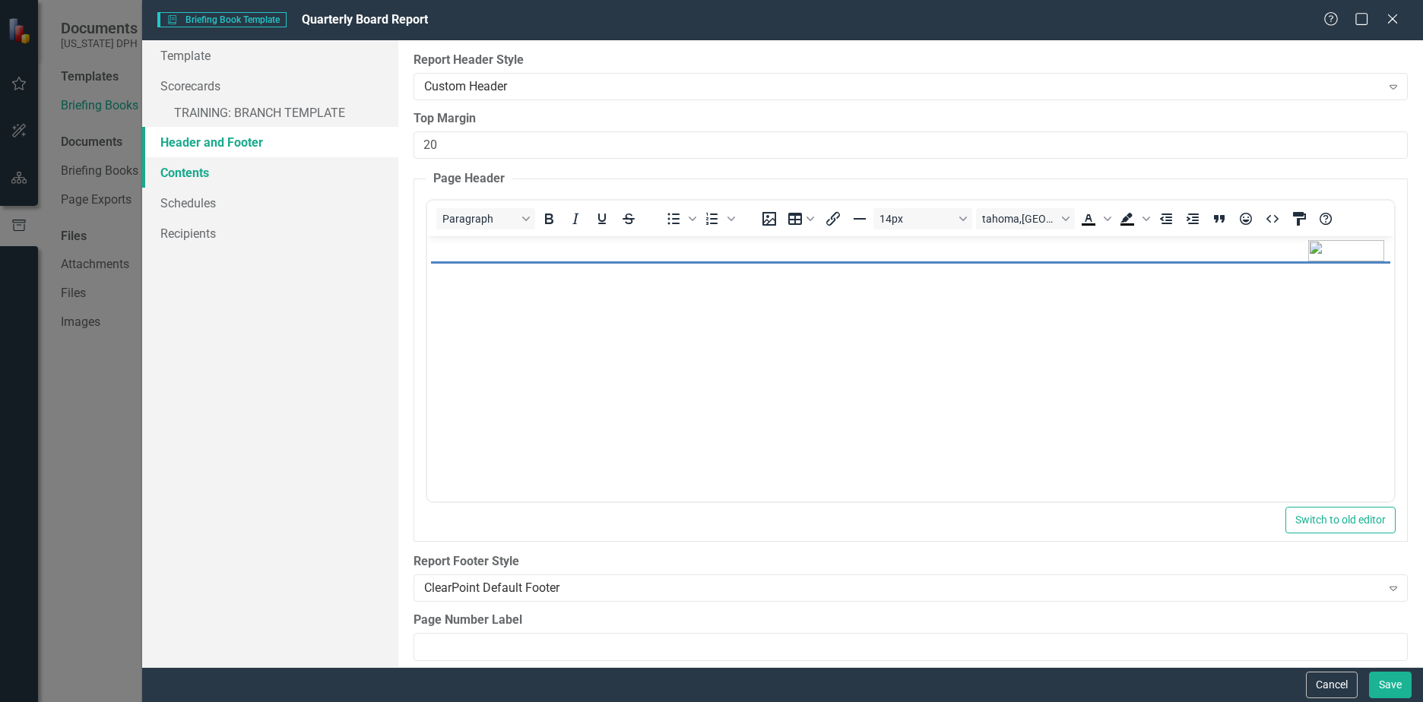
click at [218, 165] on link "Contents" at bounding box center [270, 172] width 256 height 30
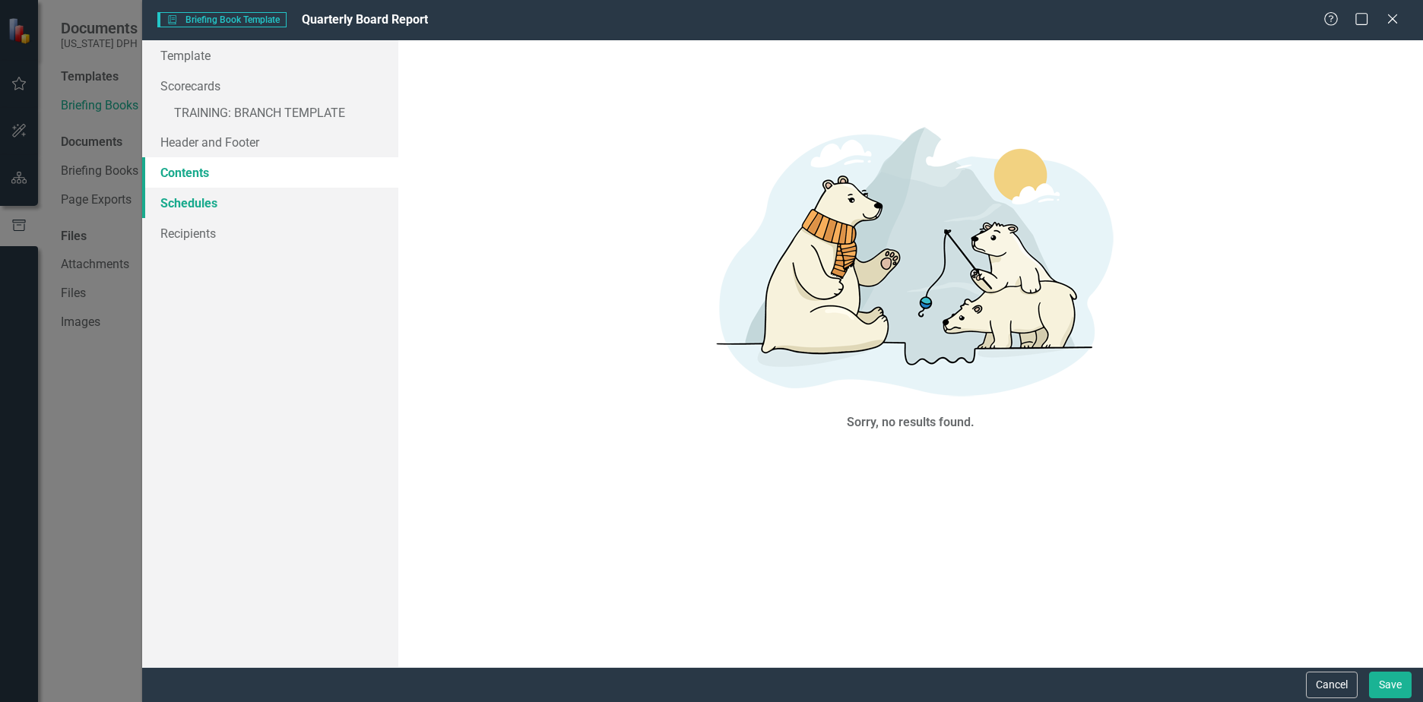
click at [221, 199] on link "Schedules" at bounding box center [270, 203] width 256 height 30
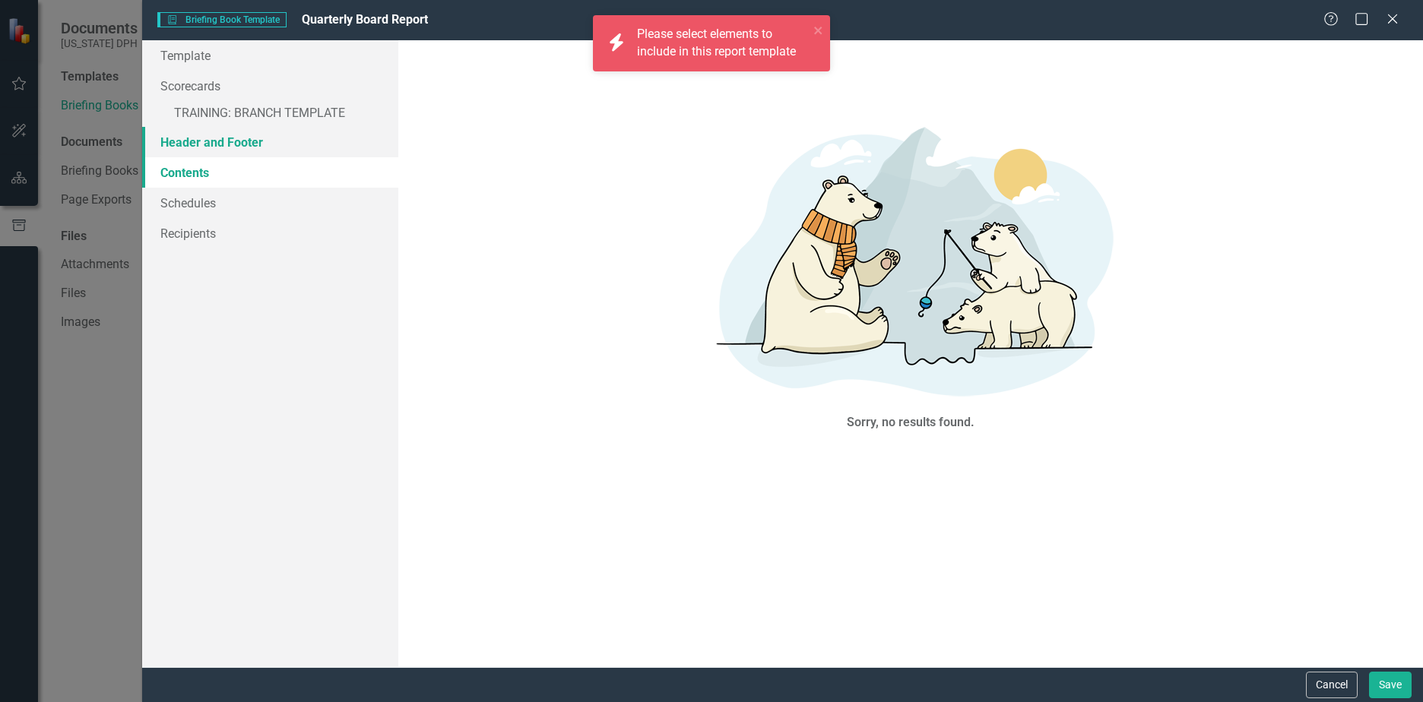
click at [253, 141] on link "Header and Footer" at bounding box center [270, 142] width 256 height 30
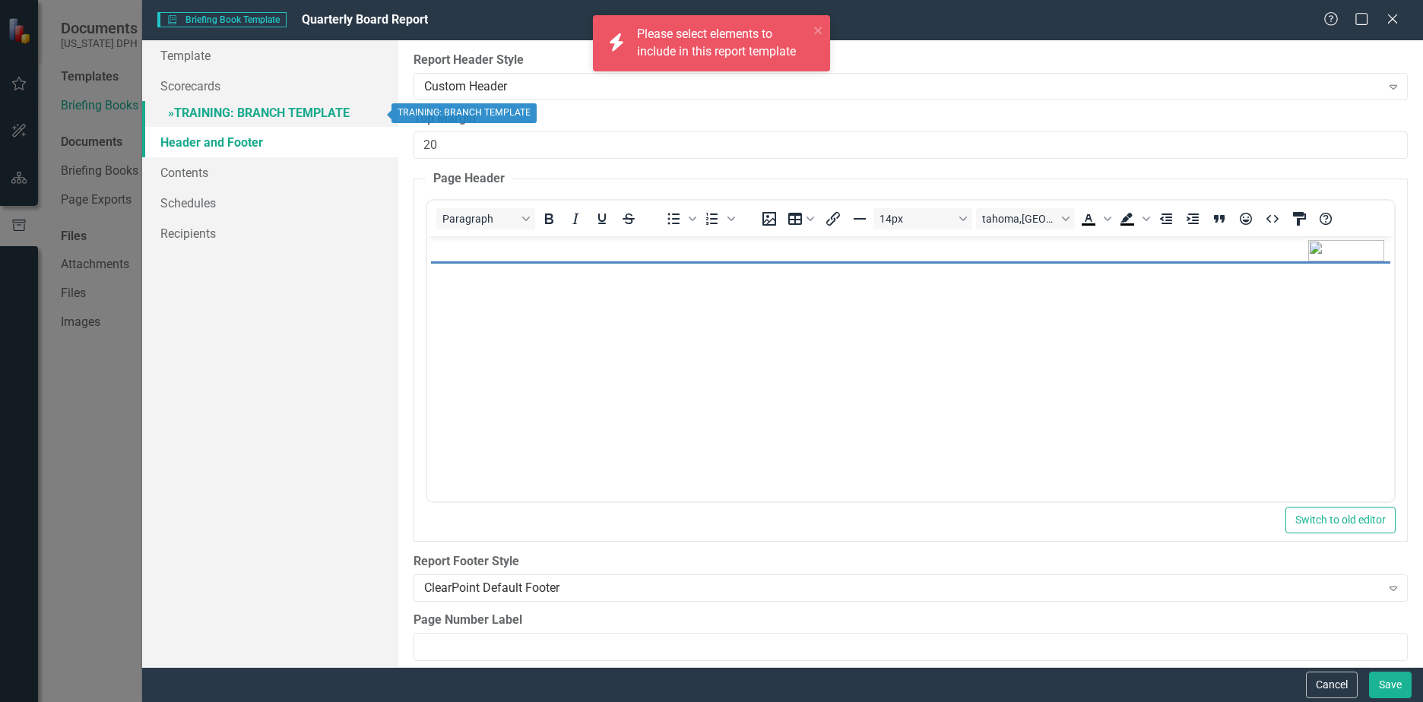
click at [264, 114] on link "» TRAINING: BRANCH TEMPLATE" at bounding box center [270, 114] width 256 height 27
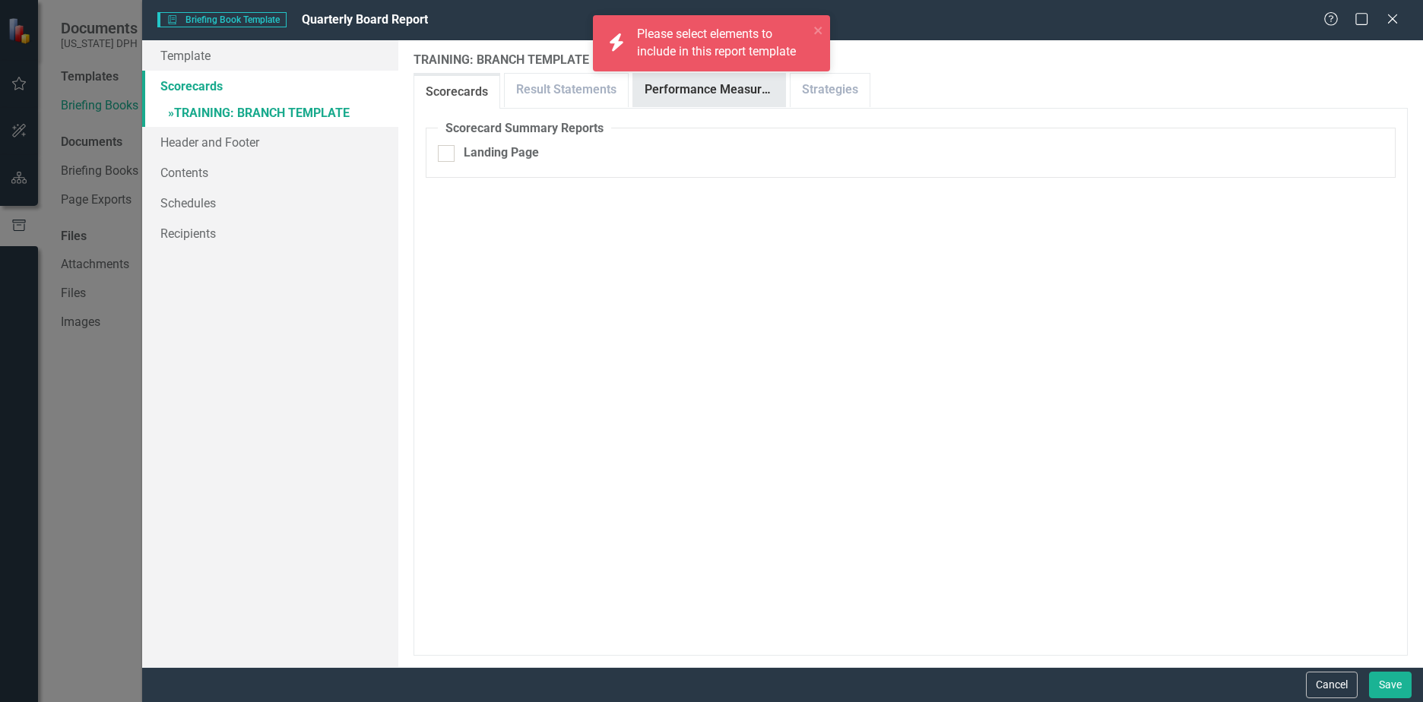
click at [733, 87] on link "Performance Measures" at bounding box center [709, 90] width 152 height 33
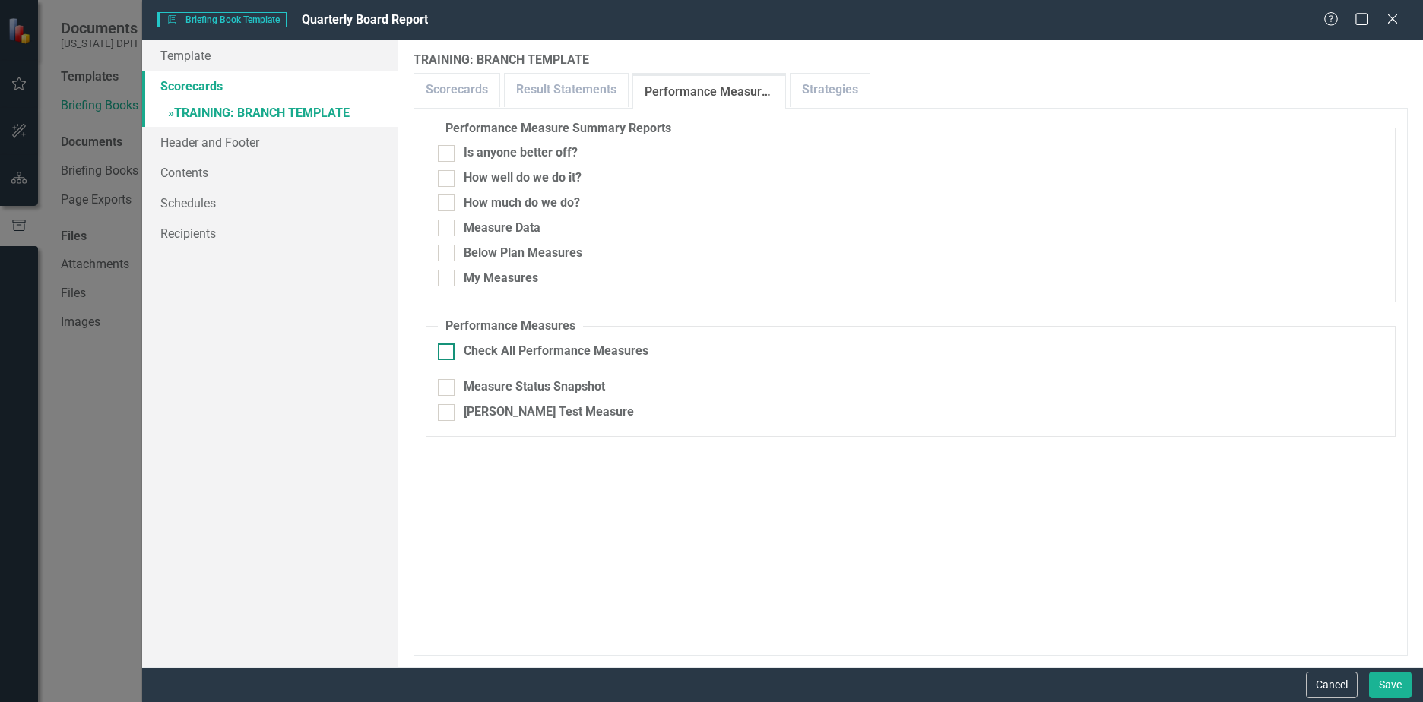
click at [449, 360] on div at bounding box center [446, 352] width 17 height 17
click at [448, 354] on input "Check All Performance Measures" at bounding box center [443, 349] width 10 height 10
checkbox input "true"
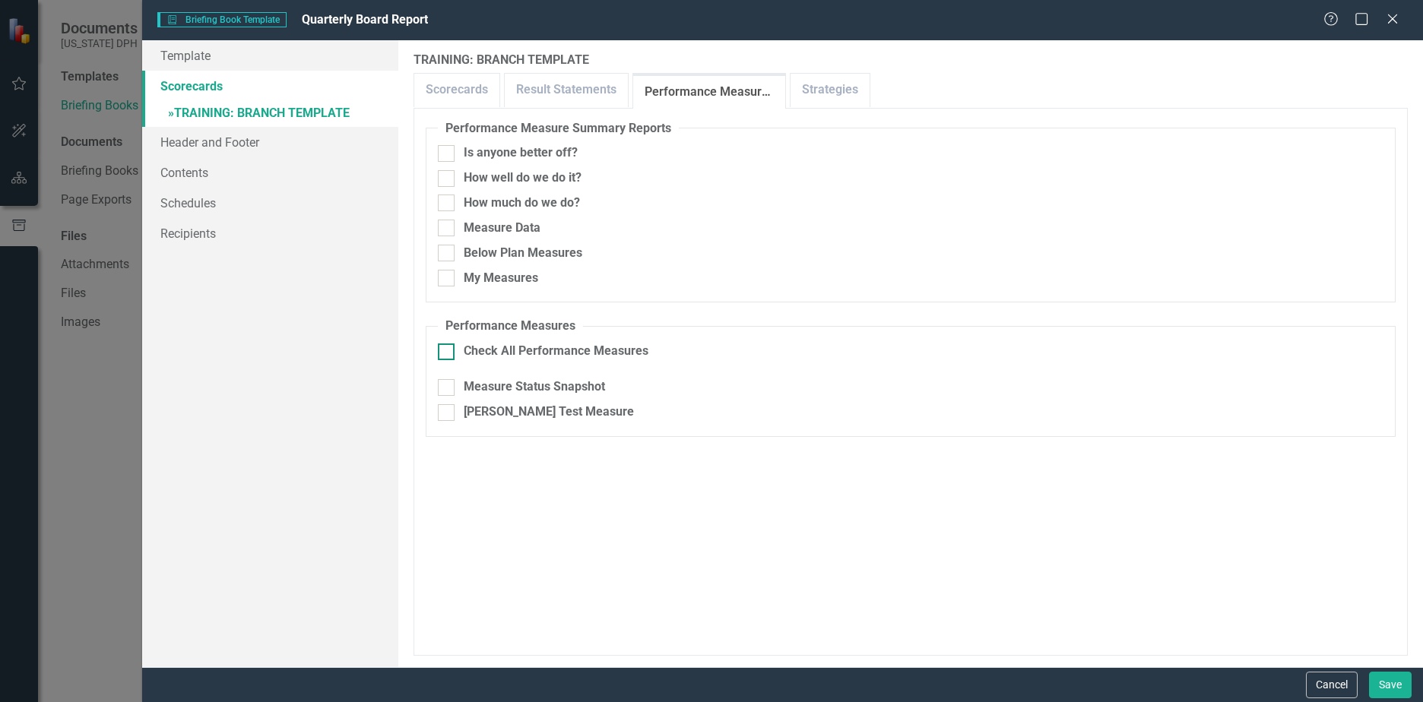
click at [449, 360] on div at bounding box center [446, 352] width 17 height 17
click at [448, 354] on input "Check All Performance Measures" at bounding box center [443, 349] width 10 height 10
checkbox input "false"
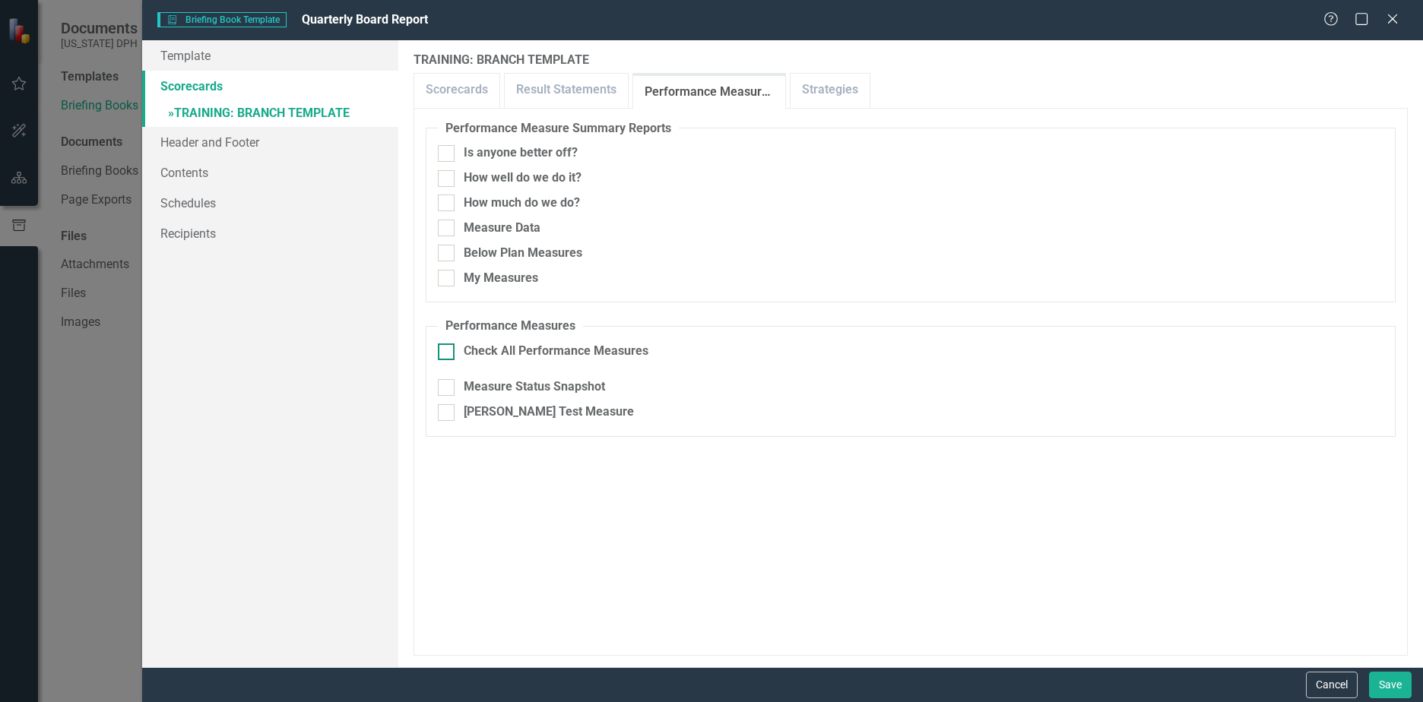
checkbox input "true"
drag, startPoint x: 604, startPoint y: 94, endPoint x: 591, endPoint y: 94, distance: 12.2
click at [603, 94] on link "Result Statements" at bounding box center [566, 90] width 123 height 33
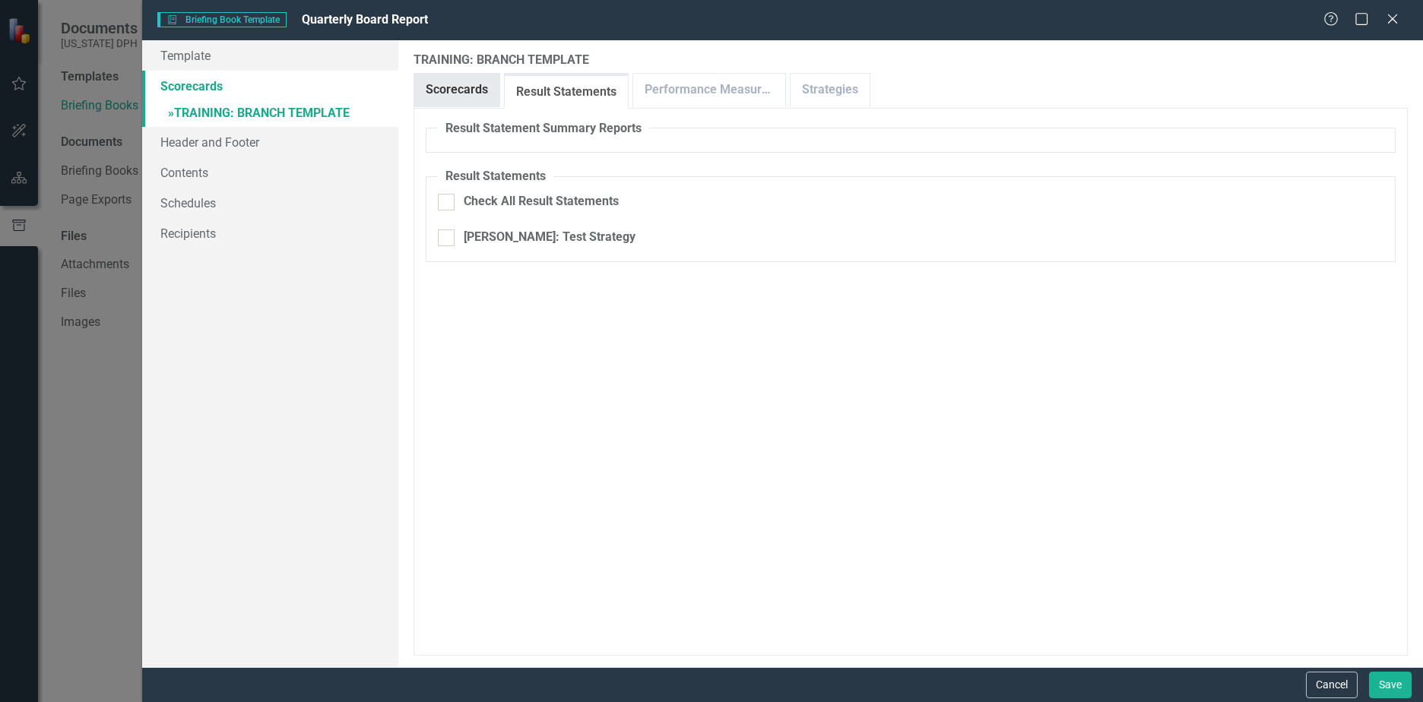
click at [476, 86] on link "Scorecards" at bounding box center [456, 90] width 85 height 33
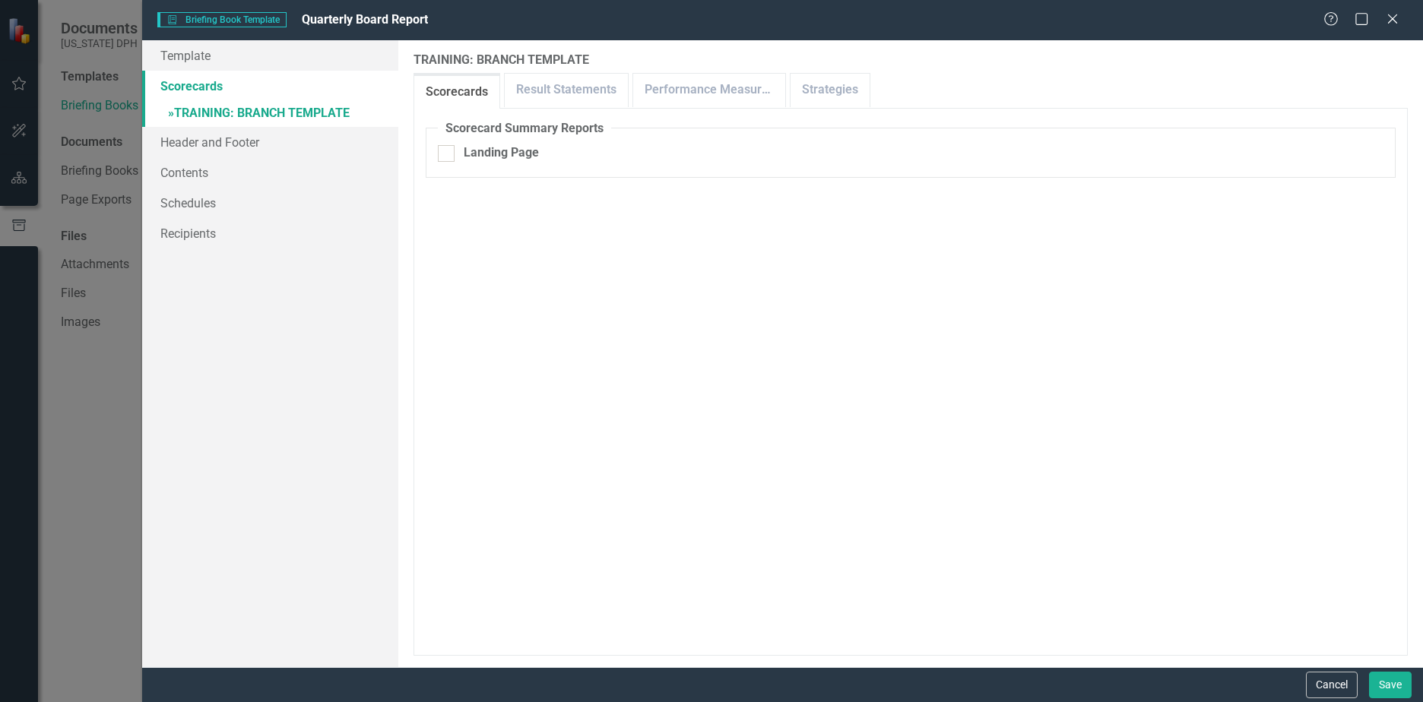
click at [525, 114] on div "Scorecard Summary Reports Landing Page Result Statement Summary Reports Result …" at bounding box center [911, 382] width 994 height 548
click at [540, 103] on link "Result Statements" at bounding box center [566, 90] width 123 height 33
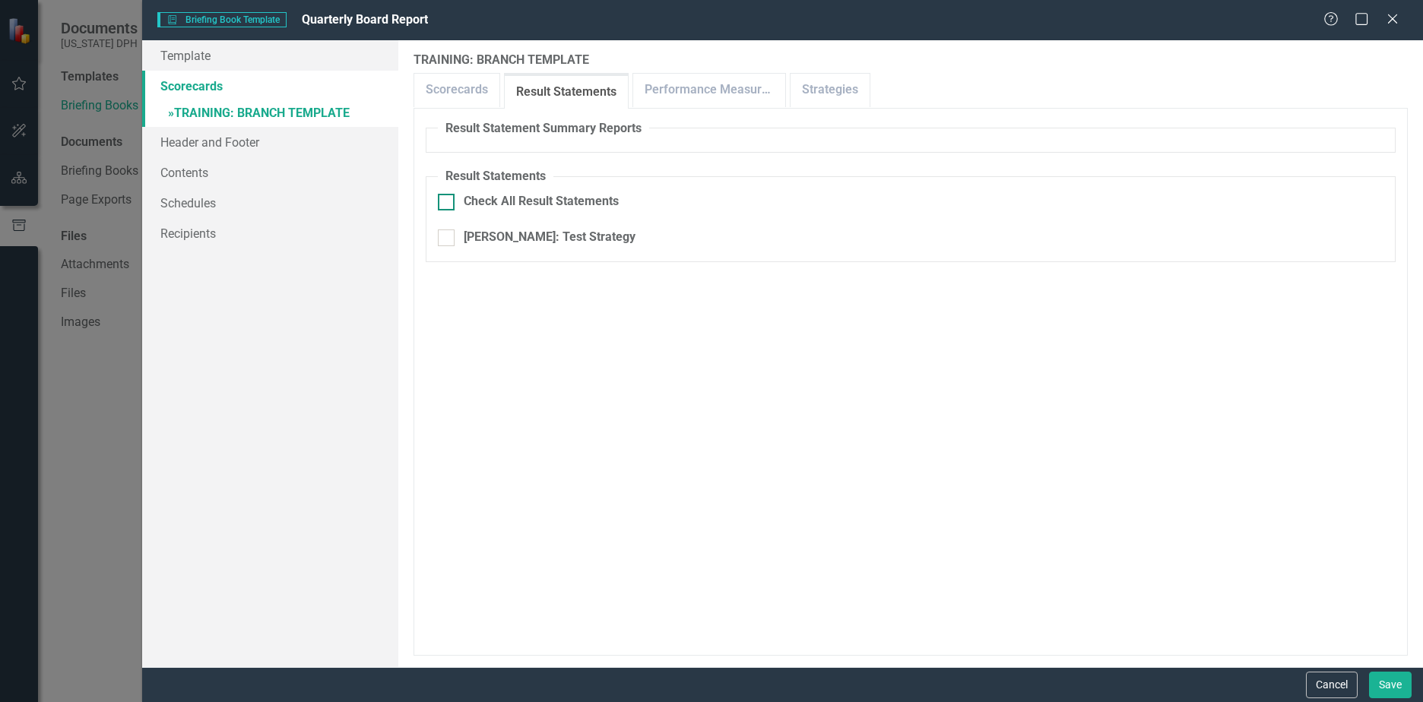
click at [459, 203] on div "Check All Result Statements" at bounding box center [911, 201] width 946 height 17
click at [448, 203] on input "Check All Result Statements" at bounding box center [443, 199] width 10 height 10
checkbox input "true"
click at [825, 86] on link "Strategies" at bounding box center [830, 90] width 79 height 33
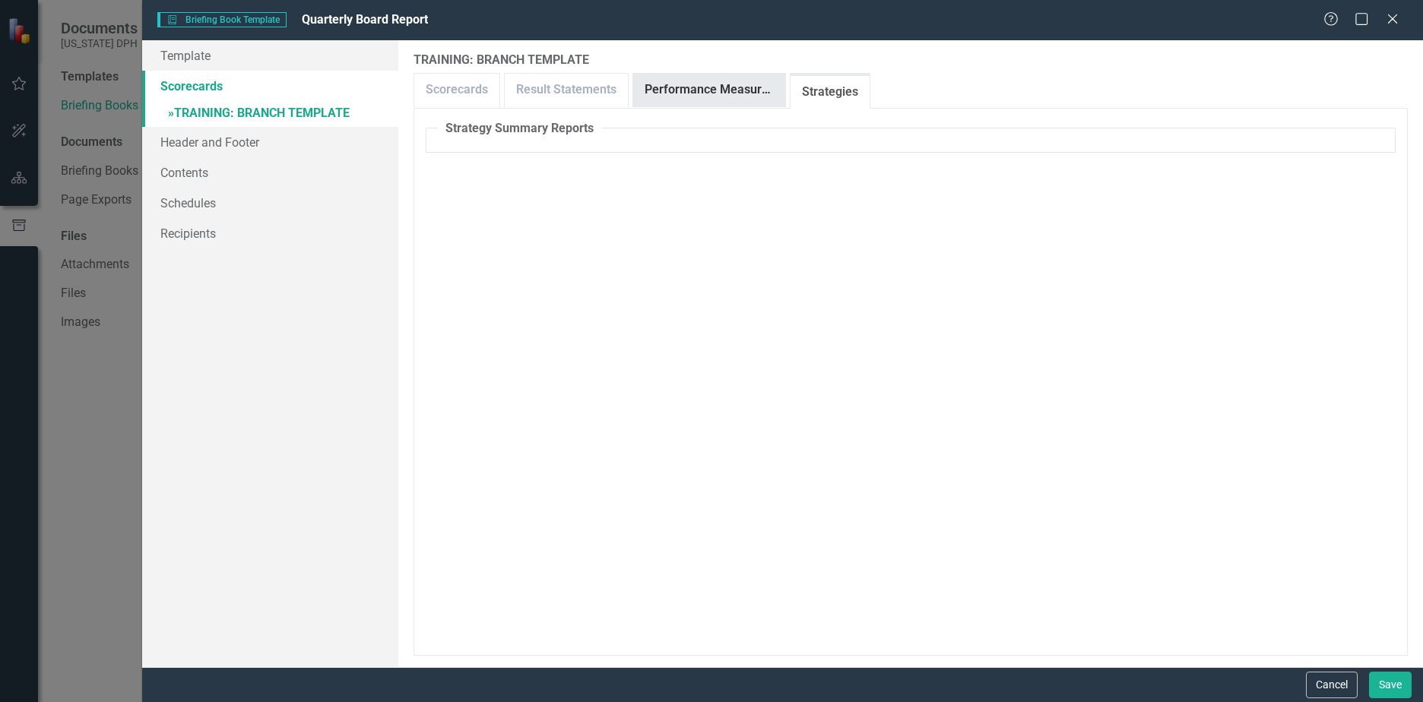
click at [734, 87] on link "Performance Measures" at bounding box center [709, 90] width 152 height 33
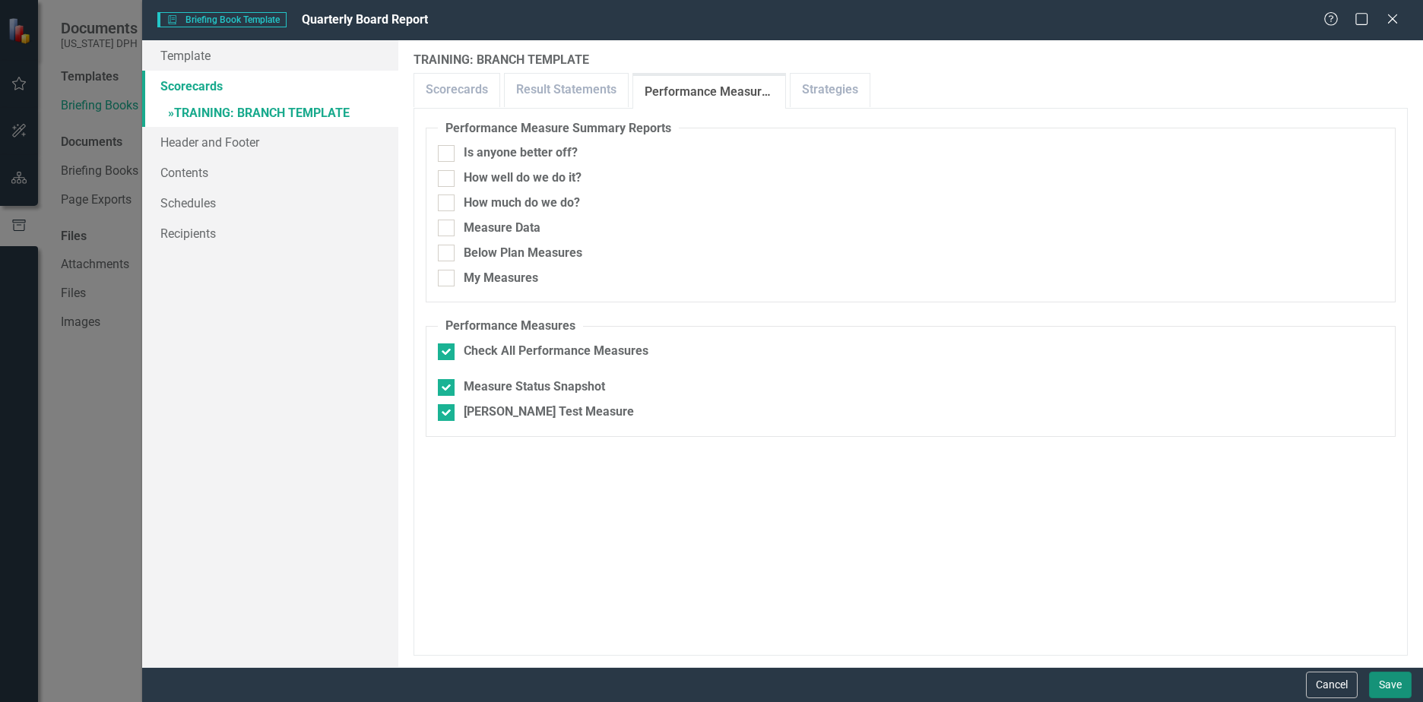
click at [1393, 688] on button "Save" at bounding box center [1390, 685] width 43 height 27
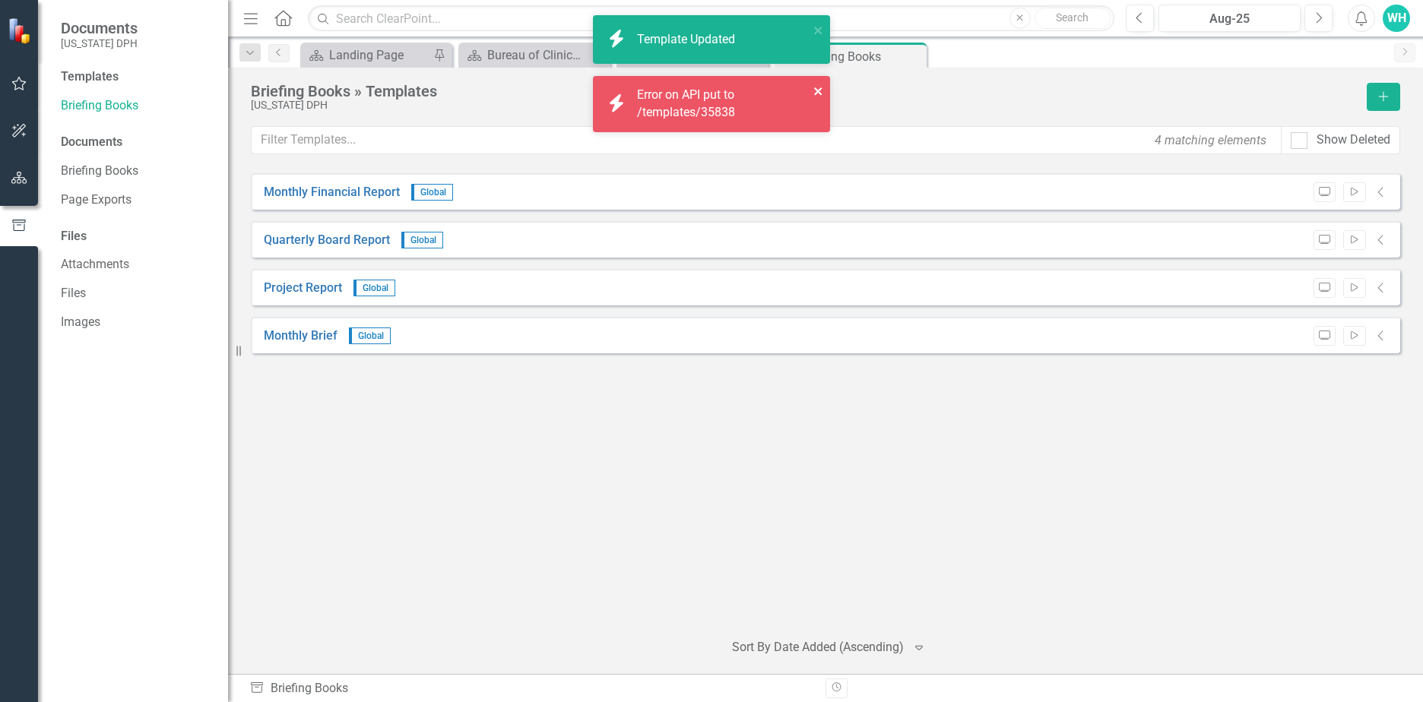
click at [816, 90] on icon "close" at bounding box center [818, 91] width 8 height 8
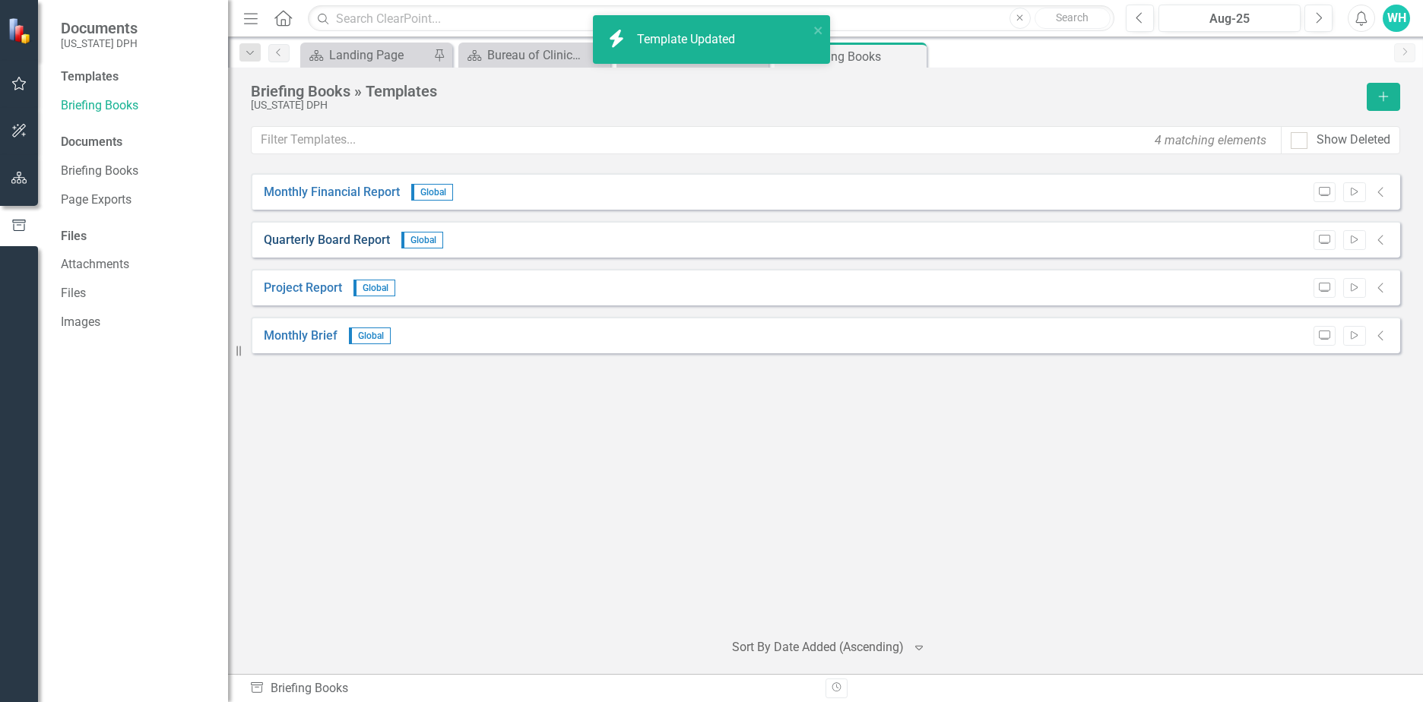
click at [319, 238] on link "Quarterly Board Report" at bounding box center [327, 240] width 126 height 17
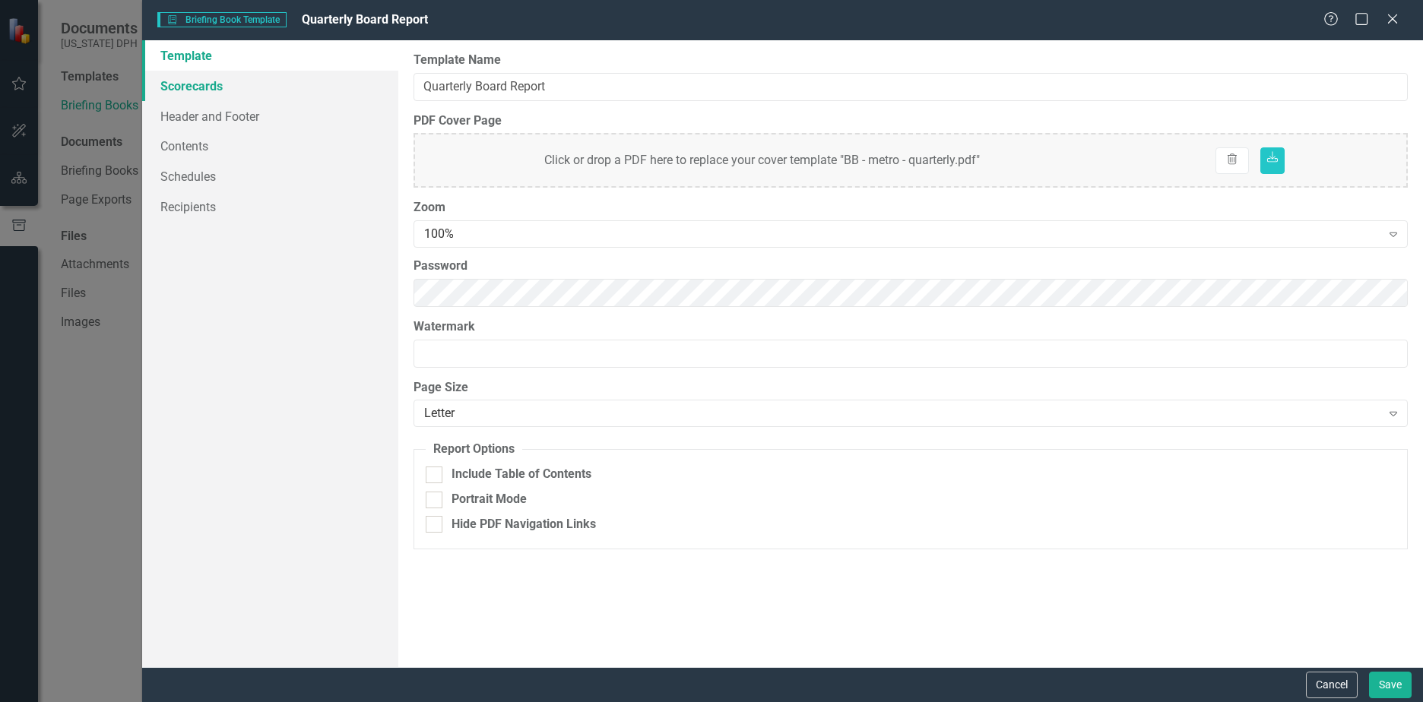
click at [182, 92] on link "Scorecards" at bounding box center [270, 86] width 256 height 30
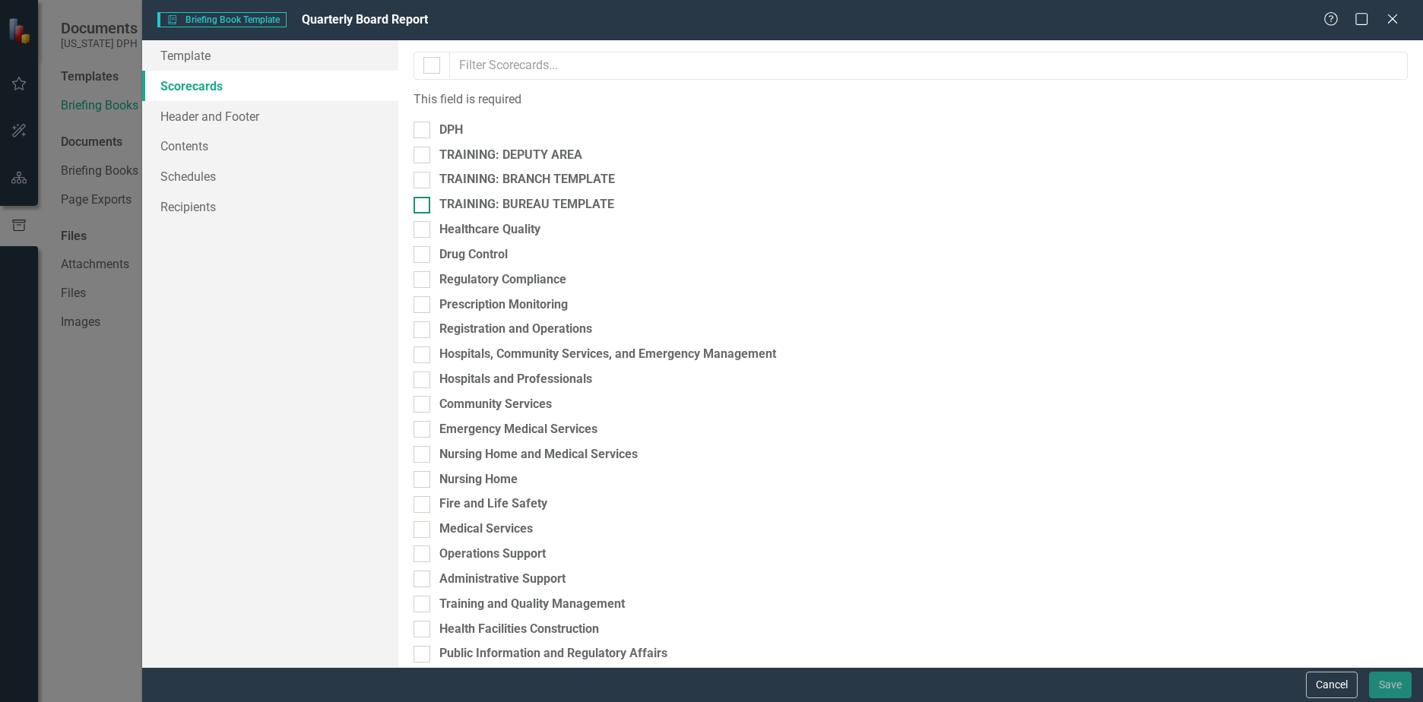
click at [434, 205] on div "TRAINING: BUREAU TEMPLATE" at bounding box center [911, 204] width 994 height 17
click at [423, 205] on input "TRAINING: BUREAU TEMPLATE" at bounding box center [419, 202] width 10 height 10
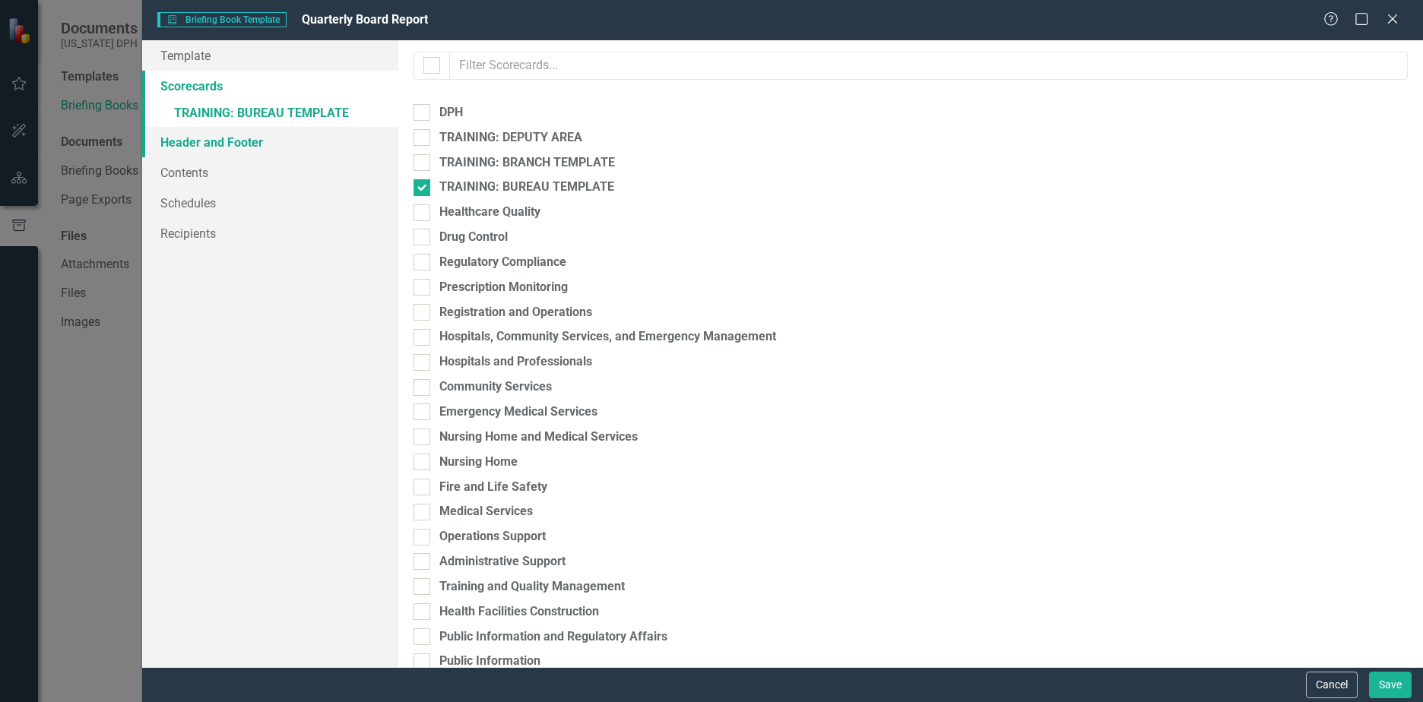
click at [271, 144] on link "Header and Footer" at bounding box center [270, 142] width 256 height 30
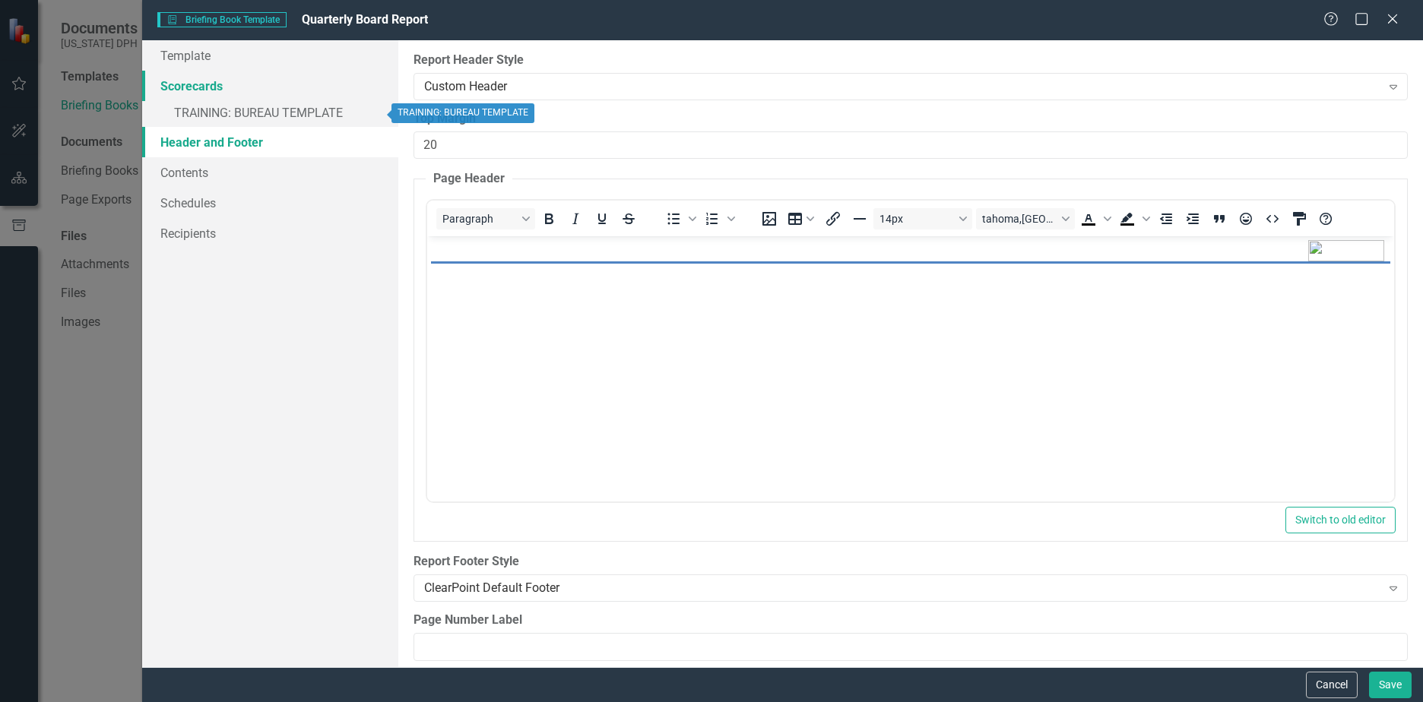
click at [218, 88] on link "Scorecards" at bounding box center [270, 86] width 256 height 30
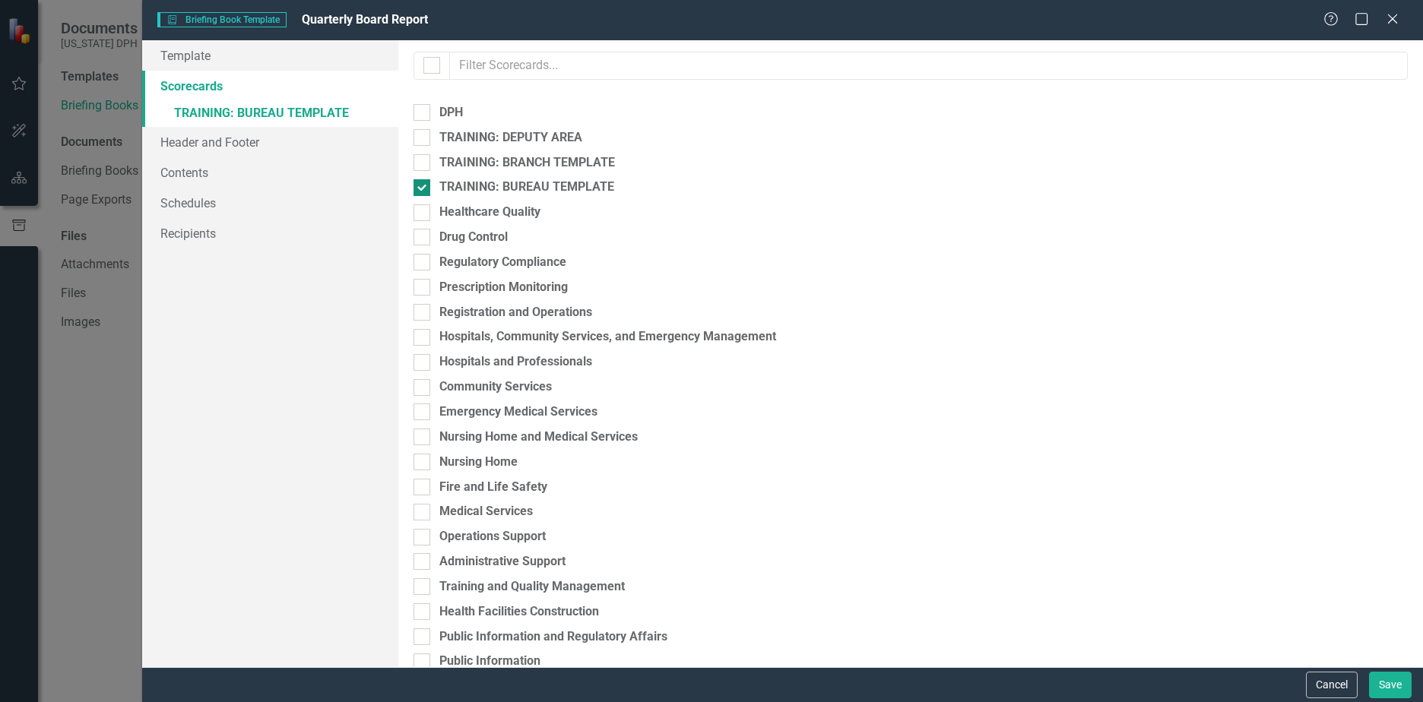
click at [419, 185] on input "TRAINING: BUREAU TEMPLATE" at bounding box center [419, 184] width 10 height 10
checkbox input "false"
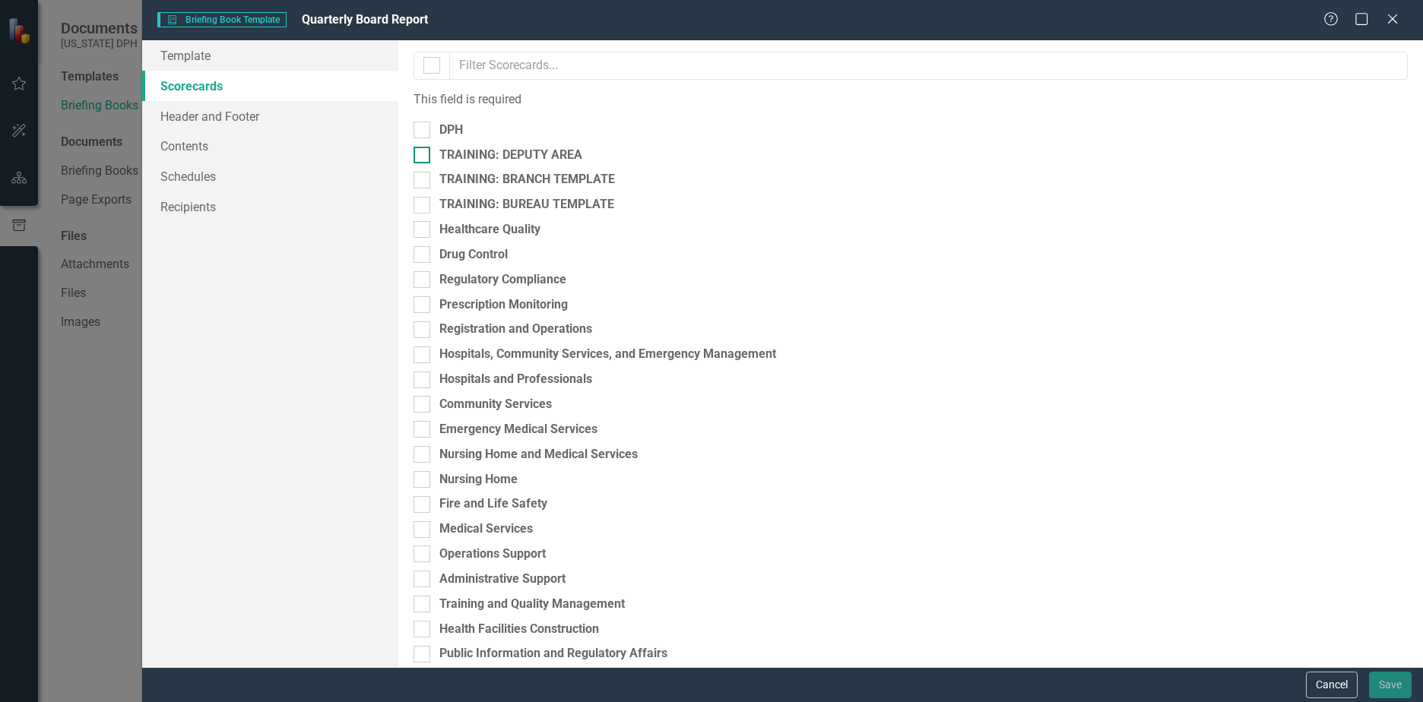
click at [423, 157] on input "TRAINING: DEPUTY AREA" at bounding box center [419, 152] width 10 height 10
checkbox input "true"
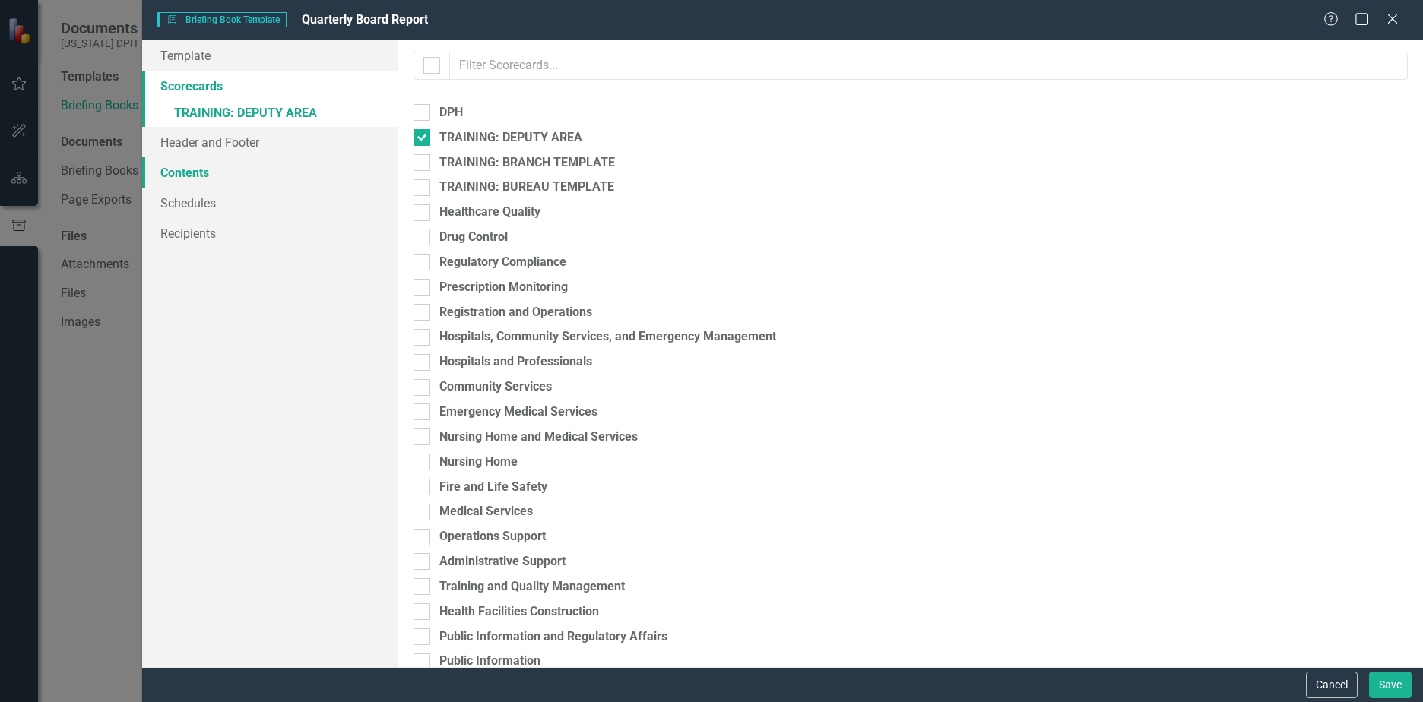
click at [226, 179] on link "Contents" at bounding box center [270, 172] width 256 height 30
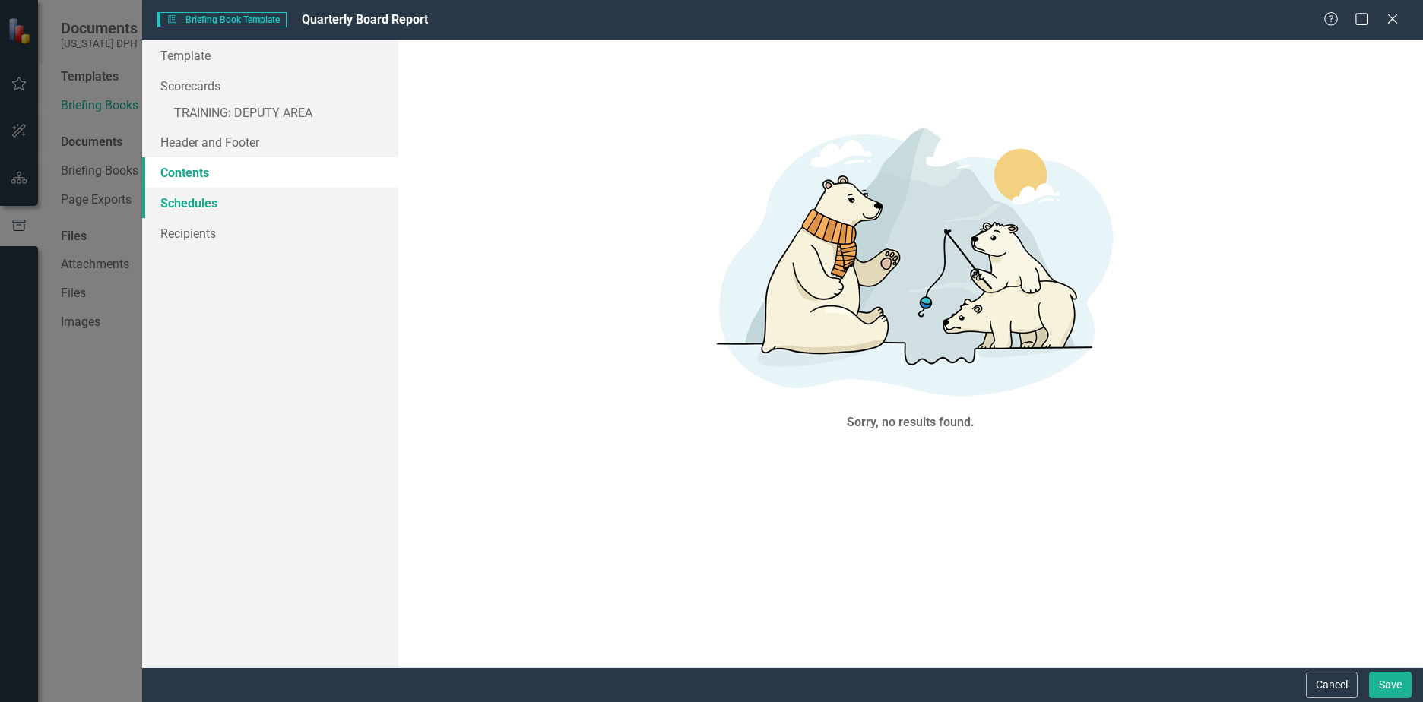
click at [227, 196] on link "Schedules" at bounding box center [270, 203] width 256 height 30
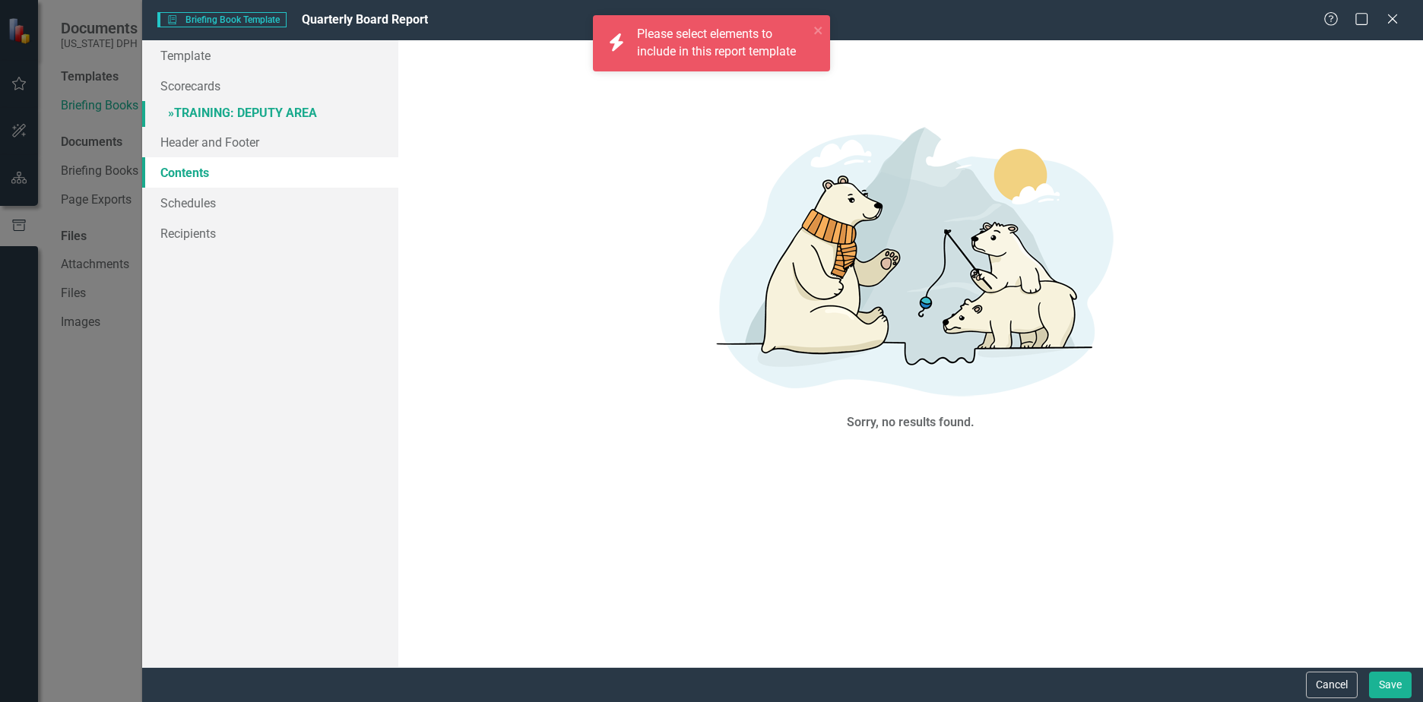
click at [250, 107] on link "» TRAINING: DEPUTY AREA" at bounding box center [270, 114] width 256 height 27
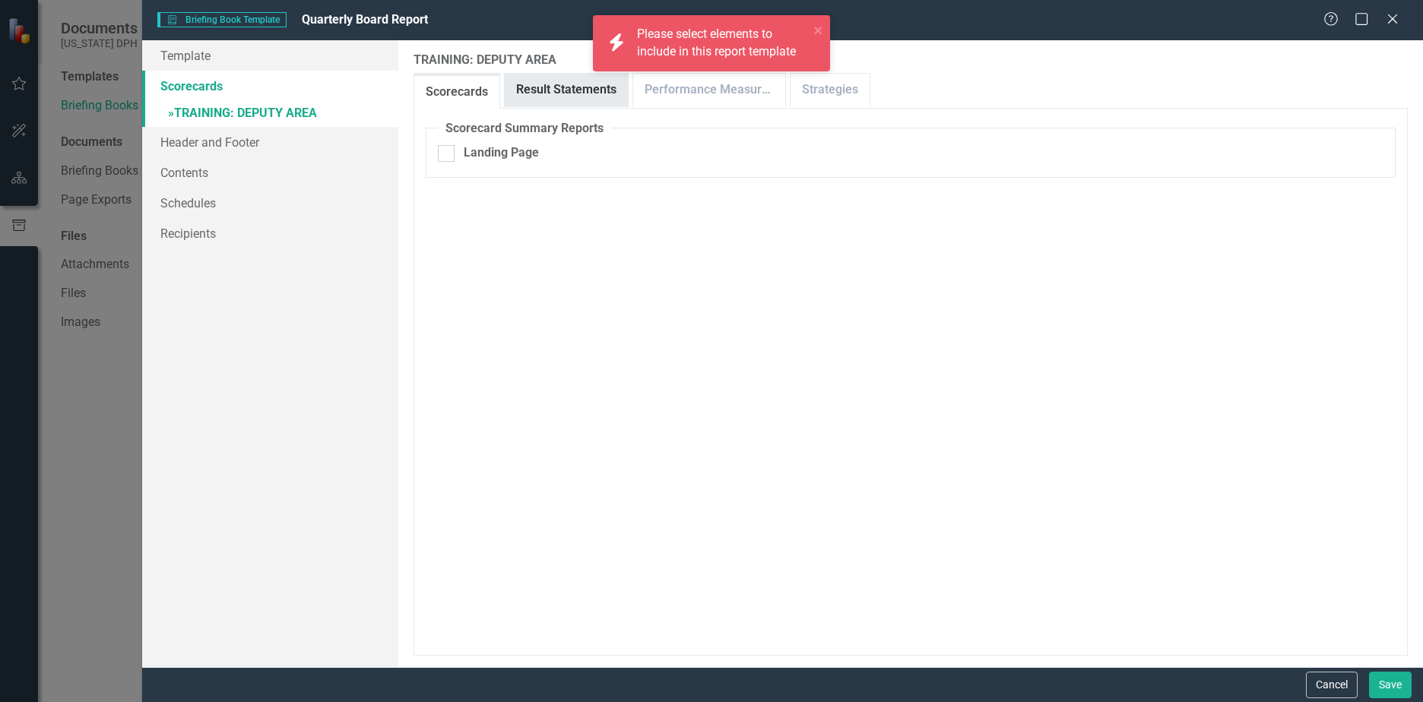
click at [556, 90] on link "Result Statements" at bounding box center [566, 90] width 123 height 33
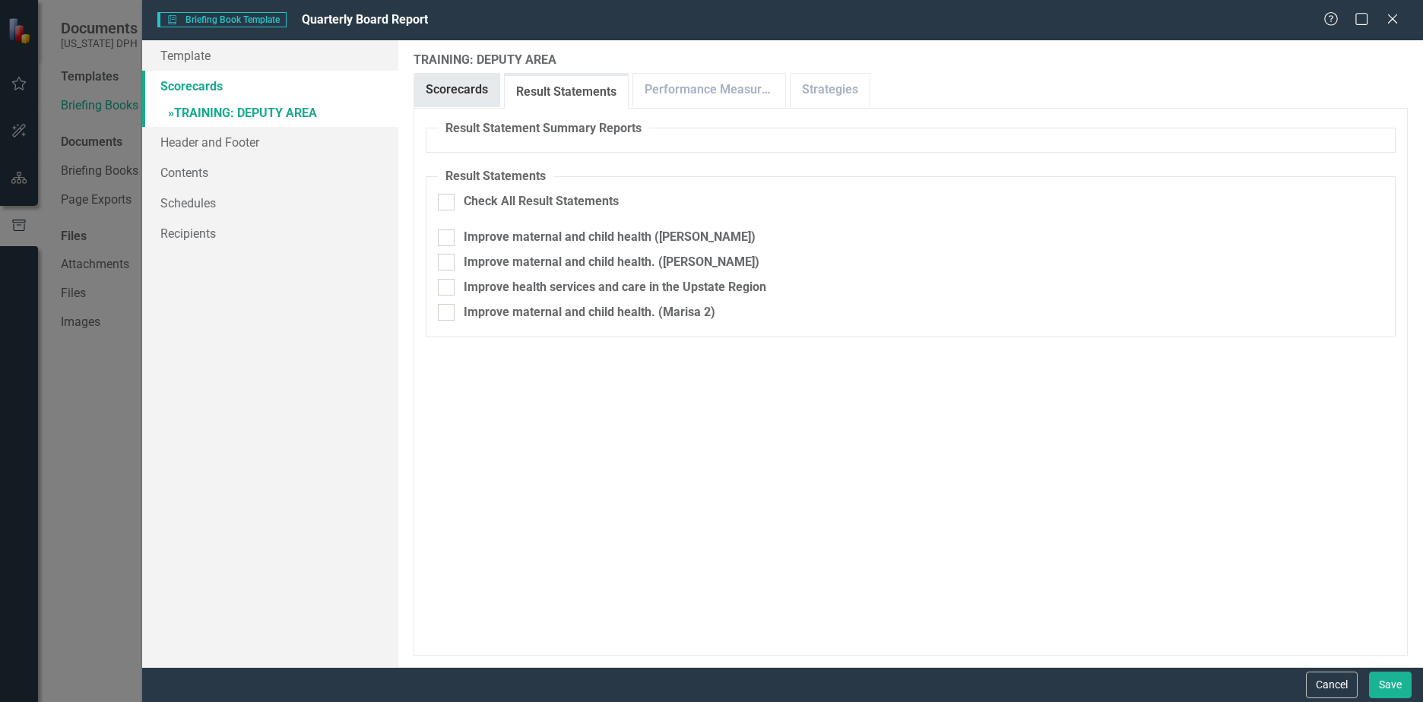
click at [482, 86] on link "Scorecards" at bounding box center [456, 90] width 85 height 33
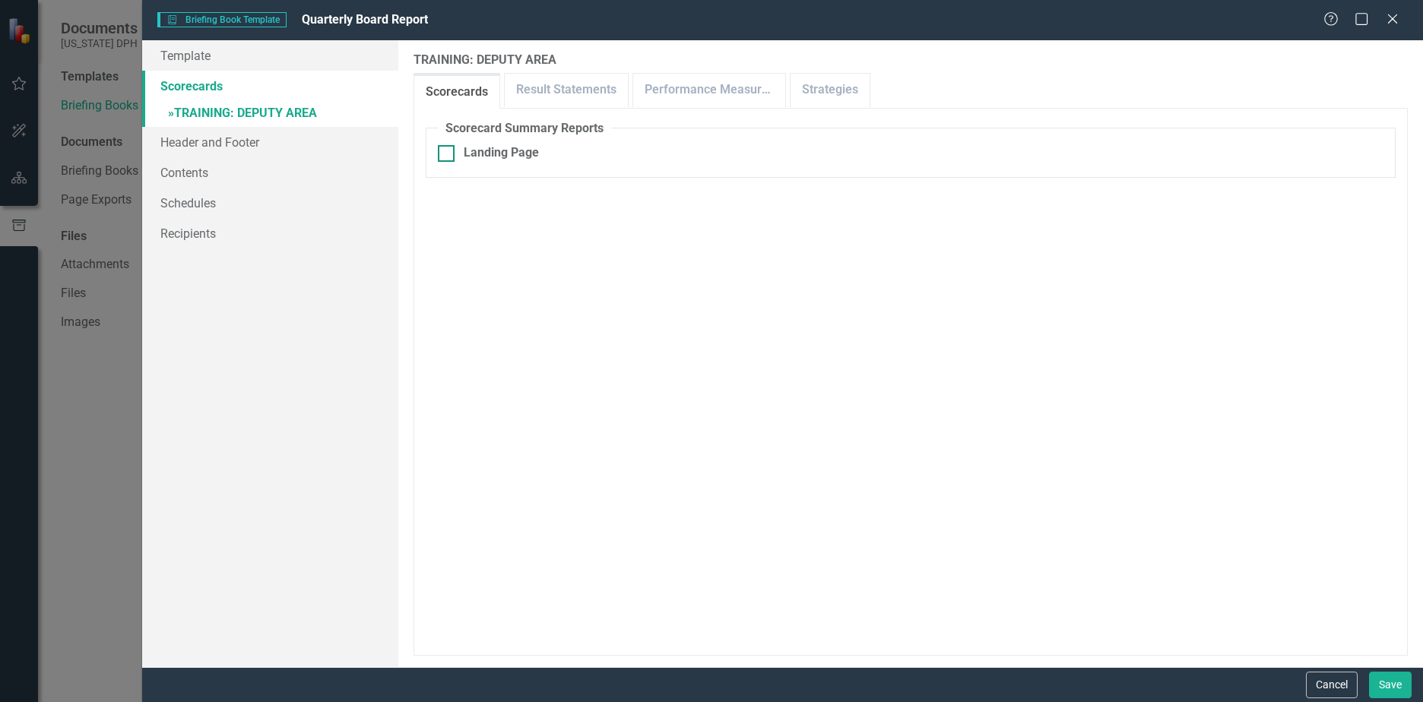
click at [452, 155] on div at bounding box center [446, 153] width 17 height 17
click at [448, 155] on input "Landing Page" at bounding box center [443, 150] width 10 height 10
checkbox input "true"
click at [465, 223] on div "Print Title Default Page" at bounding box center [527, 226] width 127 height 17
click at [448, 223] on input "Print Title Default Page" at bounding box center [443, 223] width 10 height 10
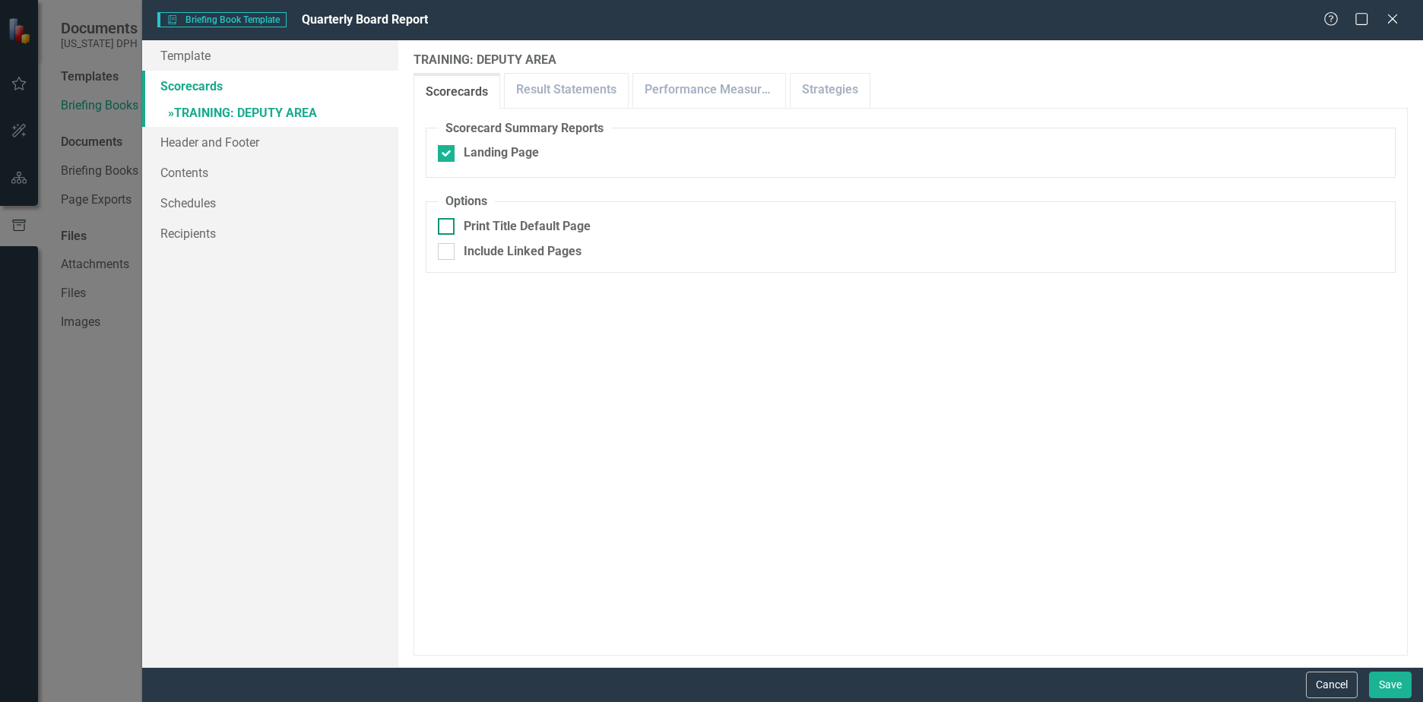
checkbox input "true"
click at [567, 102] on link "Result Statements" at bounding box center [566, 90] width 123 height 33
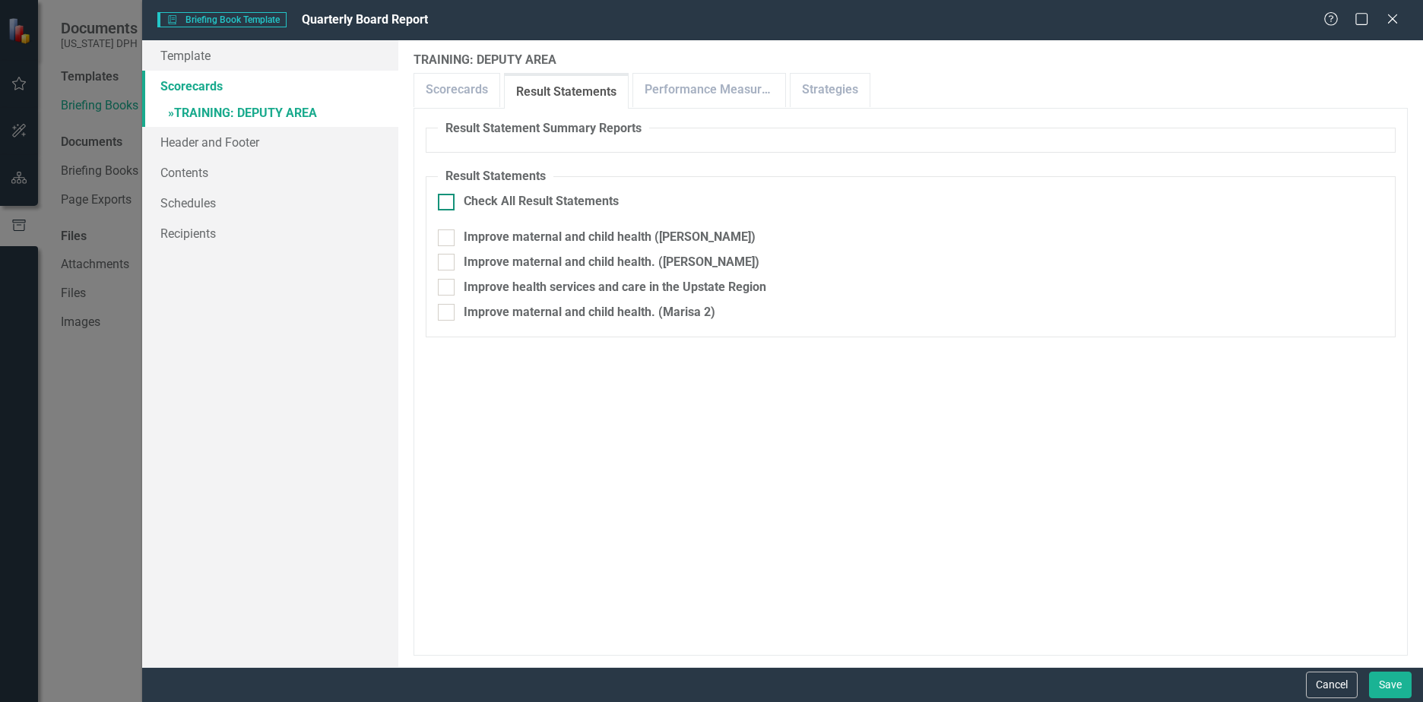
click at [450, 208] on div at bounding box center [446, 202] width 17 height 17
click at [448, 204] on input "Check All Result Statements" at bounding box center [443, 199] width 10 height 10
checkbox input "true"
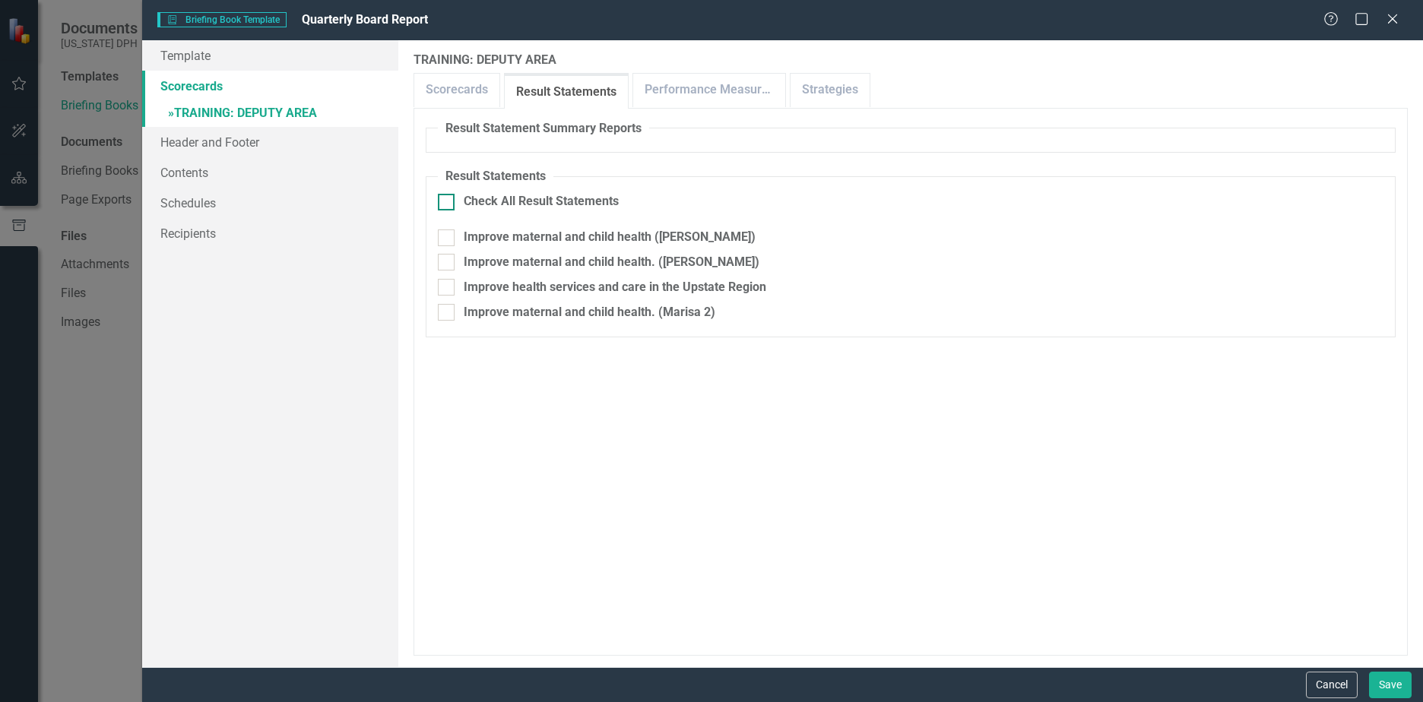
checkbox input "true"
click at [695, 97] on link "Performance Measures" at bounding box center [709, 90] width 152 height 33
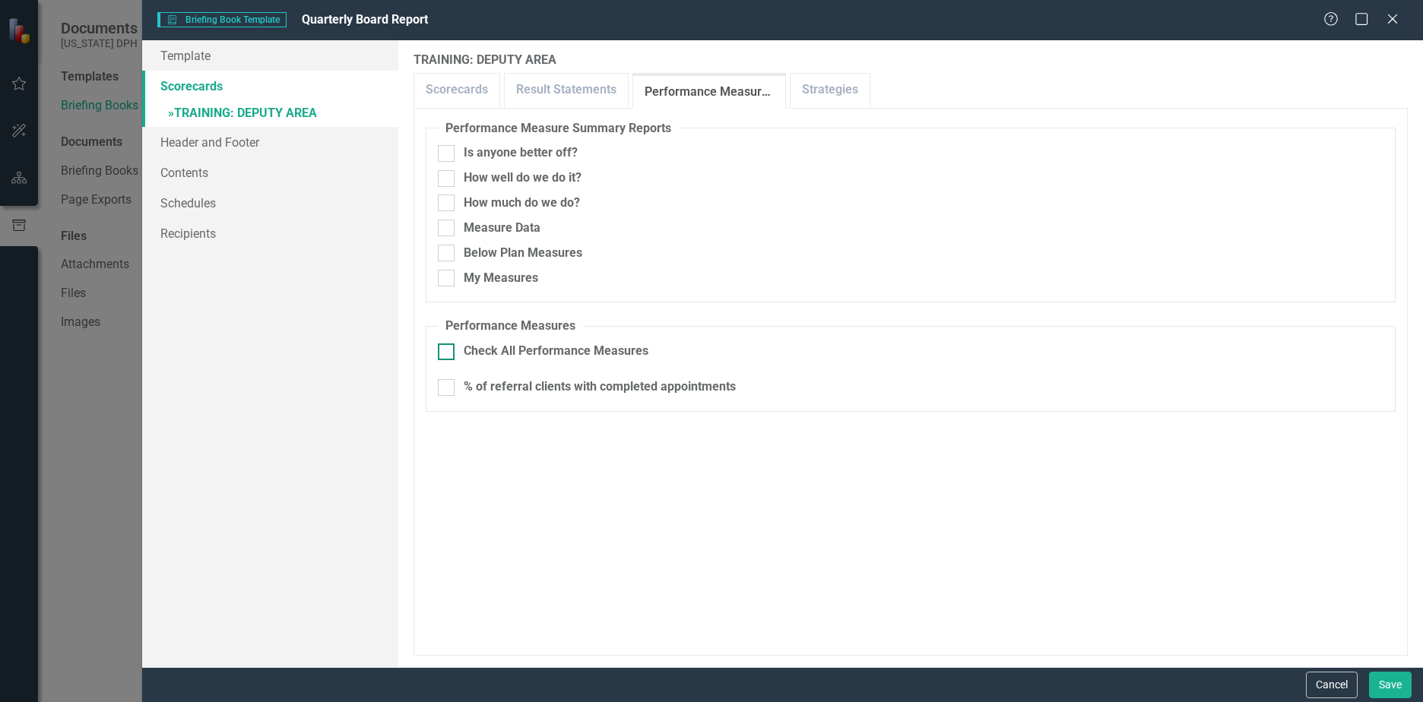
click at [456, 351] on div "Check All Performance Measures" at bounding box center [911, 351] width 946 height 17
click at [448, 351] on input "Check All Performance Measures" at bounding box center [443, 349] width 10 height 10
checkbox input "true"
click at [818, 83] on link "Strategies" at bounding box center [830, 90] width 79 height 33
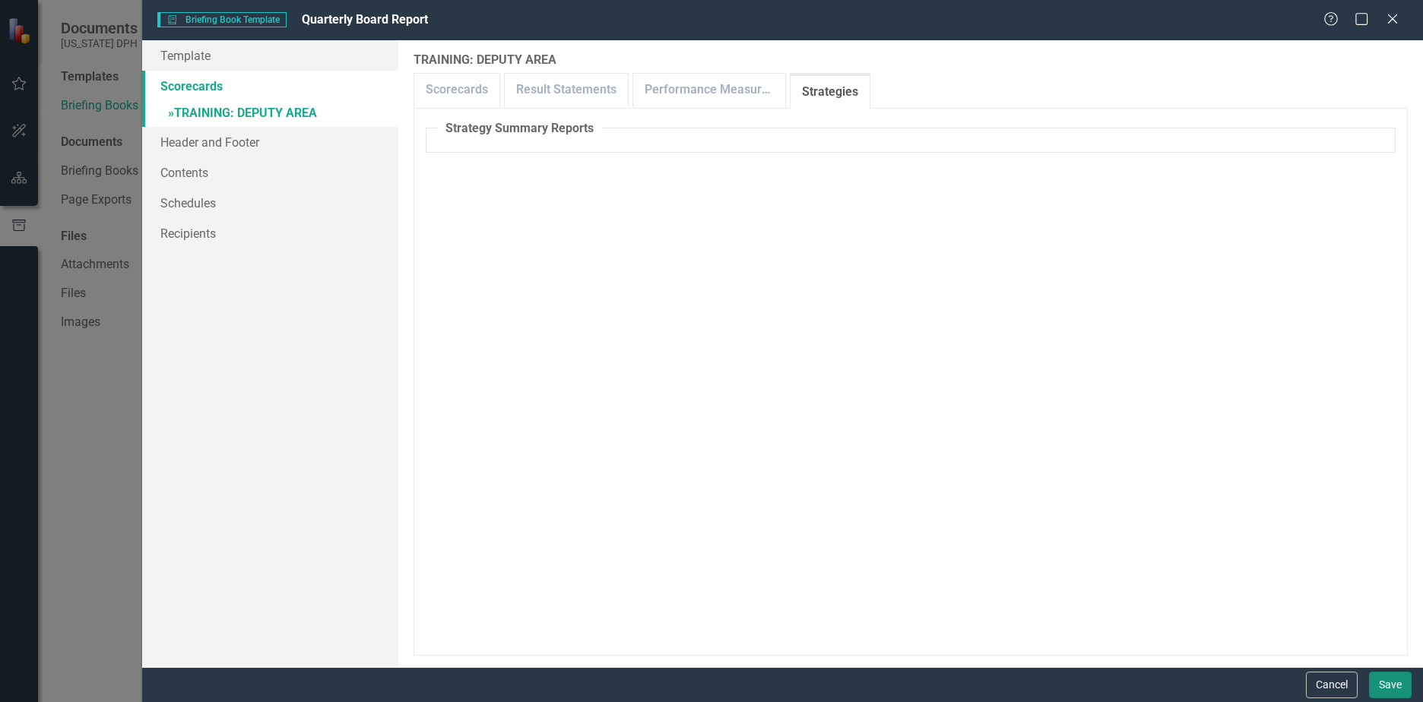
click at [1403, 699] on button "Save" at bounding box center [1390, 685] width 43 height 27
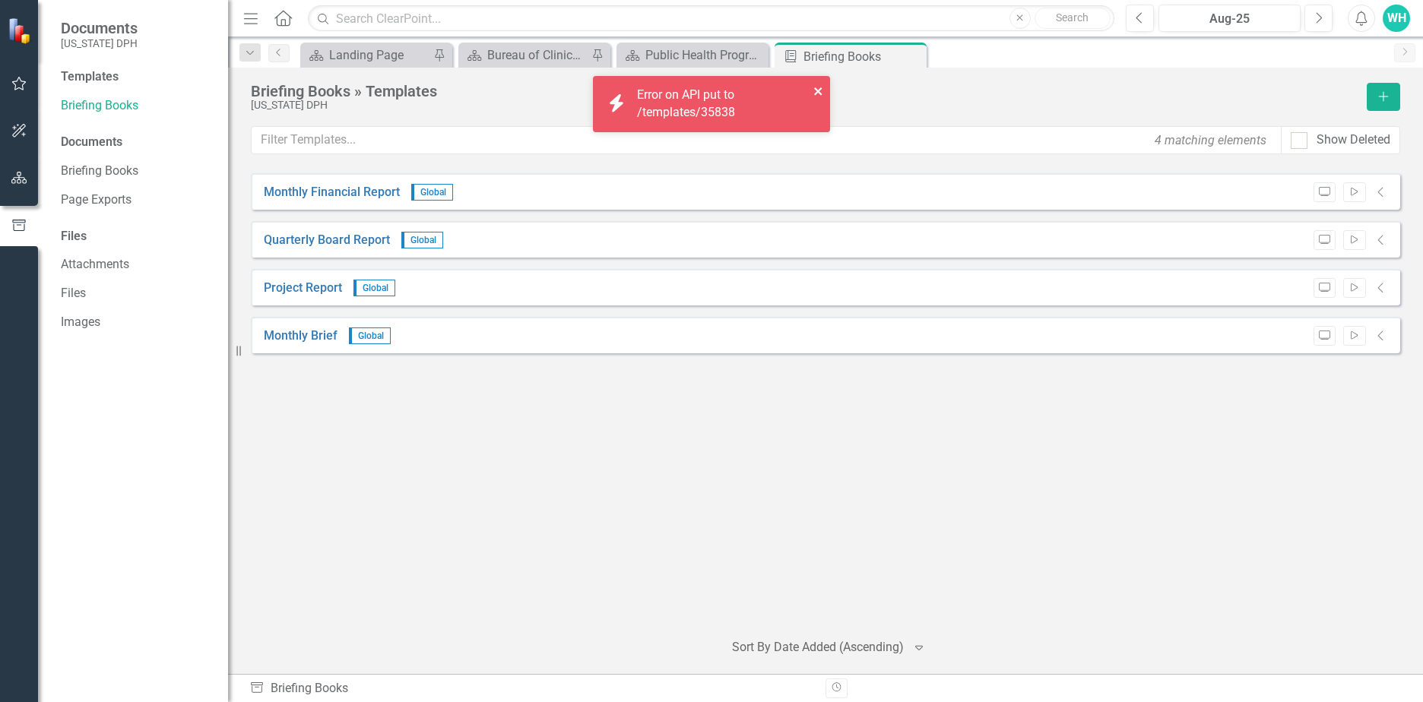
click at [813, 90] on icon "close" at bounding box center [818, 91] width 11 height 12
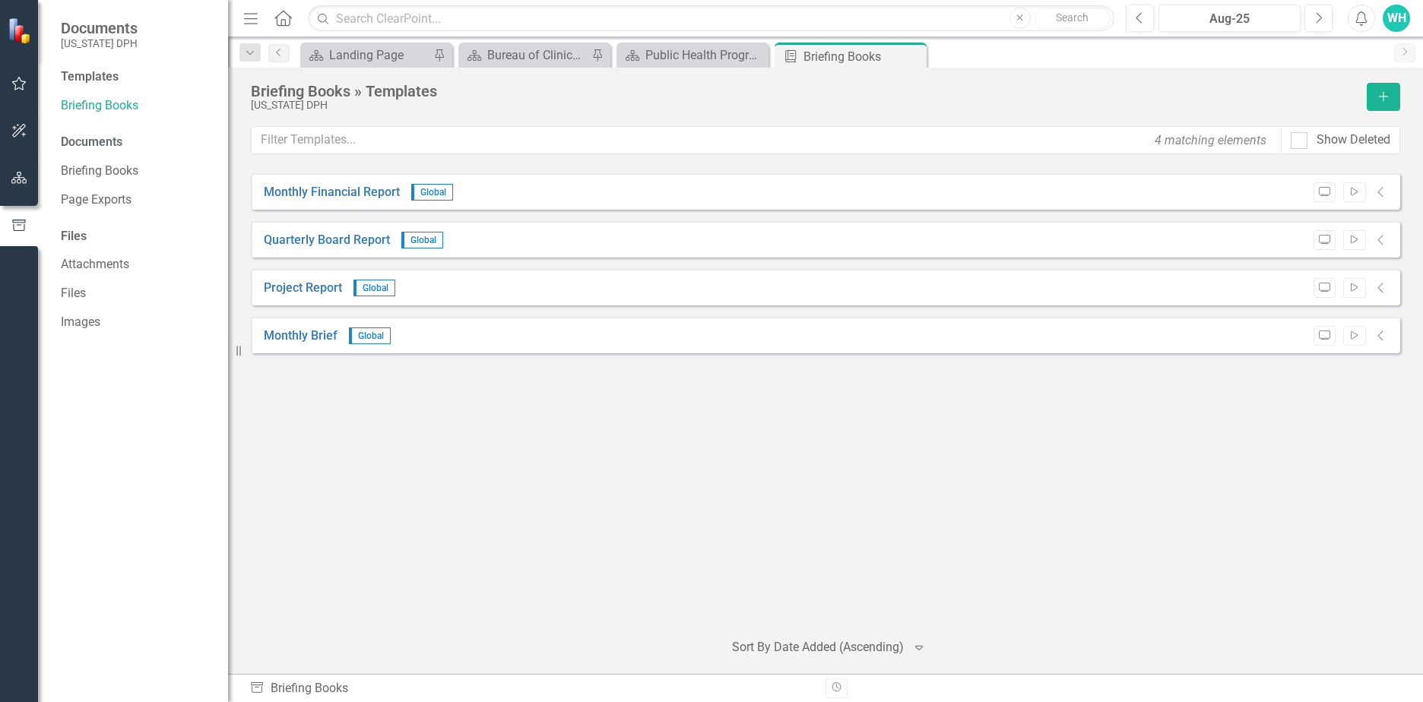
click at [66, 243] on div "Files" at bounding box center [137, 236] width 152 height 17
click at [66, 290] on link "Files" at bounding box center [137, 293] width 152 height 17
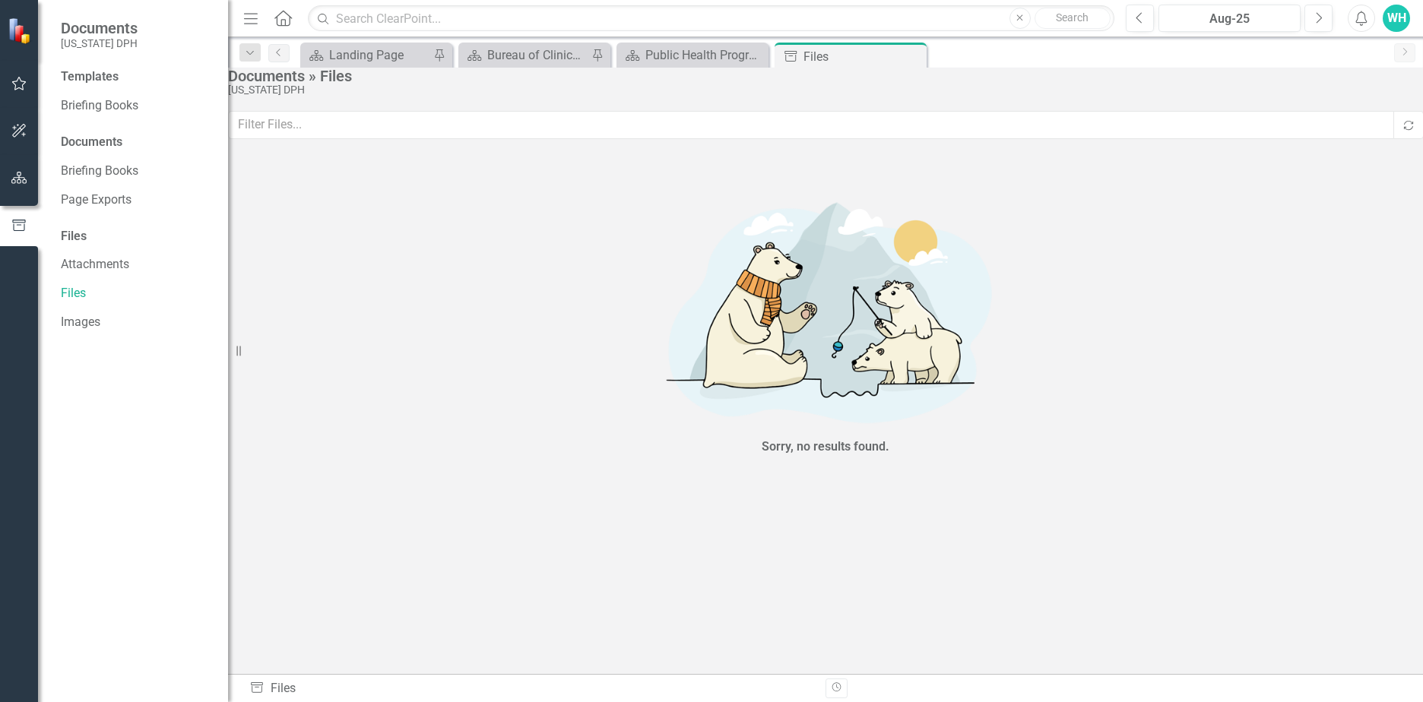
click at [86, 226] on div "Templates Briefing Books Documents Briefing Books Page Exports Files Attachment…" at bounding box center [133, 385] width 190 height 634
click at [113, 165] on link "Briefing Books" at bounding box center [137, 171] width 152 height 17
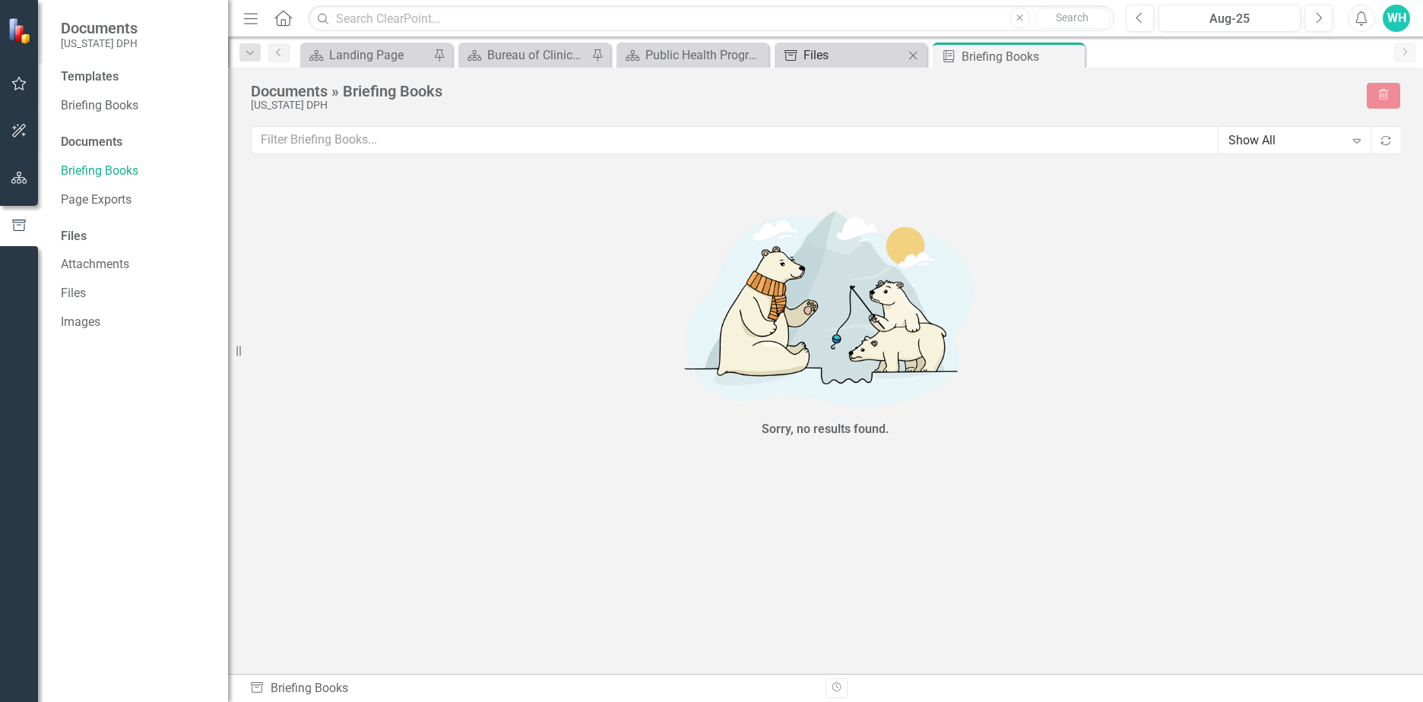
click at [900, 55] on div "Files" at bounding box center [854, 55] width 100 height 19
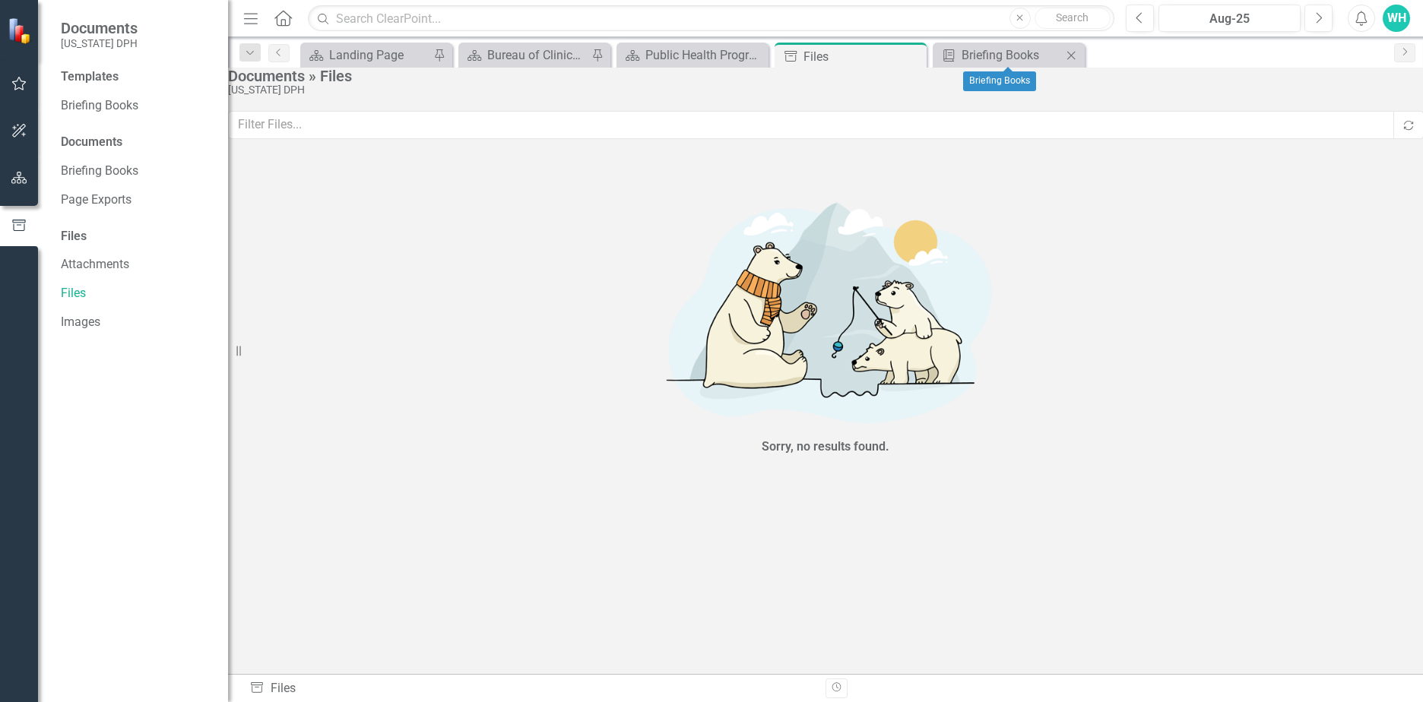
click at [1073, 52] on icon "Close" at bounding box center [1071, 55] width 15 height 12
click at [912, 58] on icon "Close" at bounding box center [912, 56] width 15 height 12
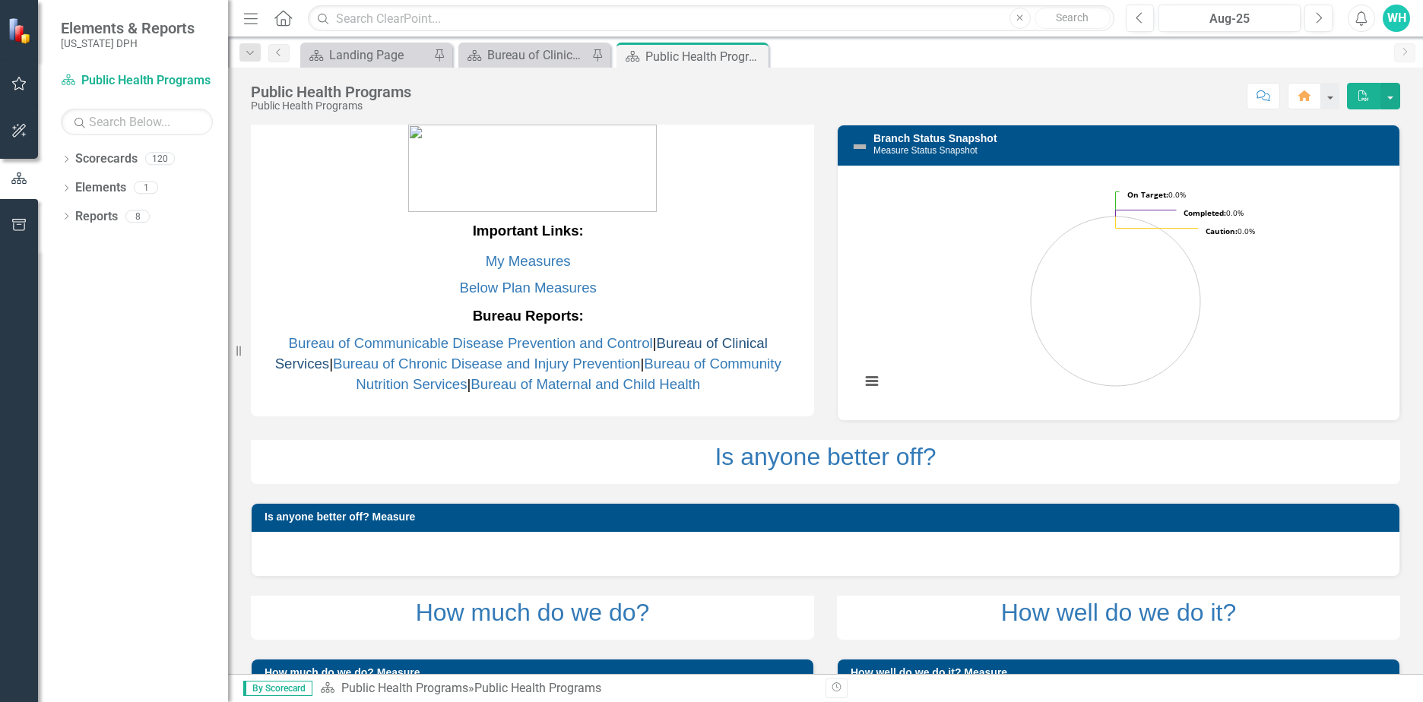
click at [742, 341] on link "Bureau of Clinical Services" at bounding box center [521, 353] width 493 height 36
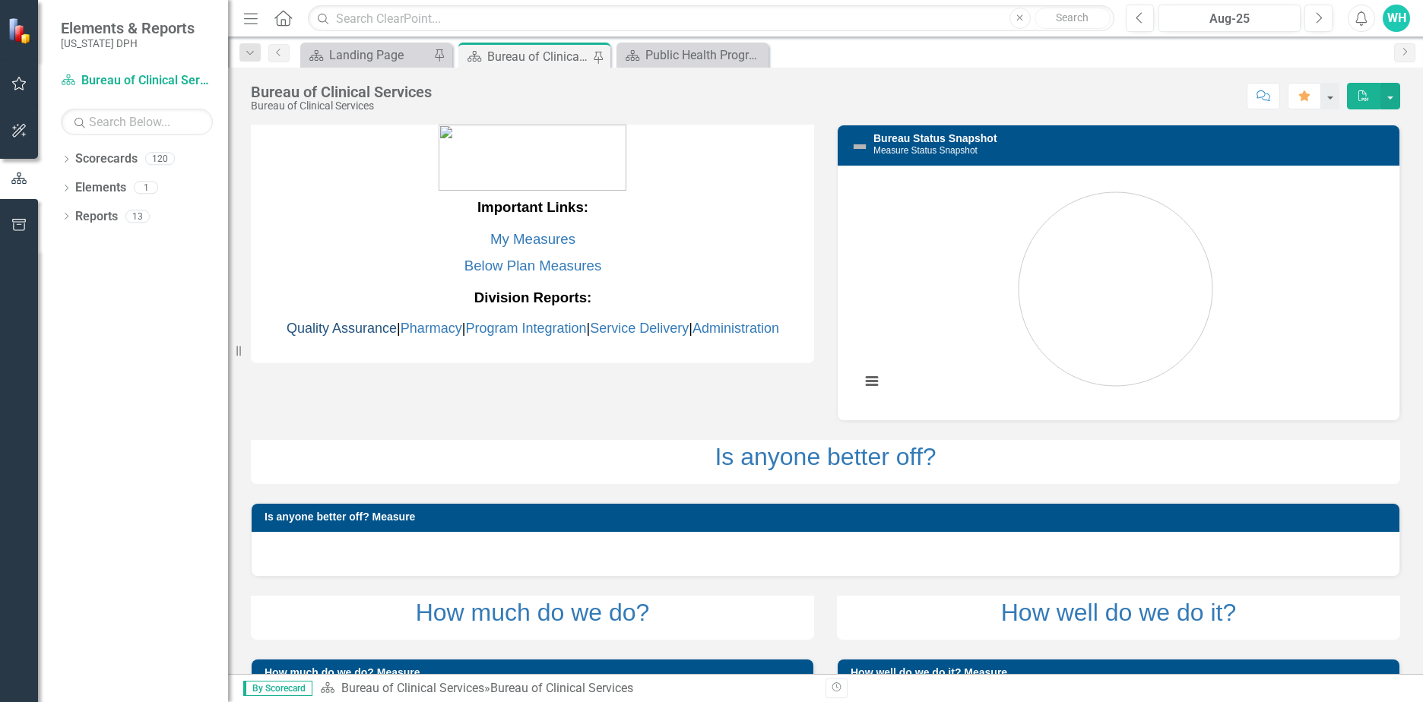
click at [359, 331] on link "Quality Assurance" at bounding box center [342, 328] width 110 height 15
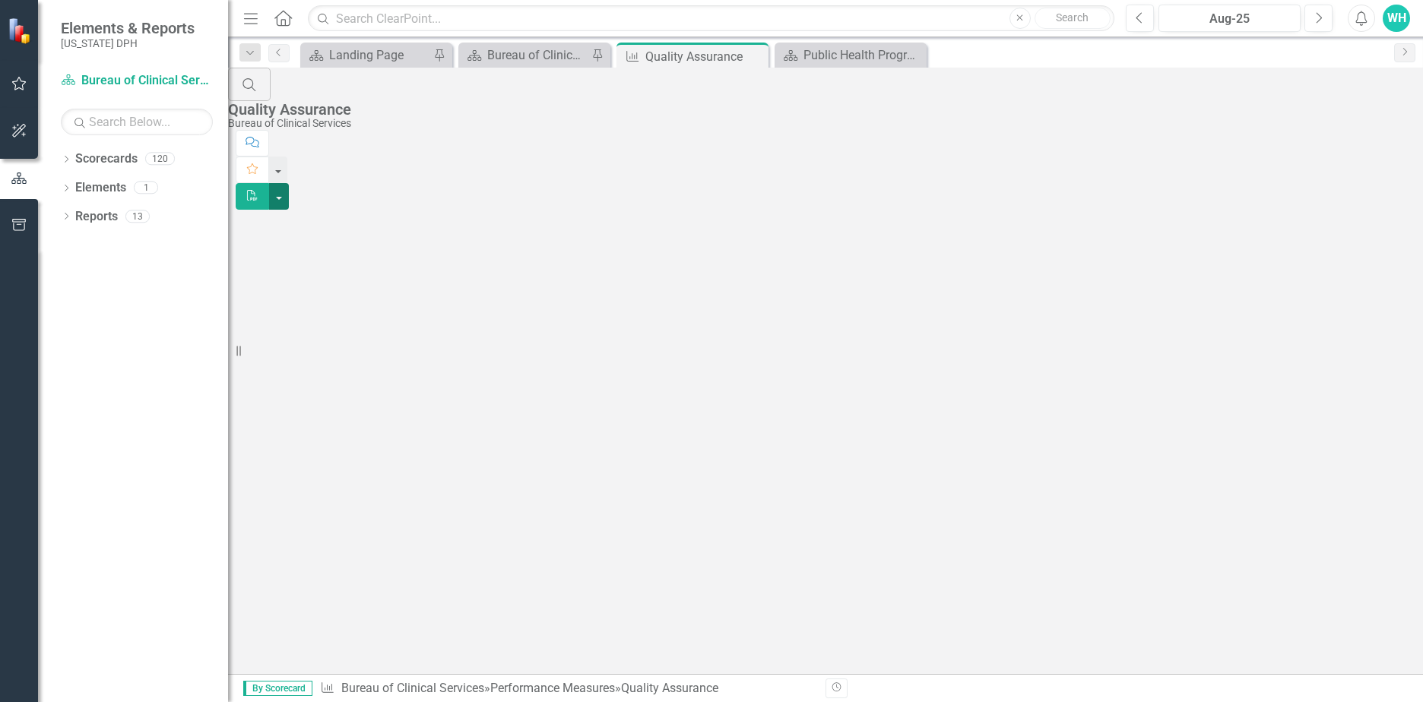
click at [289, 183] on button "button" at bounding box center [279, 196] width 20 height 27
click at [814, 50] on div "Public Health Programs" at bounding box center [854, 55] width 100 height 19
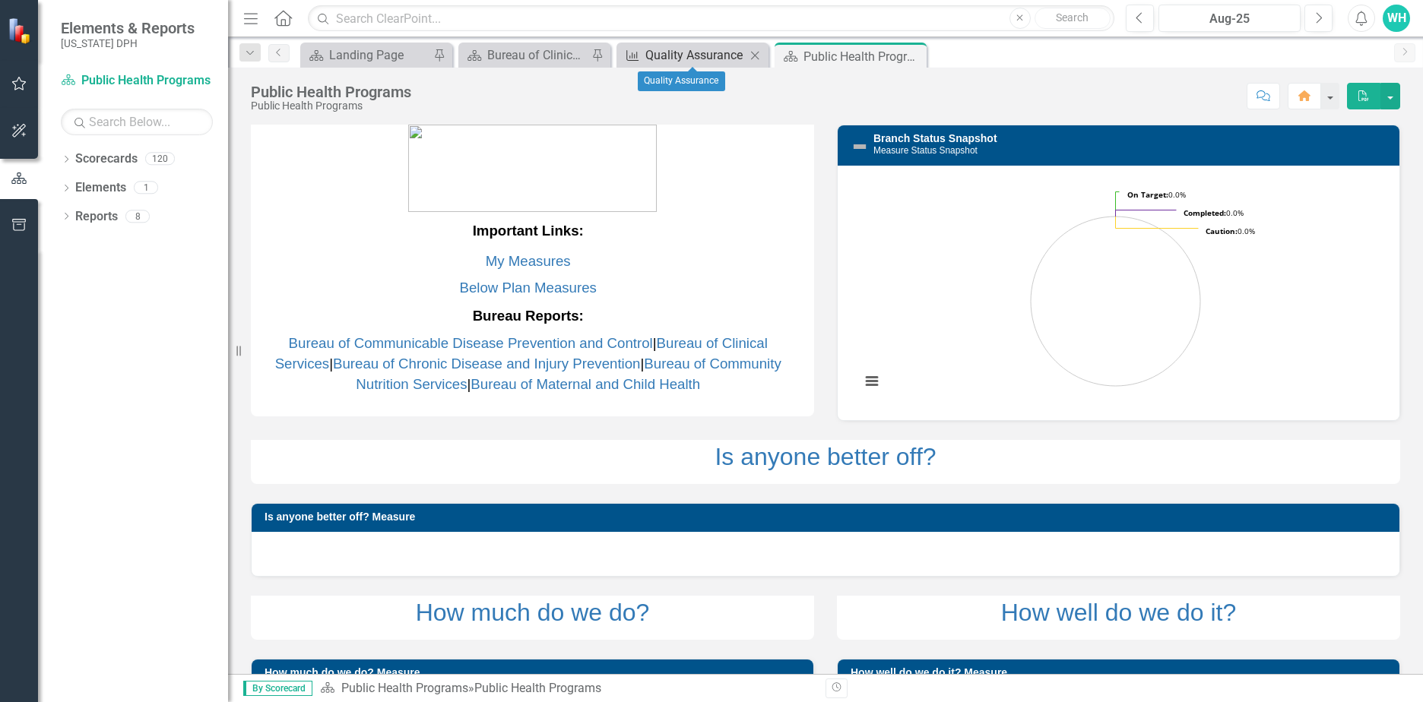
click at [720, 52] on div "Quality Assurance" at bounding box center [695, 55] width 100 height 19
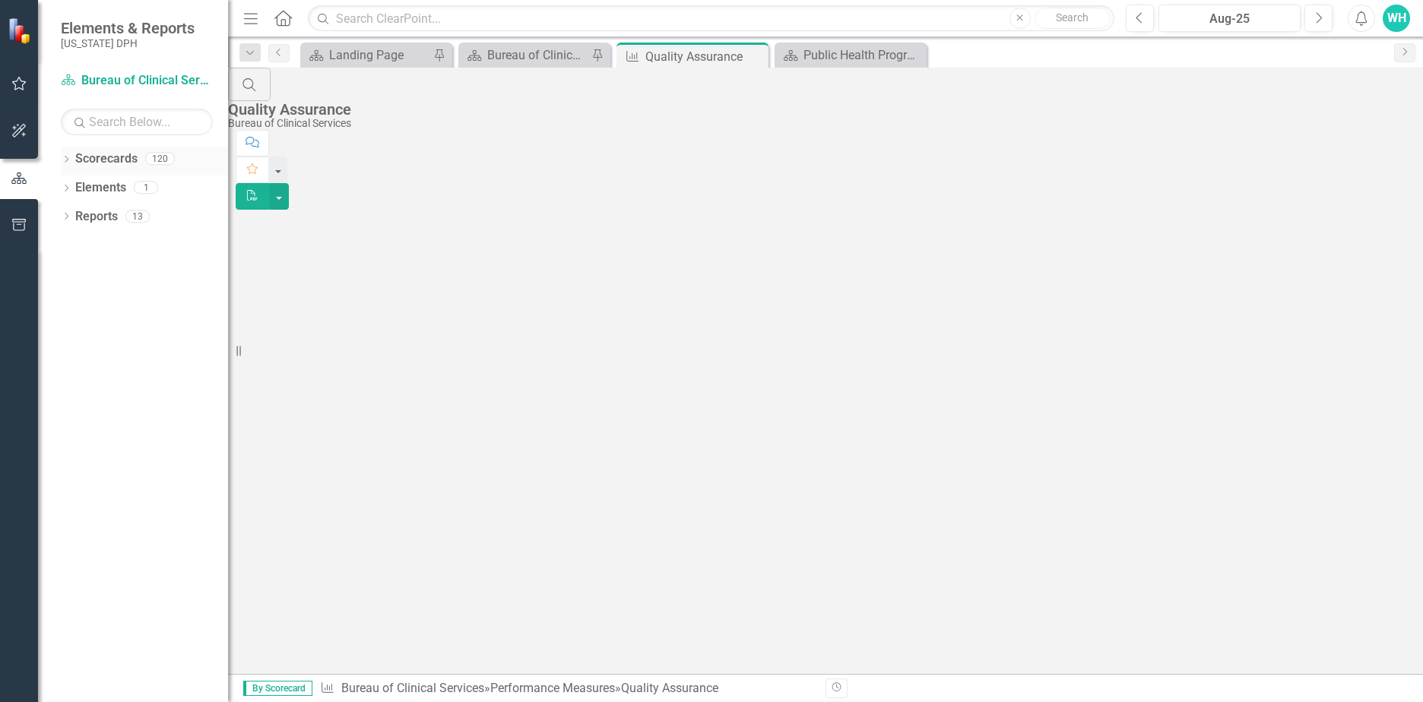
click at [65, 163] on icon "Dropdown" at bounding box center [66, 161] width 11 height 8
click at [57, 185] on icon "Dropdown" at bounding box center [51, 186] width 11 height 9
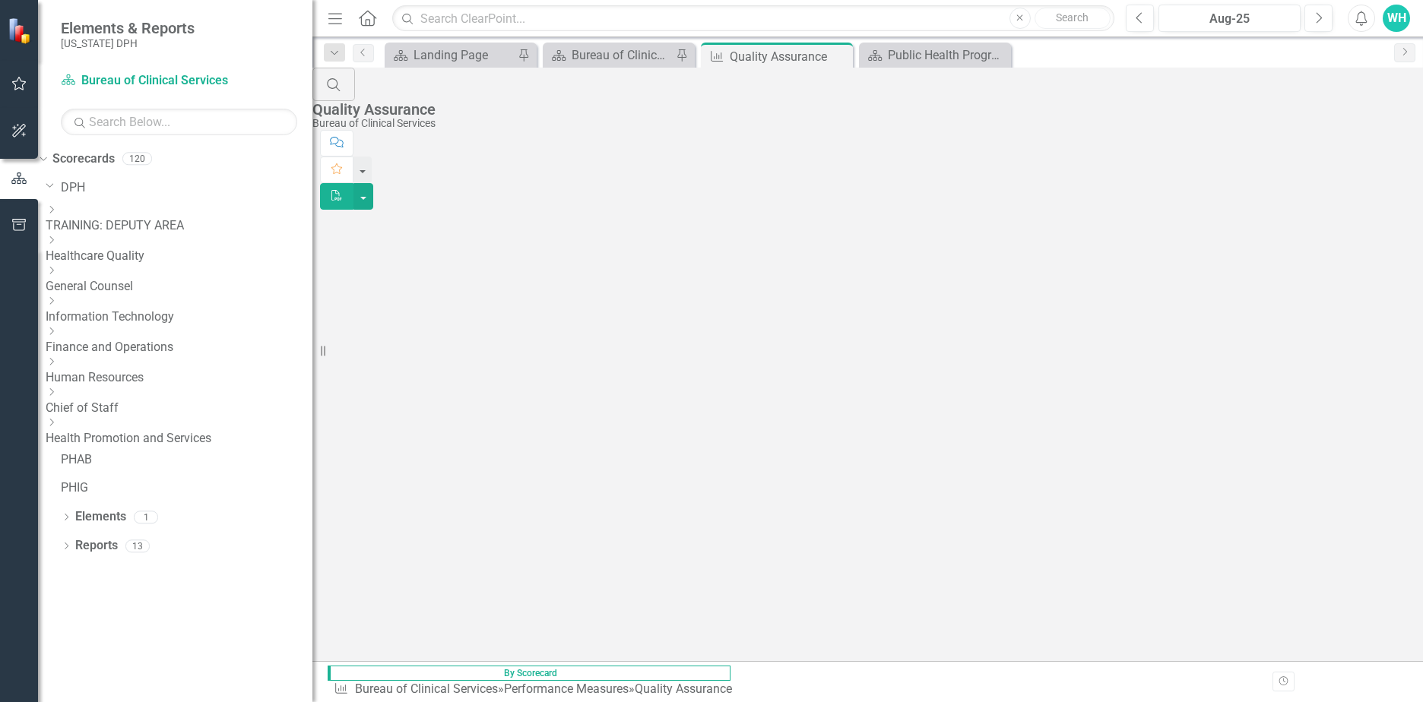
drag, startPoint x: 239, startPoint y: 350, endPoint x: 312, endPoint y: 355, distance: 73.9
click at [312, 355] on div "Resize" at bounding box center [318, 351] width 12 height 702
click at [57, 423] on icon "Dropdown" at bounding box center [51, 422] width 11 height 9
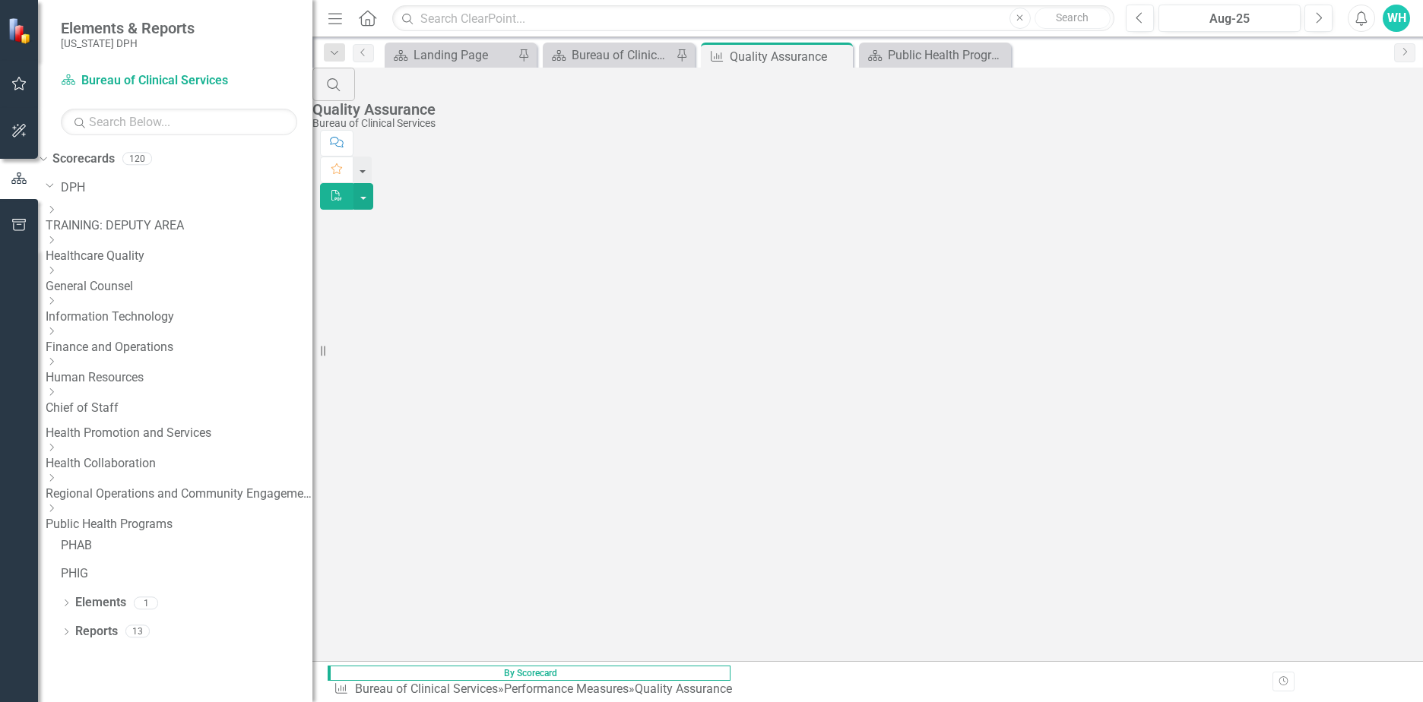
click at [57, 508] on icon "Dropdown" at bounding box center [51, 508] width 11 height 9
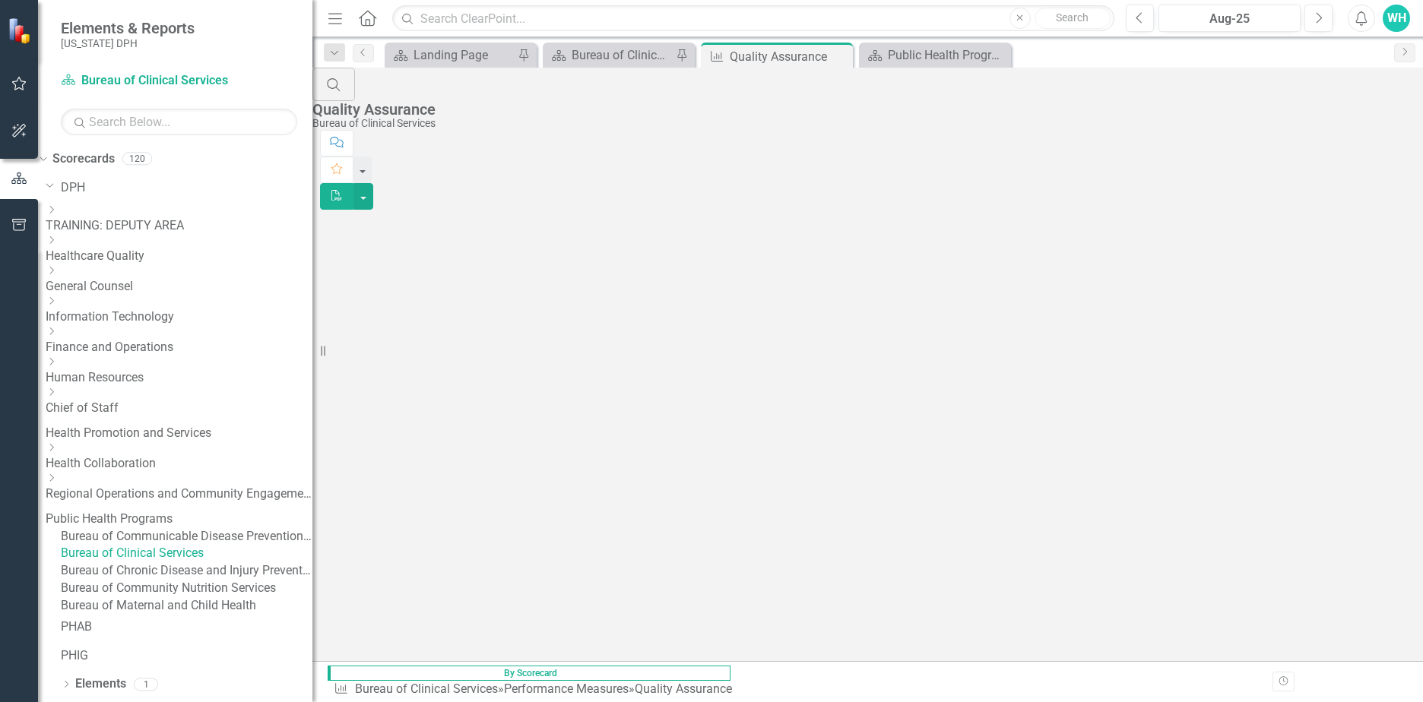
click at [228, 563] on link "Bureau of Clinical Services" at bounding box center [187, 553] width 252 height 17
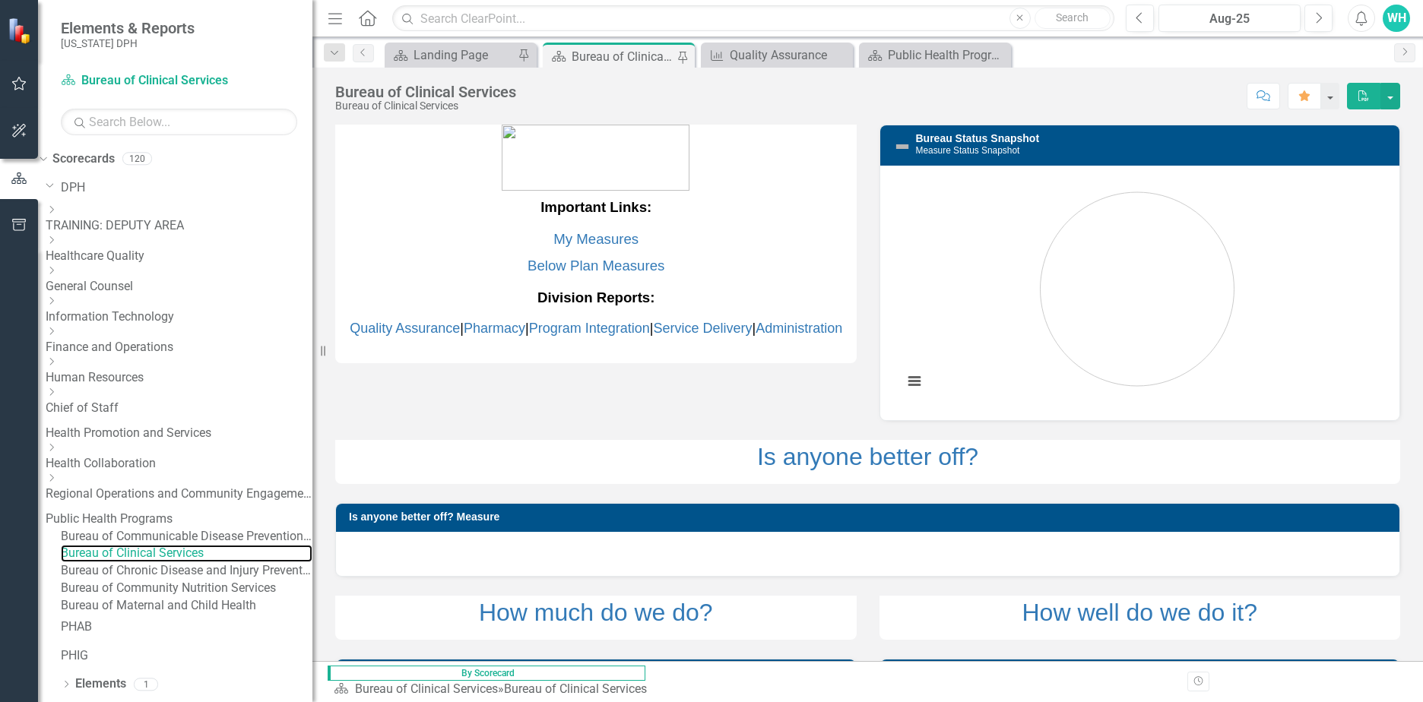
scroll to position [79, 0]
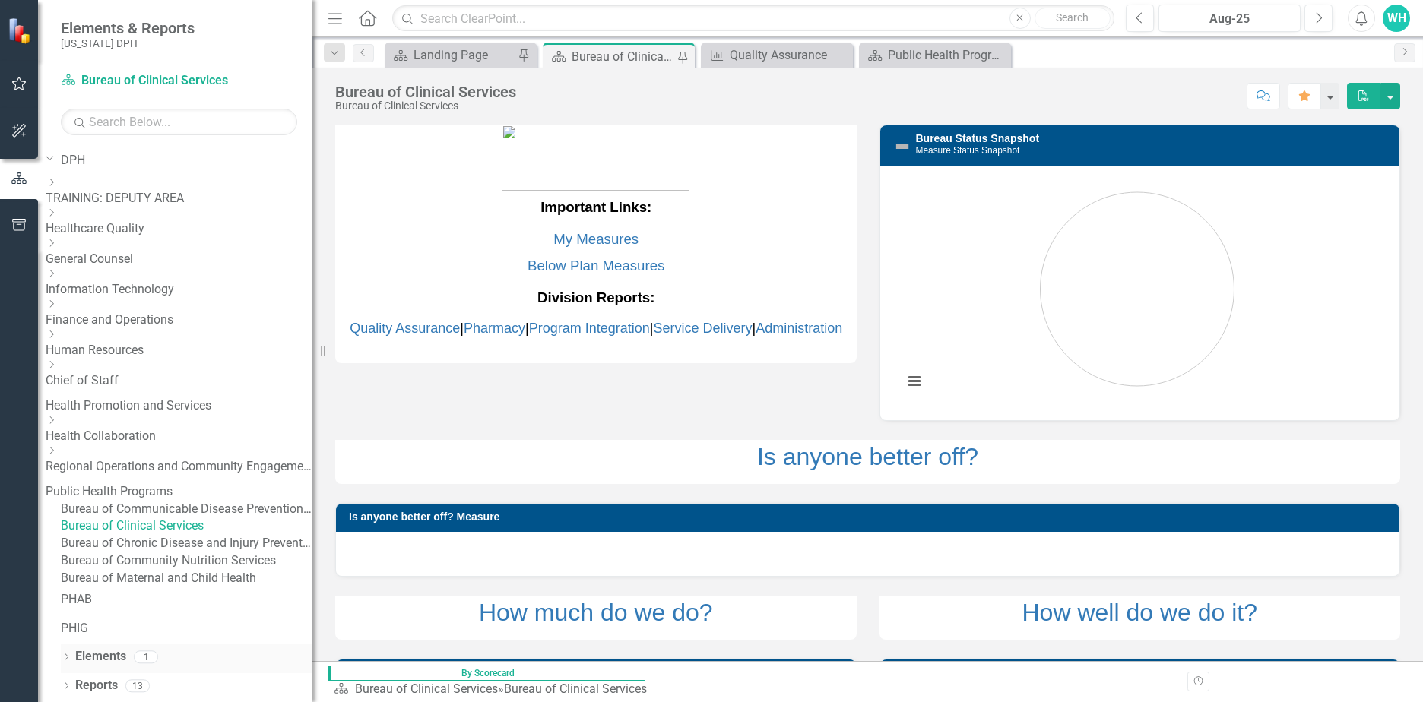
click at [68, 663] on icon "Dropdown" at bounding box center [66, 659] width 11 height 8
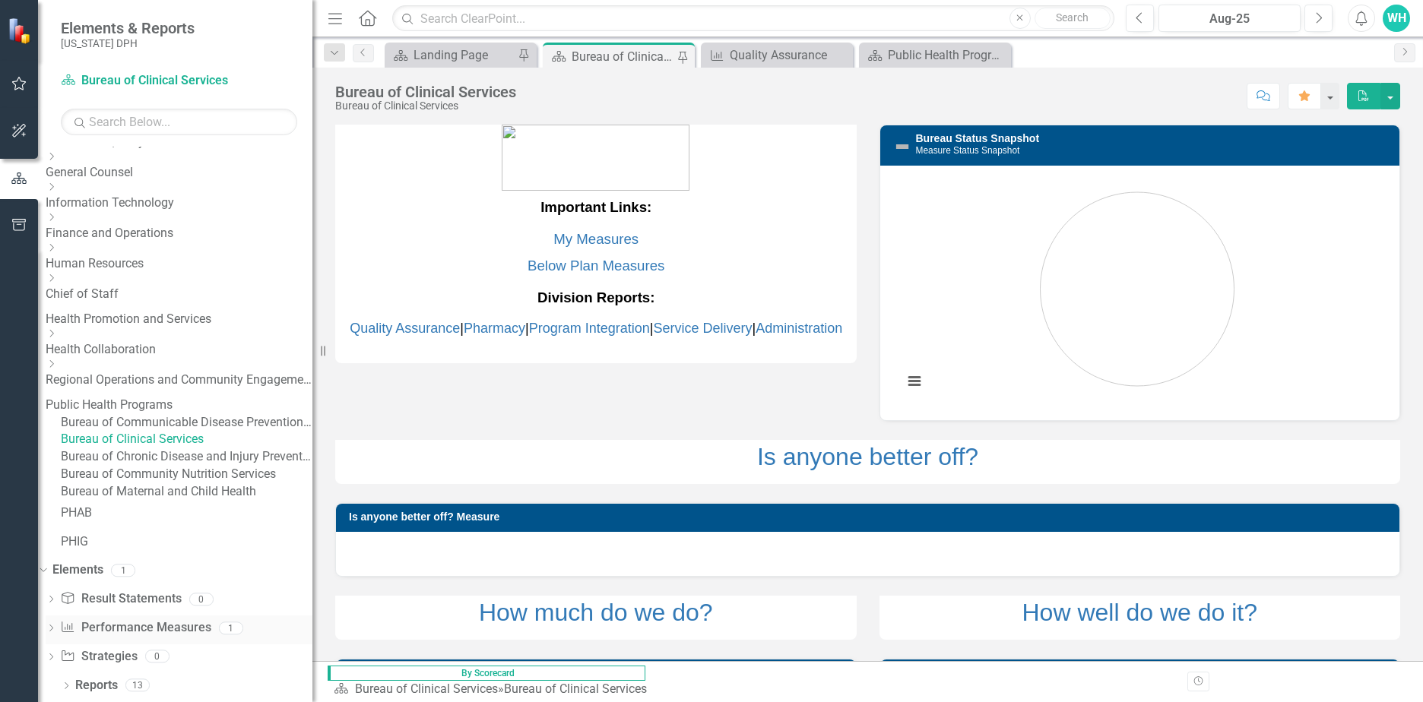
scroll to position [166, 0]
click at [56, 629] on icon "Dropdown" at bounding box center [51, 630] width 11 height 8
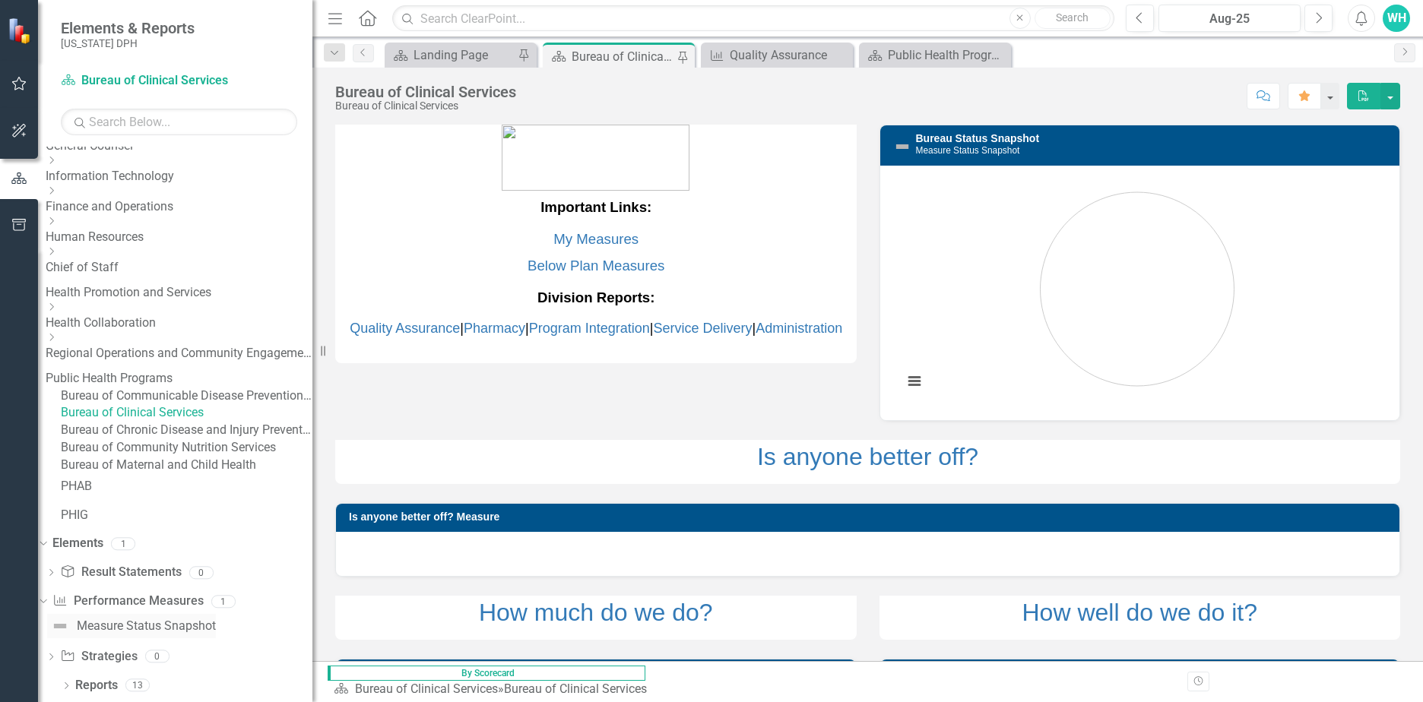
click at [163, 633] on div "Measure Status Snapshot" at bounding box center [146, 627] width 139 height 14
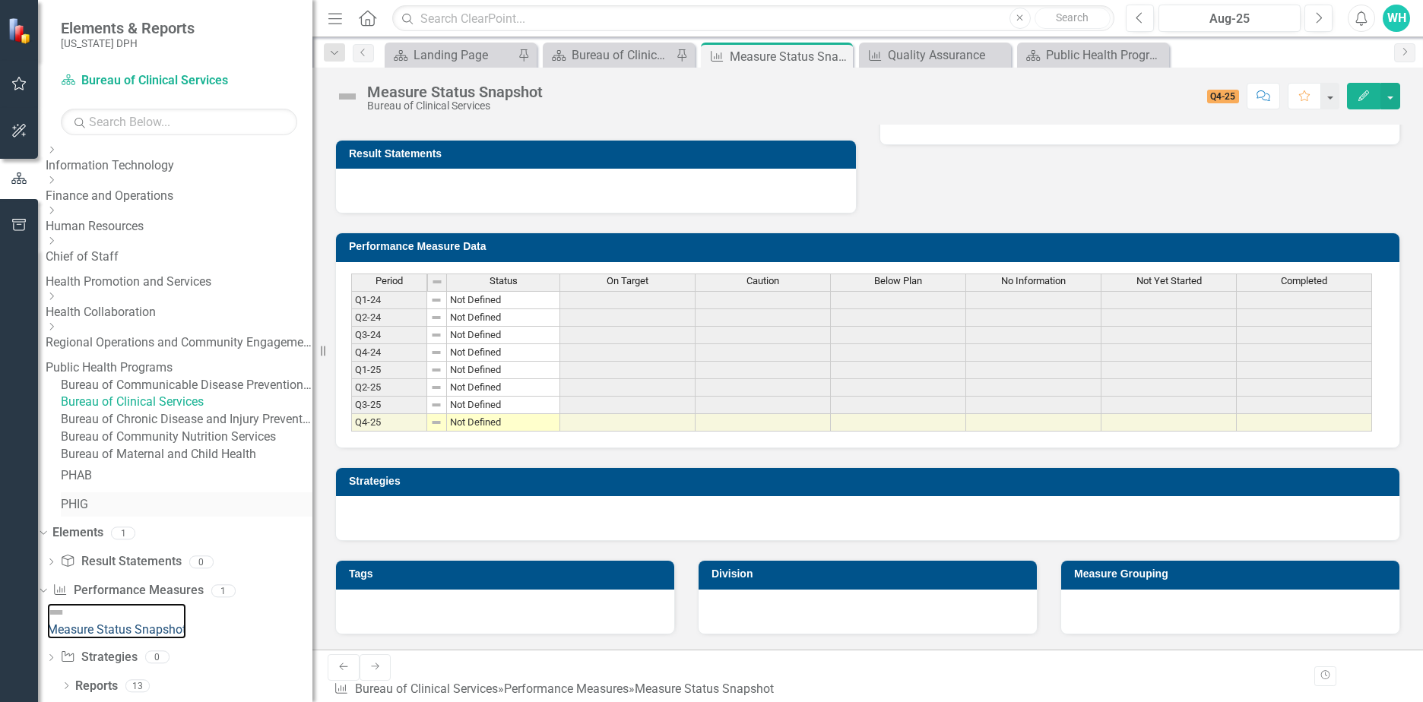
scroll to position [192, 0]
click at [64, 687] on icon "Dropdown" at bounding box center [66, 687] width 11 height 8
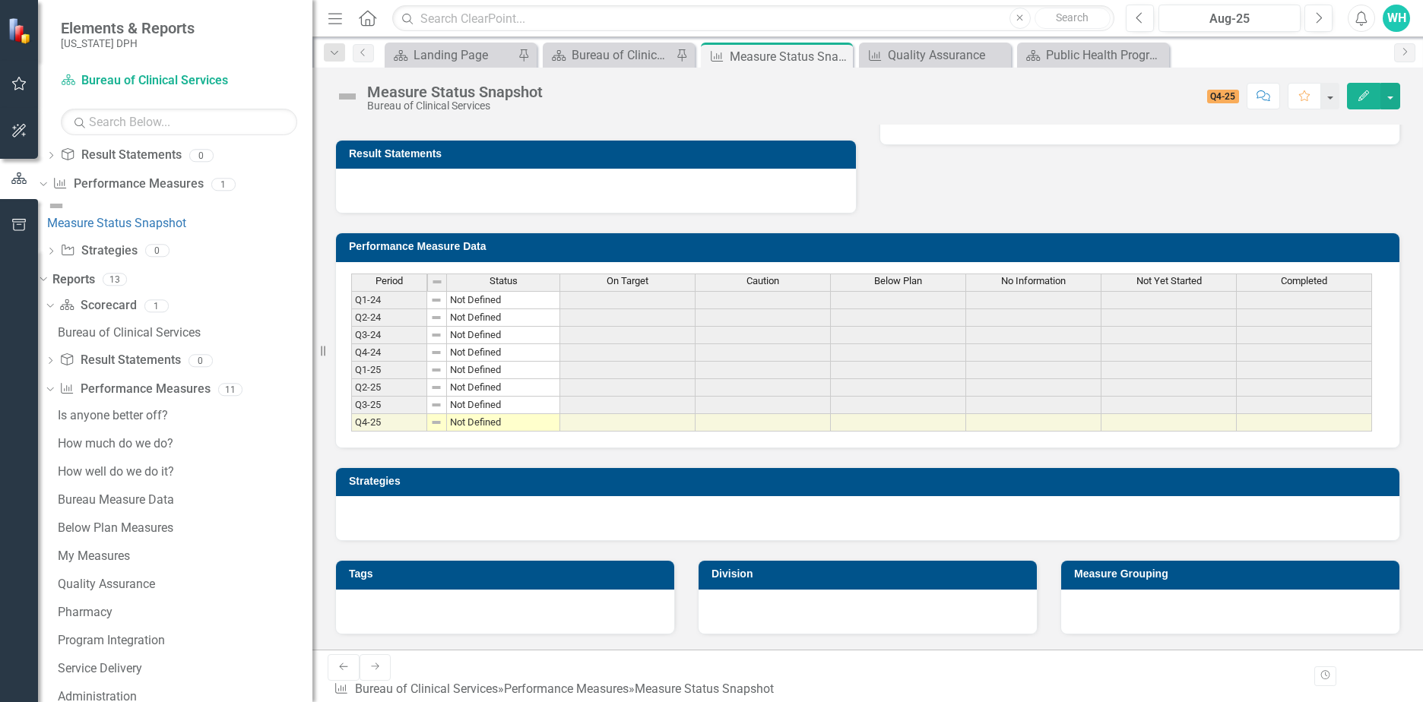
scroll to position [572, 0]
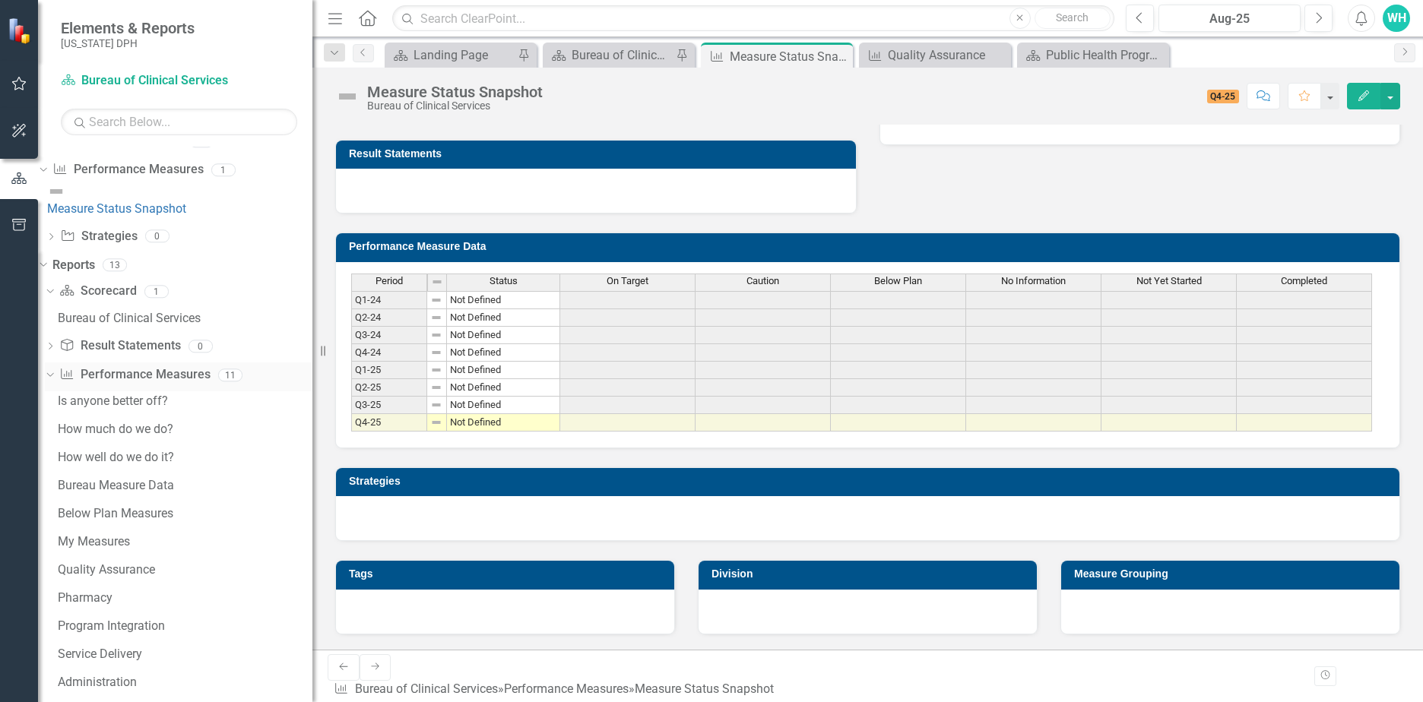
click at [141, 384] on link "Performance Measure Performance Measures" at bounding box center [134, 374] width 151 height 17
click at [54, 380] on div "Dropdown" at bounding box center [47, 374] width 13 height 11
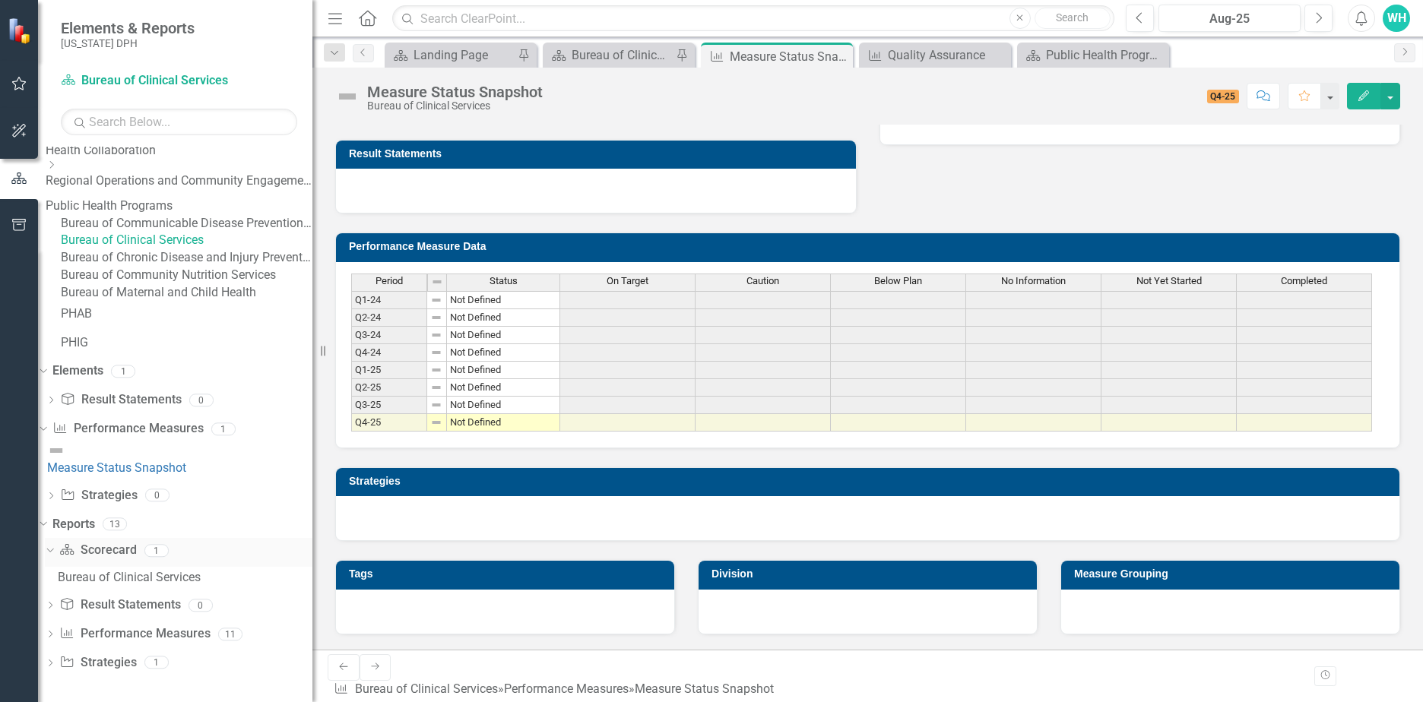
click at [164, 550] on div "Scorecard Scorecard 1" at bounding box center [185, 552] width 253 height 29
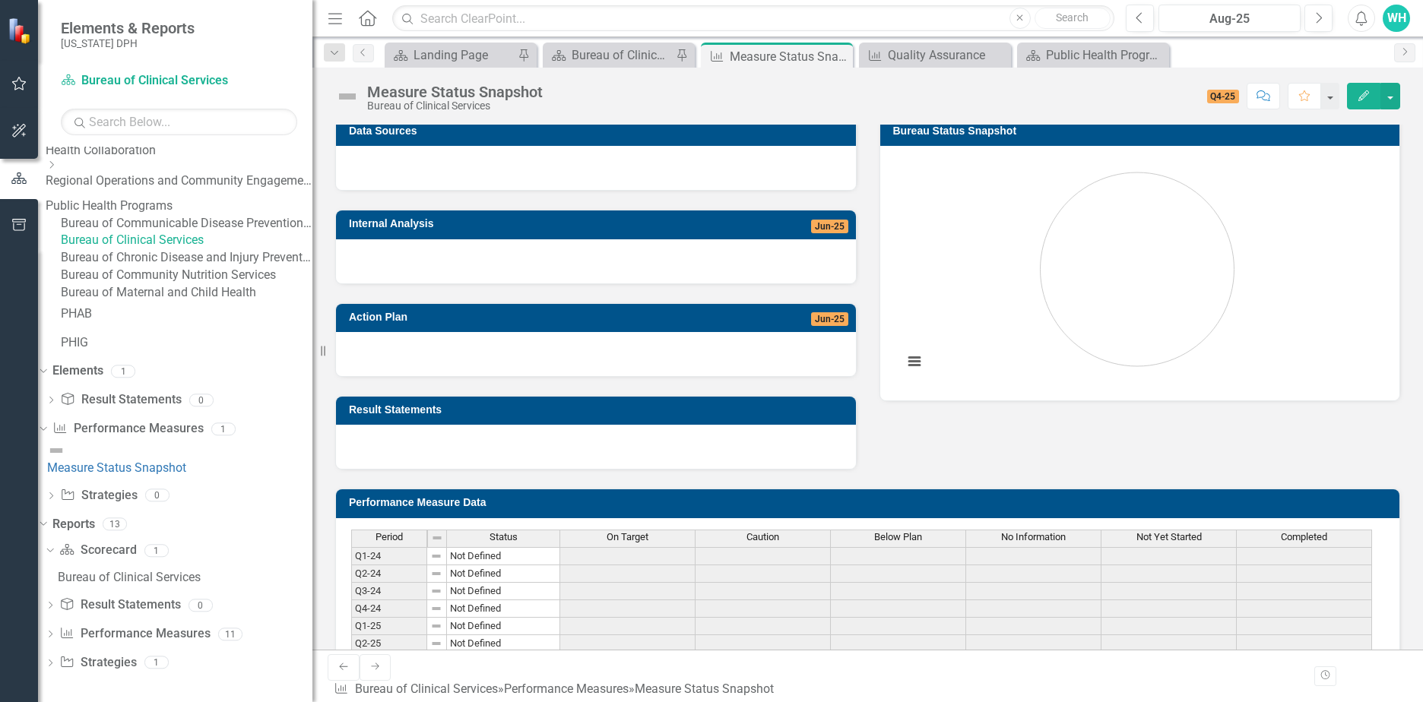
scroll to position [0, 0]
